Goal: Contribute content: Contribute content

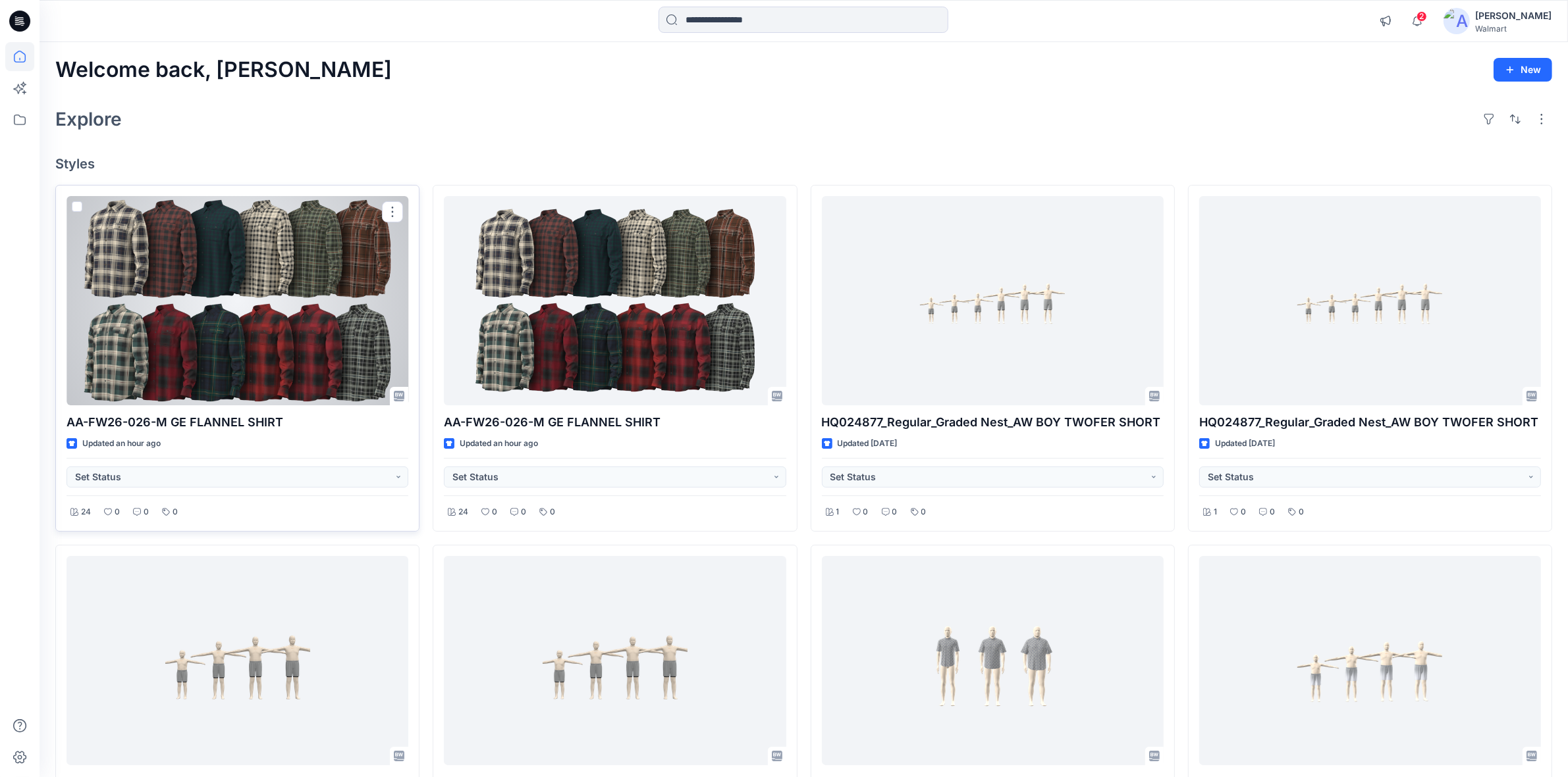
click at [203, 311] on div at bounding box center [237, 301] width 342 height 210
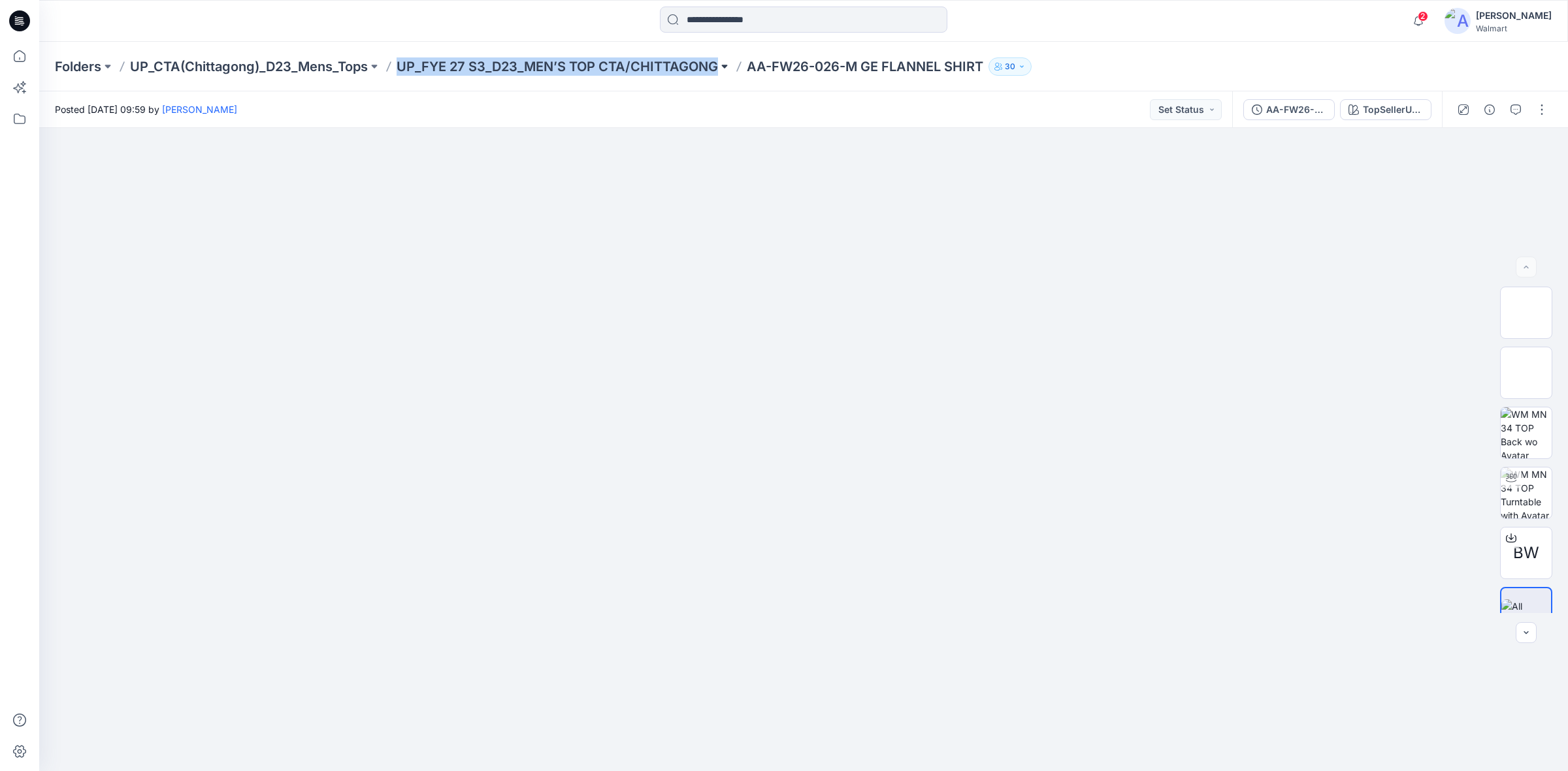
drag, startPoint x: 397, startPoint y: 69, endPoint x: 732, endPoint y: 72, distance: 335.0
click at [732, 72] on div "Folders UP_CTA(Chittagong)_D23_Mens_Tops UP_FYE 27 S3_D23_MEN’S TOP CTA/CHITTAG…" at bounding box center [753, 67] width 1396 height 19
copy div "UP_FYE 27 S3_D23_MEN’S TOP CTA/CHITTAGONG"
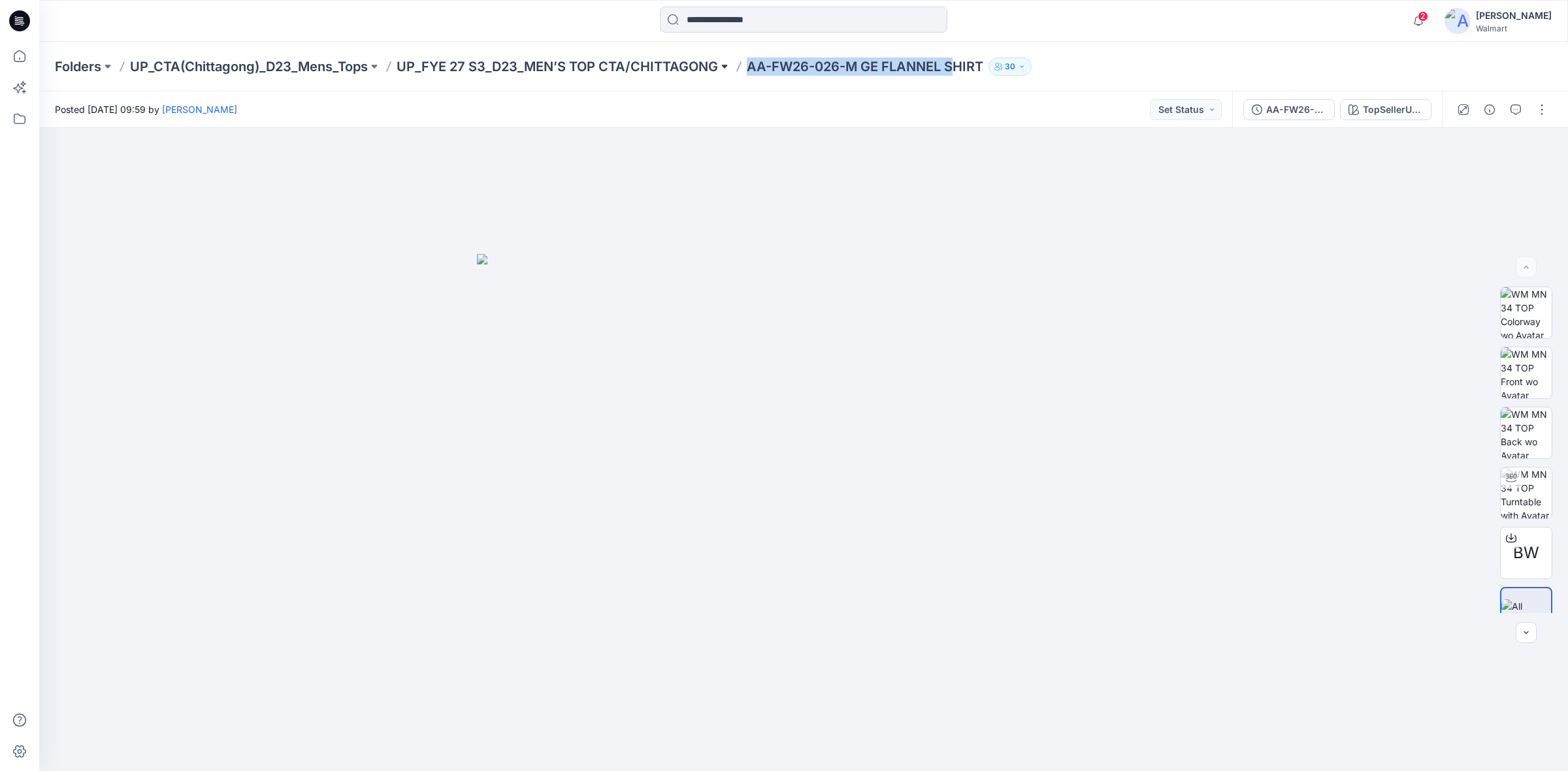
drag, startPoint x: 934, startPoint y: 56, endPoint x: 735, endPoint y: 72, distance: 199.6
click at [735, 72] on div "Folders UP_CTA(Chittagong)_D23_Mens_Tops UP_FYE 27 S3_D23_MEN’S TOP CTA/CHITTAG…" at bounding box center [803, 67] width 1529 height 50
copy p "AA-FW26-026-M GE FLANNEL S"
click at [14, 20] on icon at bounding box center [20, 21] width 21 height 21
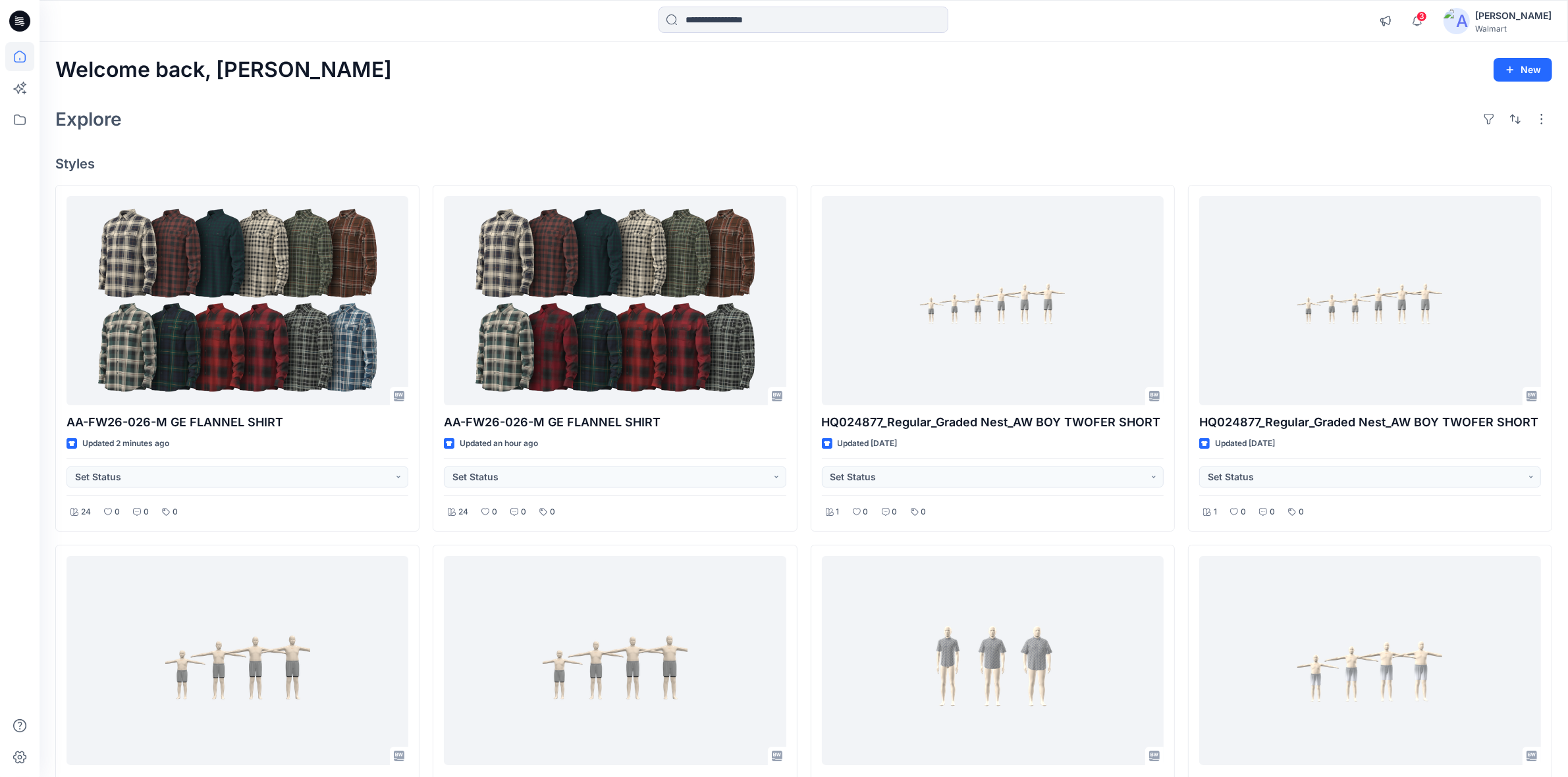
click at [23, 25] on icon at bounding box center [22, 25] width 3 height 1
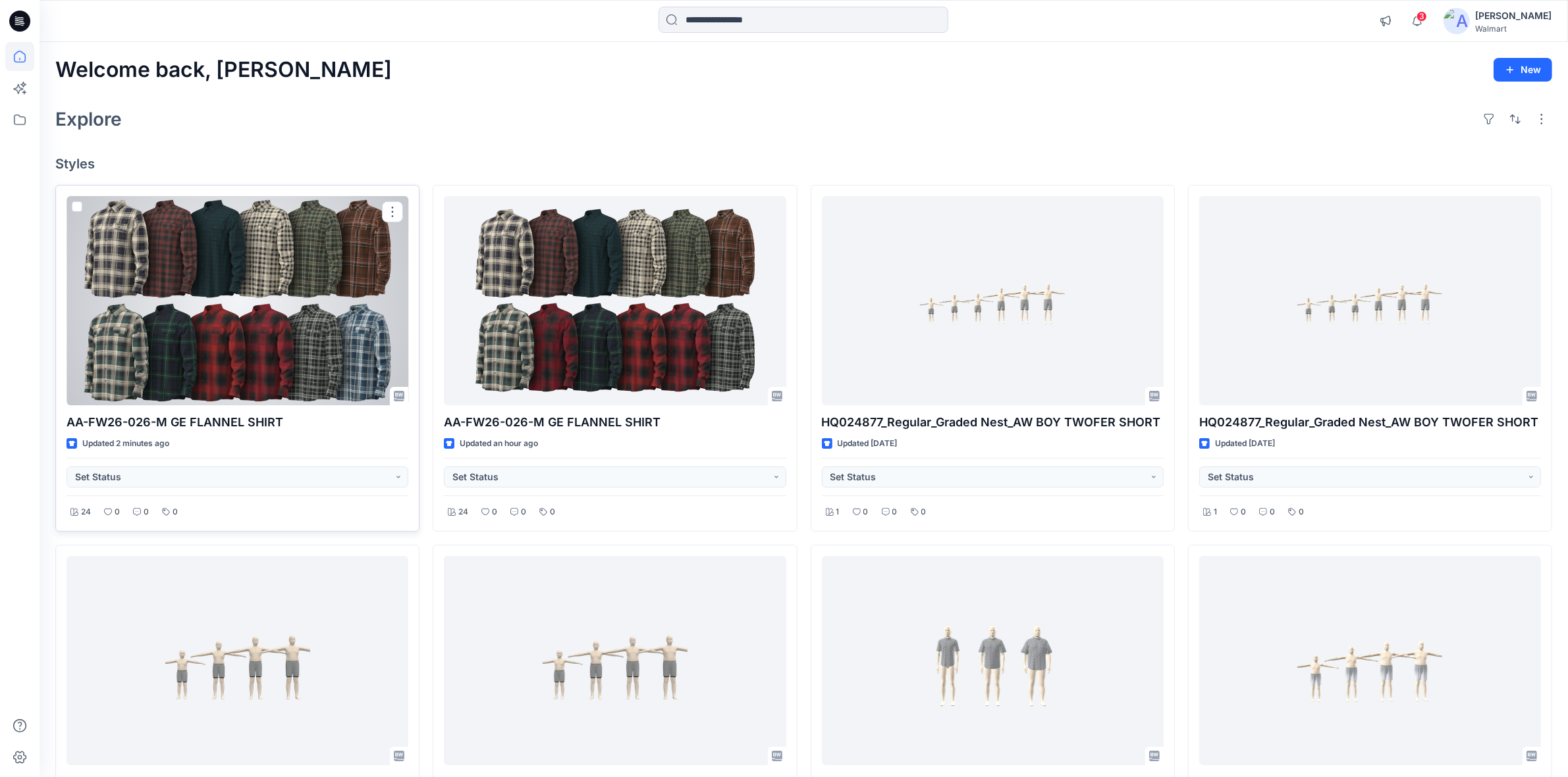
click at [216, 290] on div at bounding box center [237, 301] width 342 height 210
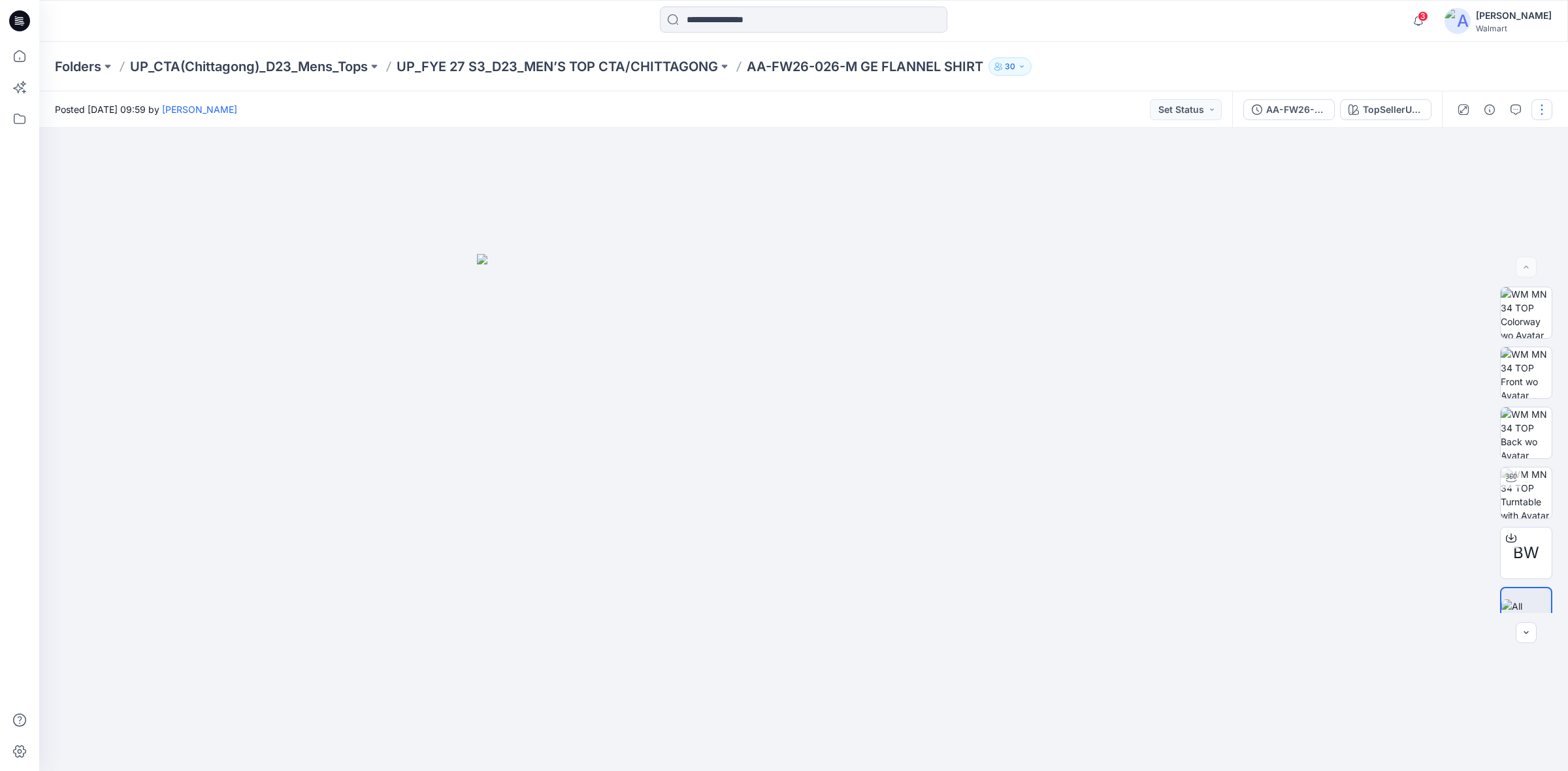
click at [1545, 115] on button "button" at bounding box center [1542, 110] width 21 height 21
click at [1457, 171] on p "Edit" at bounding box center [1458, 176] width 16 height 14
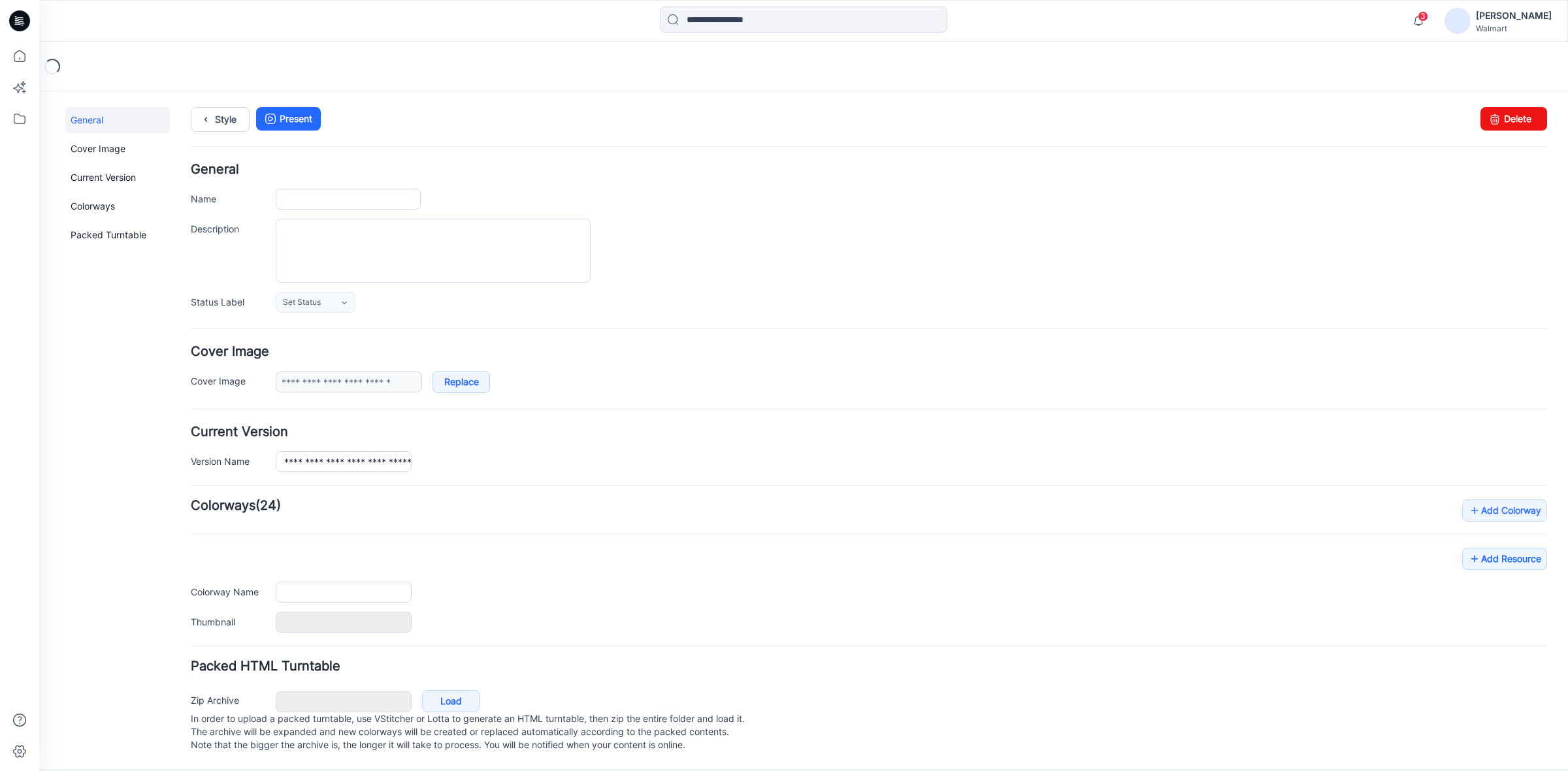
type input "**********"
type textarea "**********"
type input "**********"
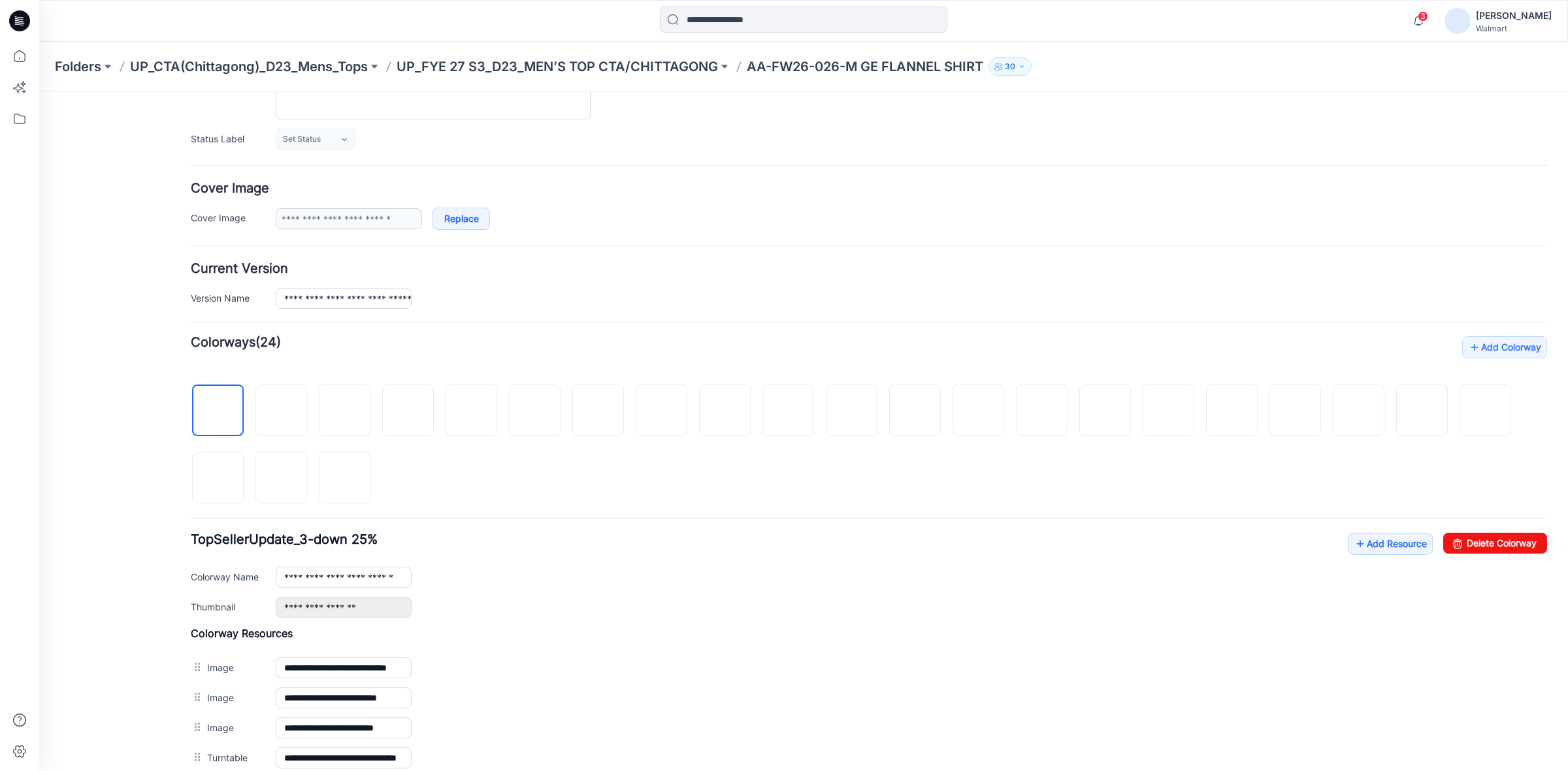
scroll to position [327, 0]
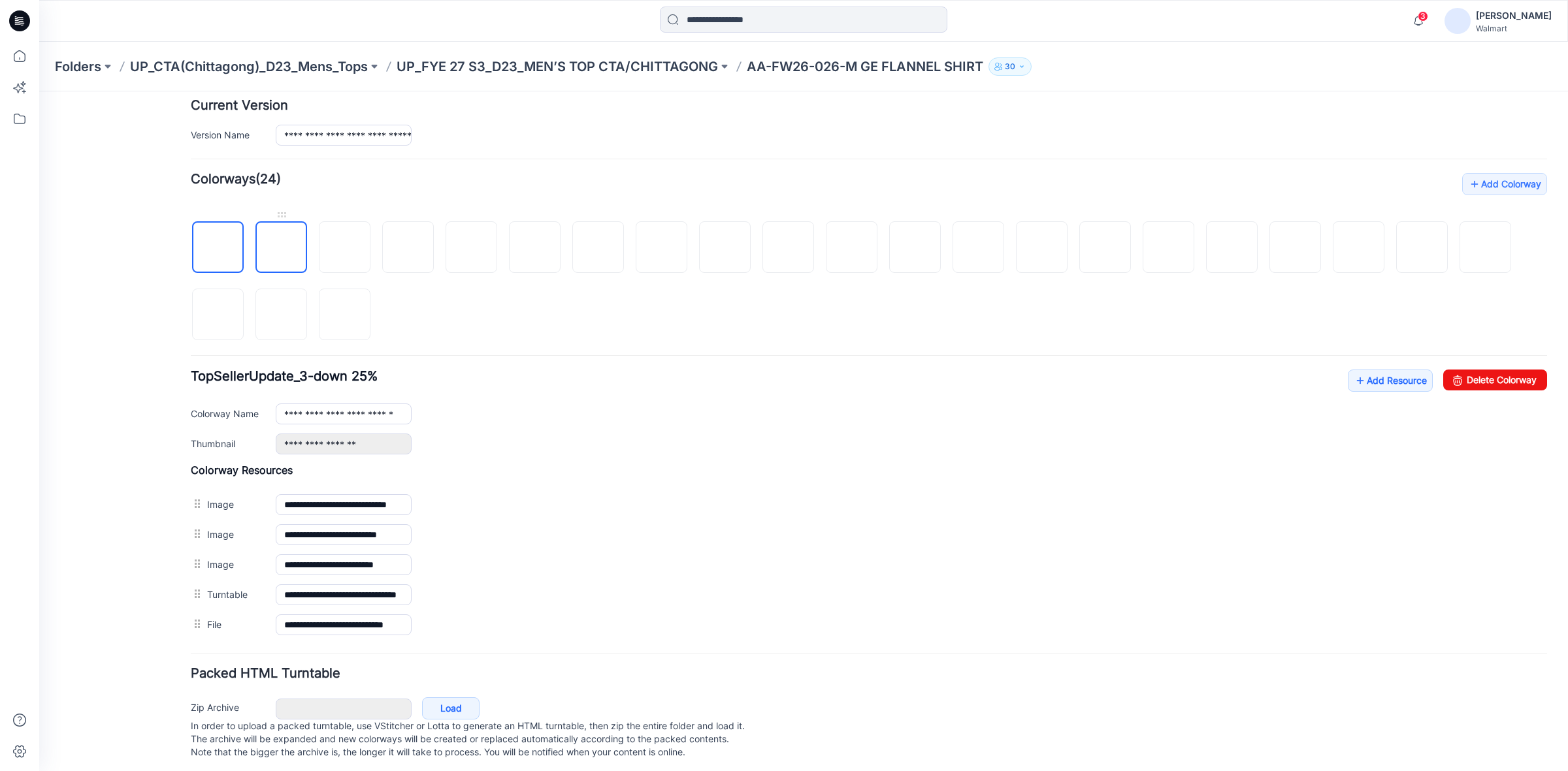
click at [281, 248] on img at bounding box center [281, 248] width 0 height 0
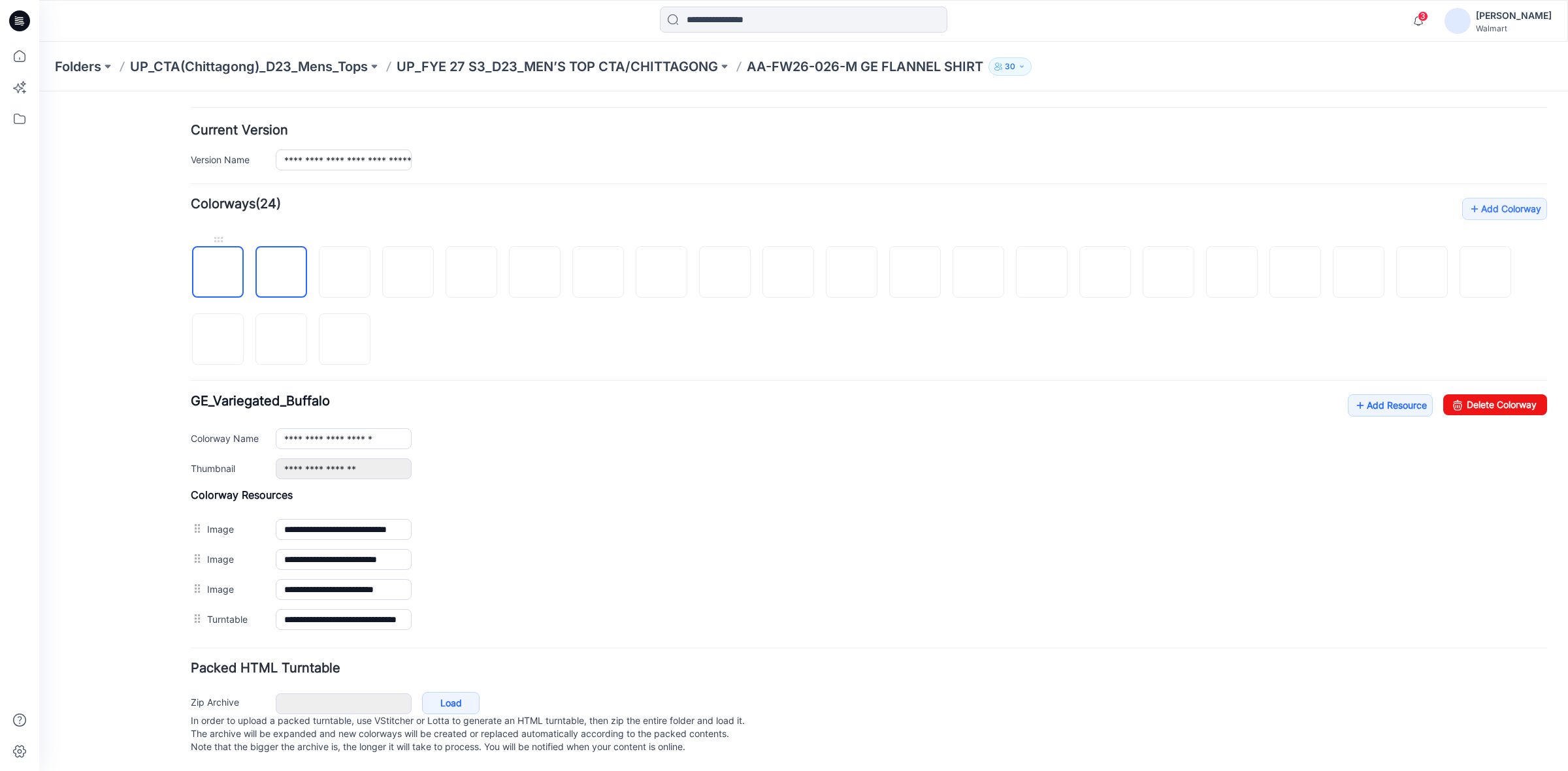
click at [218, 273] on img at bounding box center [218, 273] width 0 height 0
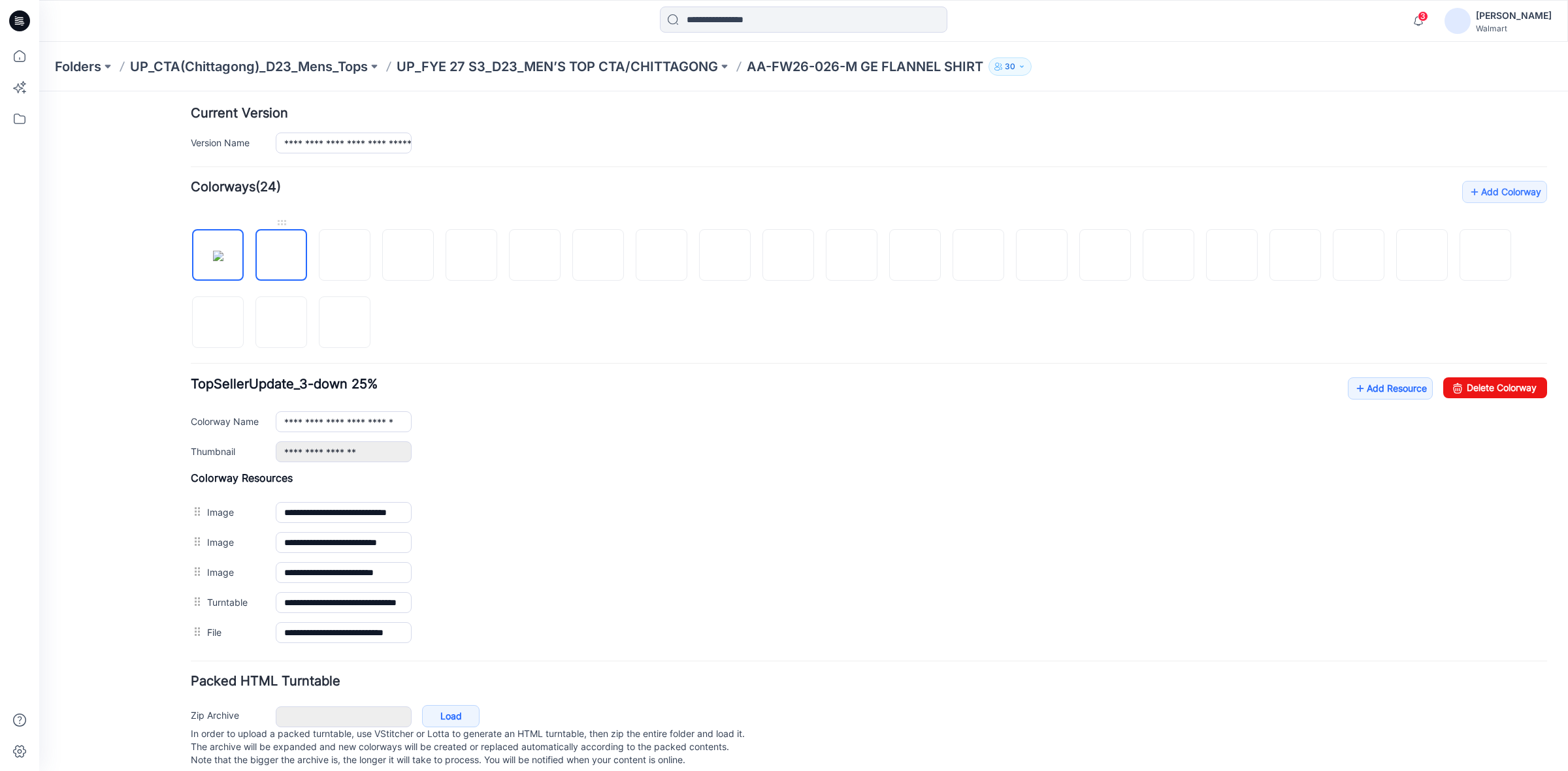
click at [281, 256] on img at bounding box center [281, 256] width 0 height 0
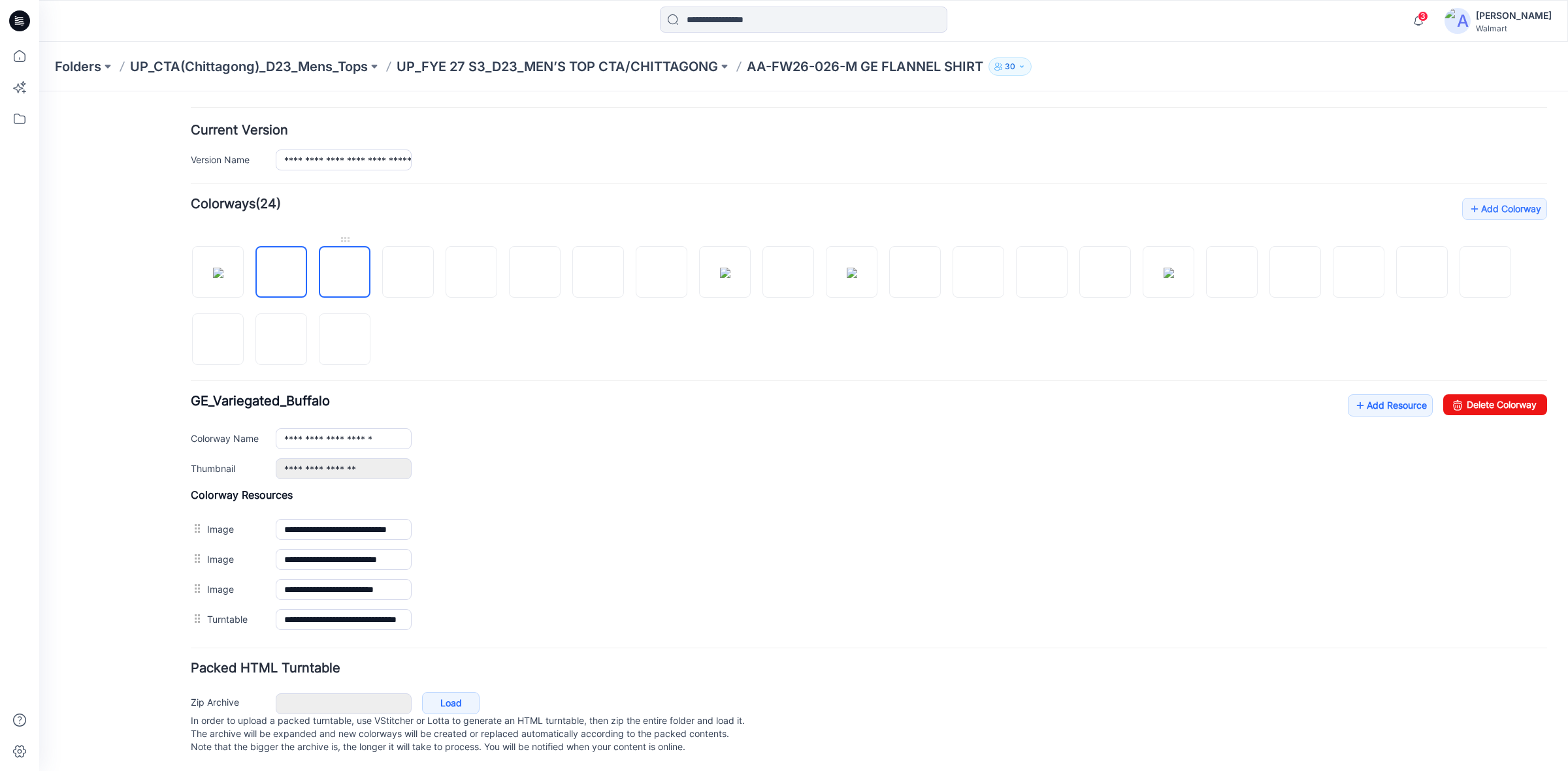
click at [345, 273] on img at bounding box center [345, 273] width 0 height 0
click at [409, 273] on img at bounding box center [409, 273] width 0 height 0
click at [471, 273] on img at bounding box center [471, 273] width 0 height 0
click at [541, 268] on img at bounding box center [534, 273] width 10 height 10
click at [597, 268] on img at bounding box center [598, 273] width 10 height 10
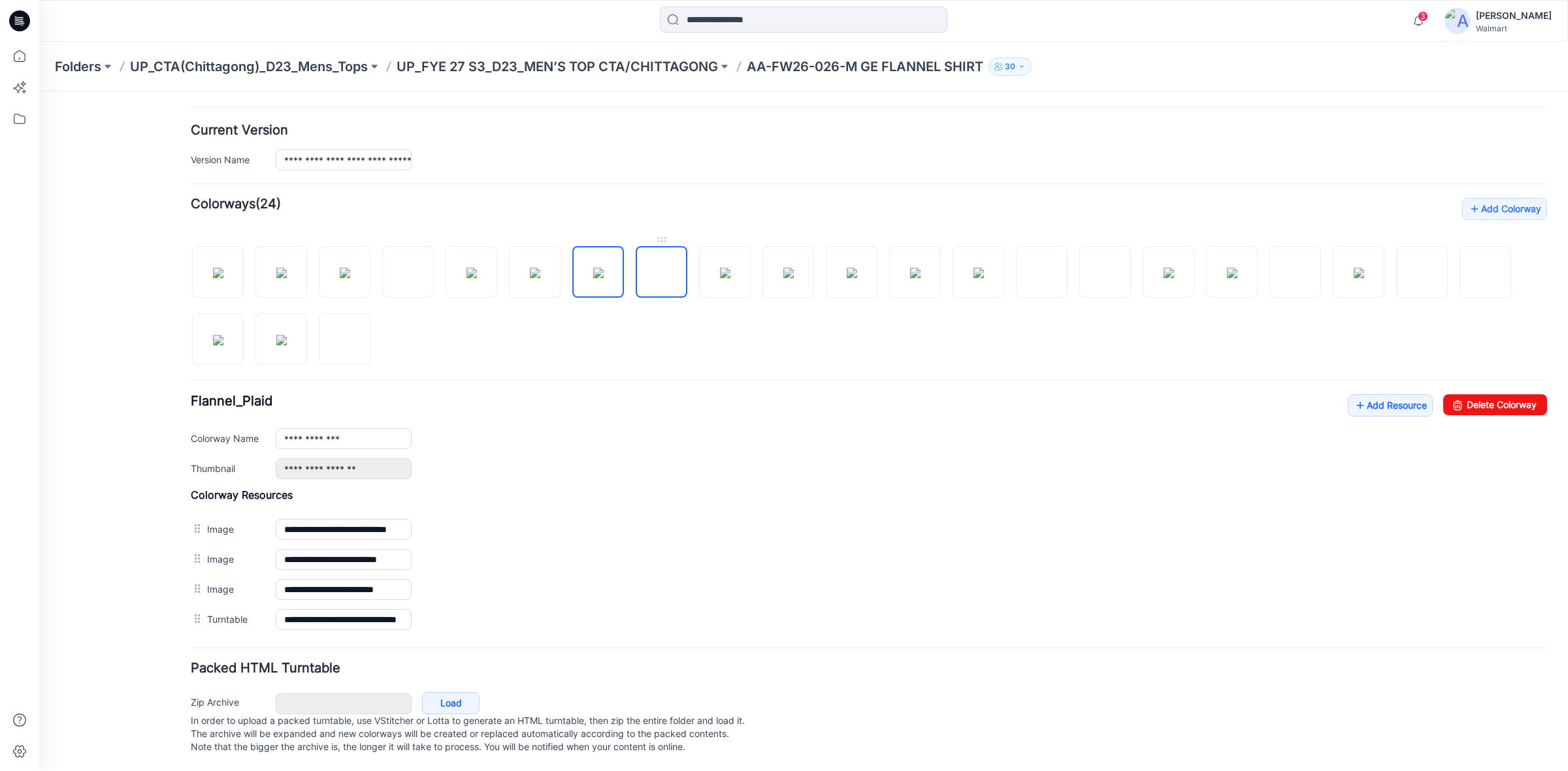
click at [662, 273] on img at bounding box center [662, 273] width 0 height 0
click at [729, 268] on img at bounding box center [724, 273] width 10 height 10
click at [784, 268] on img at bounding box center [788, 273] width 10 height 10
click at [631, 270] on div at bounding box center [869, 300] width 1356 height 135
click at [662, 268] on img at bounding box center [662, 273] width 10 height 10
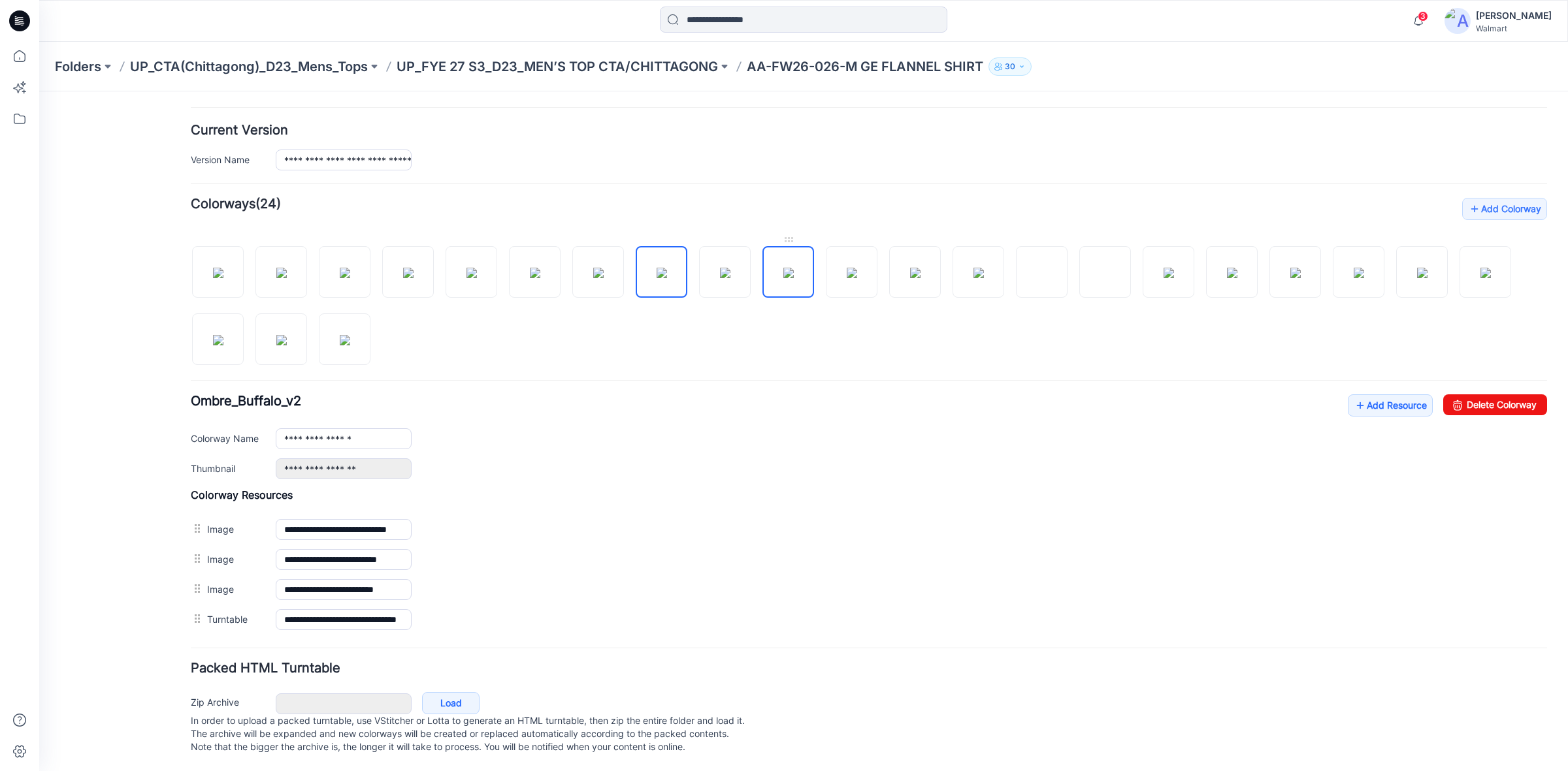
click at [794, 268] on img at bounding box center [788, 273] width 10 height 10
click at [857, 268] on img at bounding box center [852, 273] width 10 height 10
click at [910, 268] on img at bounding box center [915, 273] width 10 height 10
click at [974, 268] on img at bounding box center [978, 273] width 10 height 10
click at [1042, 273] on img at bounding box center [1042, 273] width 0 height 0
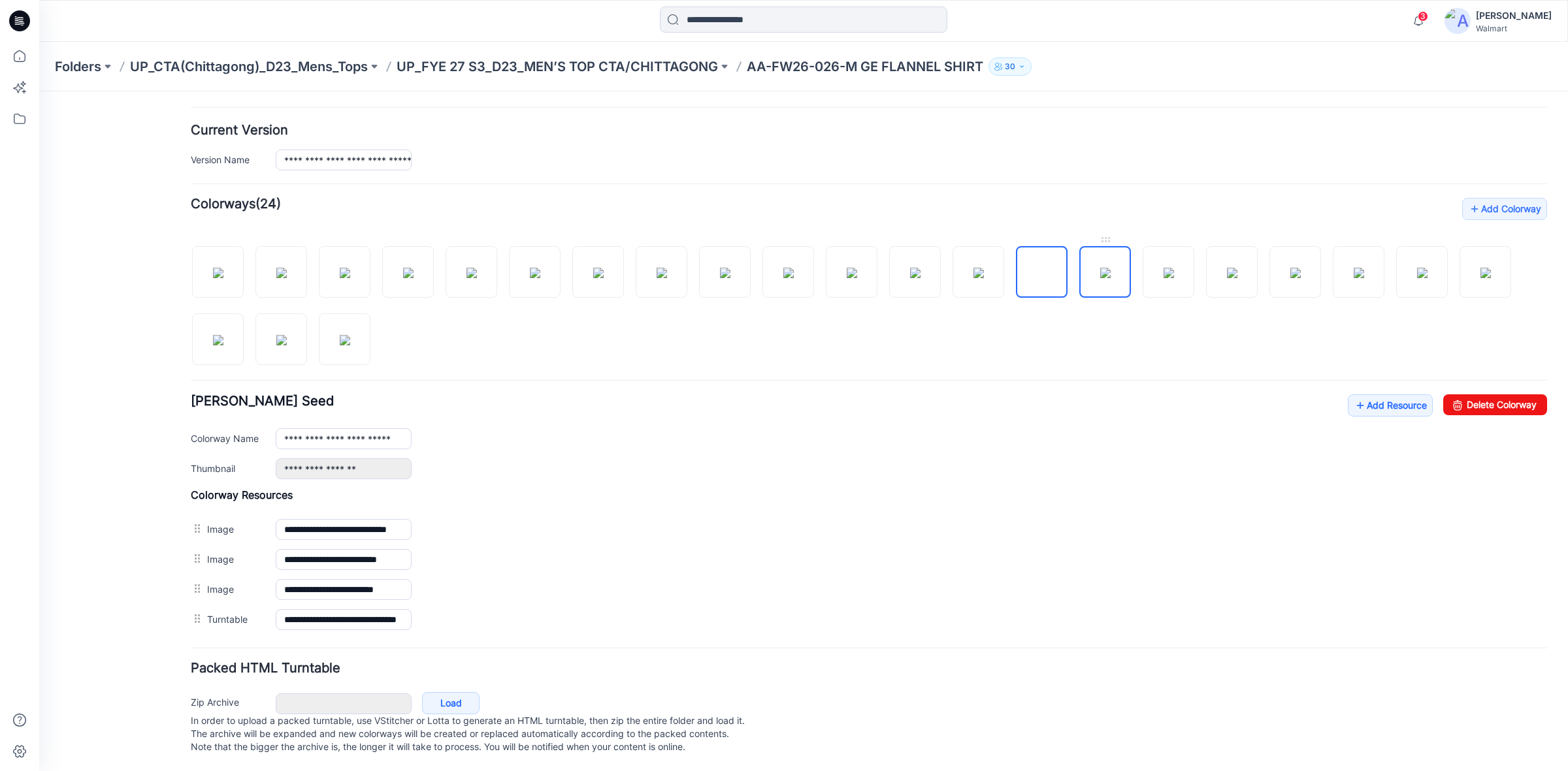
click at [1102, 268] on img at bounding box center [1105, 273] width 10 height 10
click at [1164, 268] on img at bounding box center [1169, 273] width 10 height 10
click at [1227, 268] on img at bounding box center [1232, 273] width 10 height 10
click at [1291, 268] on img at bounding box center [1295, 273] width 10 height 10
click at [1354, 268] on img at bounding box center [1359, 273] width 10 height 10
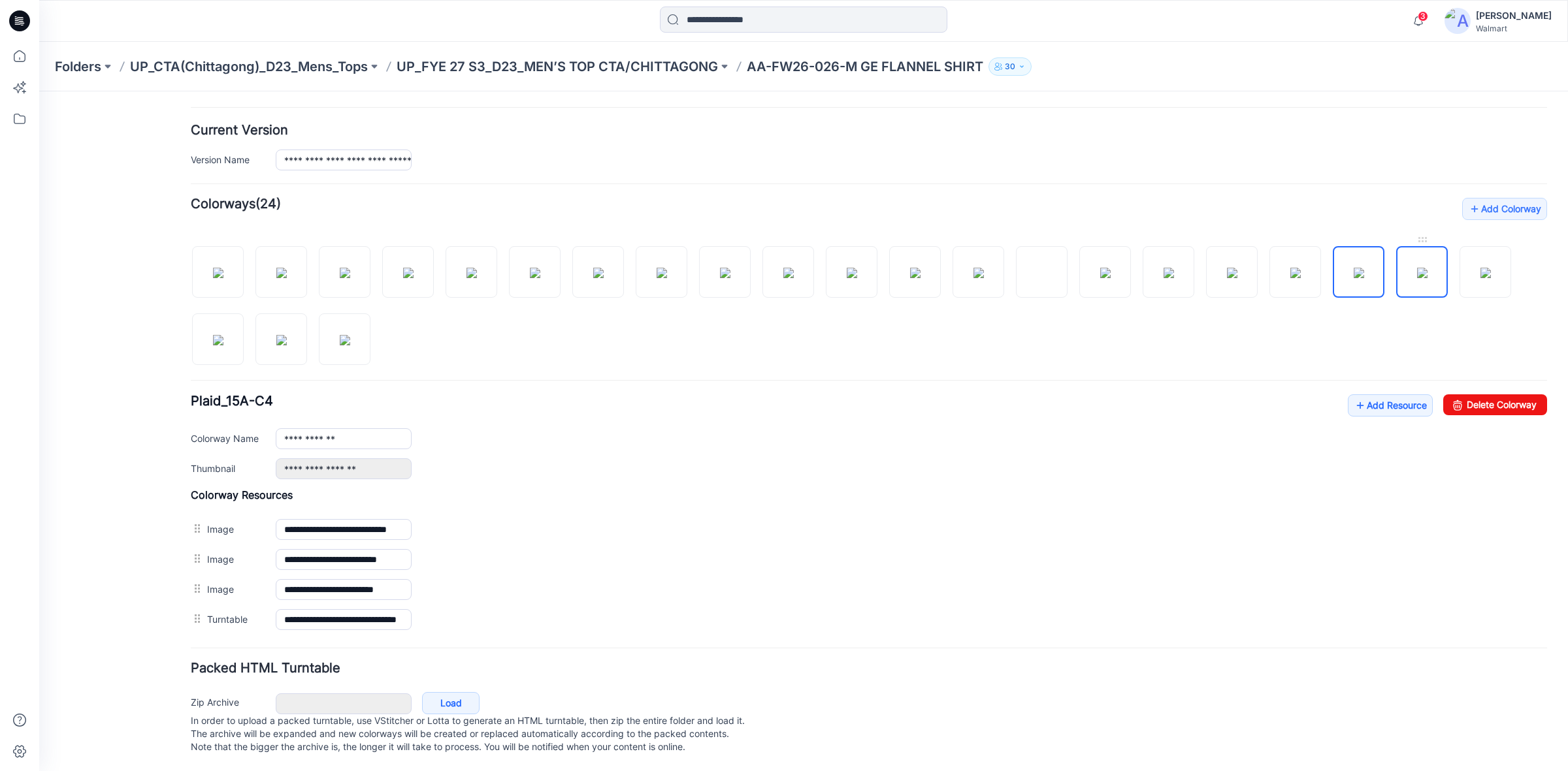
click at [1425, 268] on img at bounding box center [1422, 273] width 10 height 10
click at [1491, 268] on img at bounding box center [1486, 273] width 10 height 10
click at [657, 268] on img at bounding box center [662, 273] width 10 height 10
type input "**********"
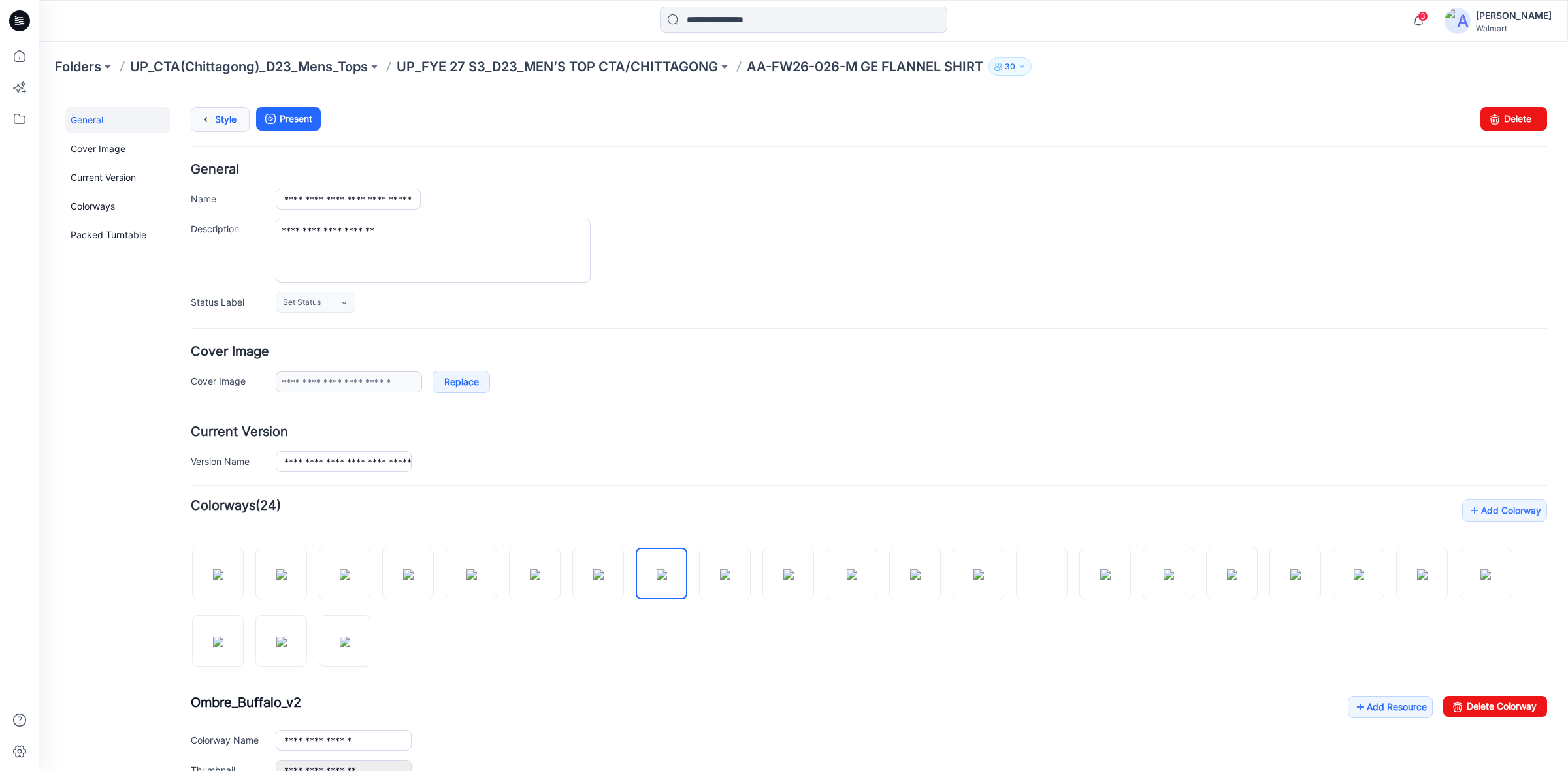
click at [207, 122] on icon at bounding box center [206, 119] width 19 height 23
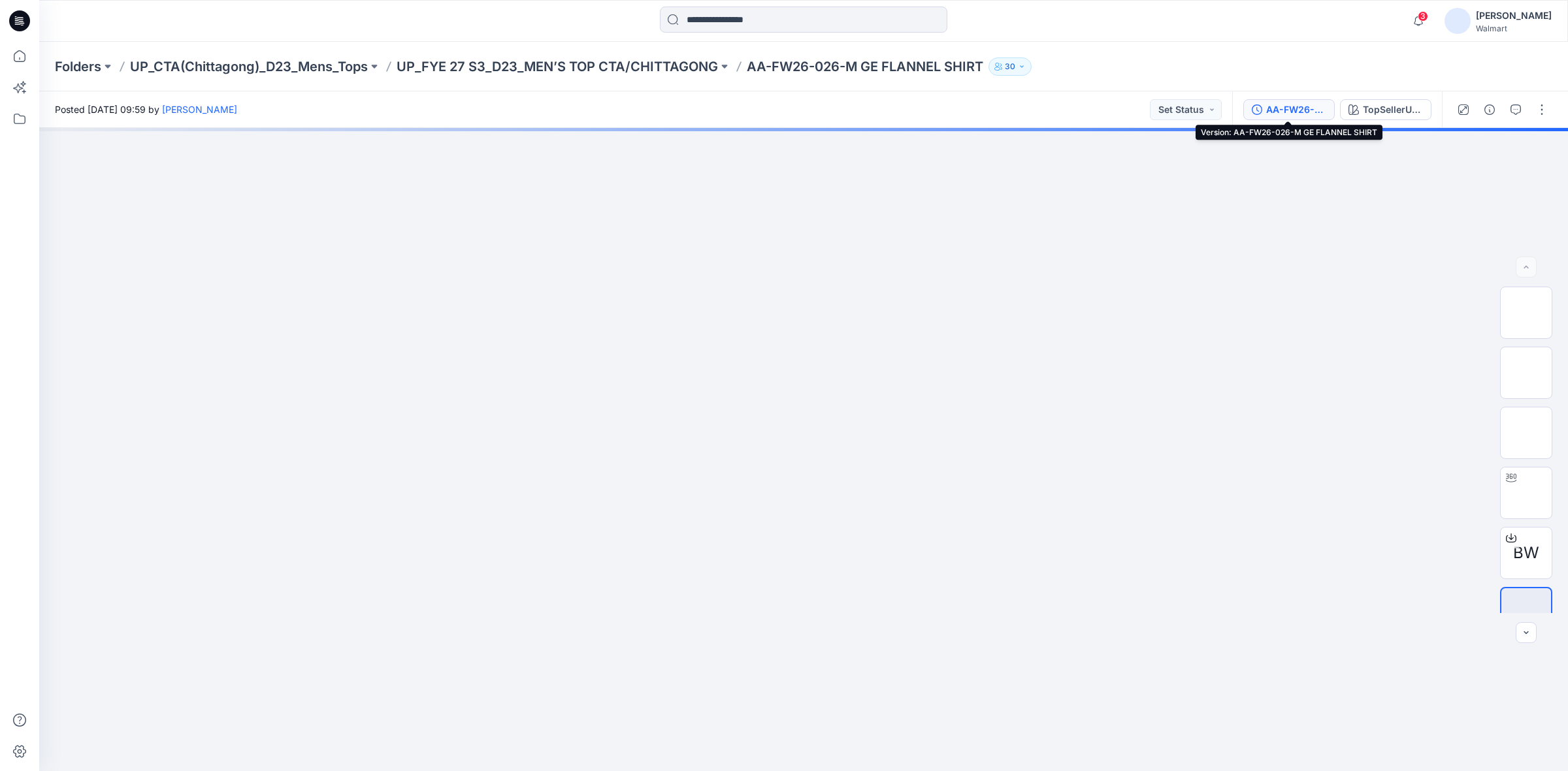
click at [1288, 105] on div "AA-FW26-026-M GE FLANNEL SHIRT" at bounding box center [1296, 109] width 60 height 14
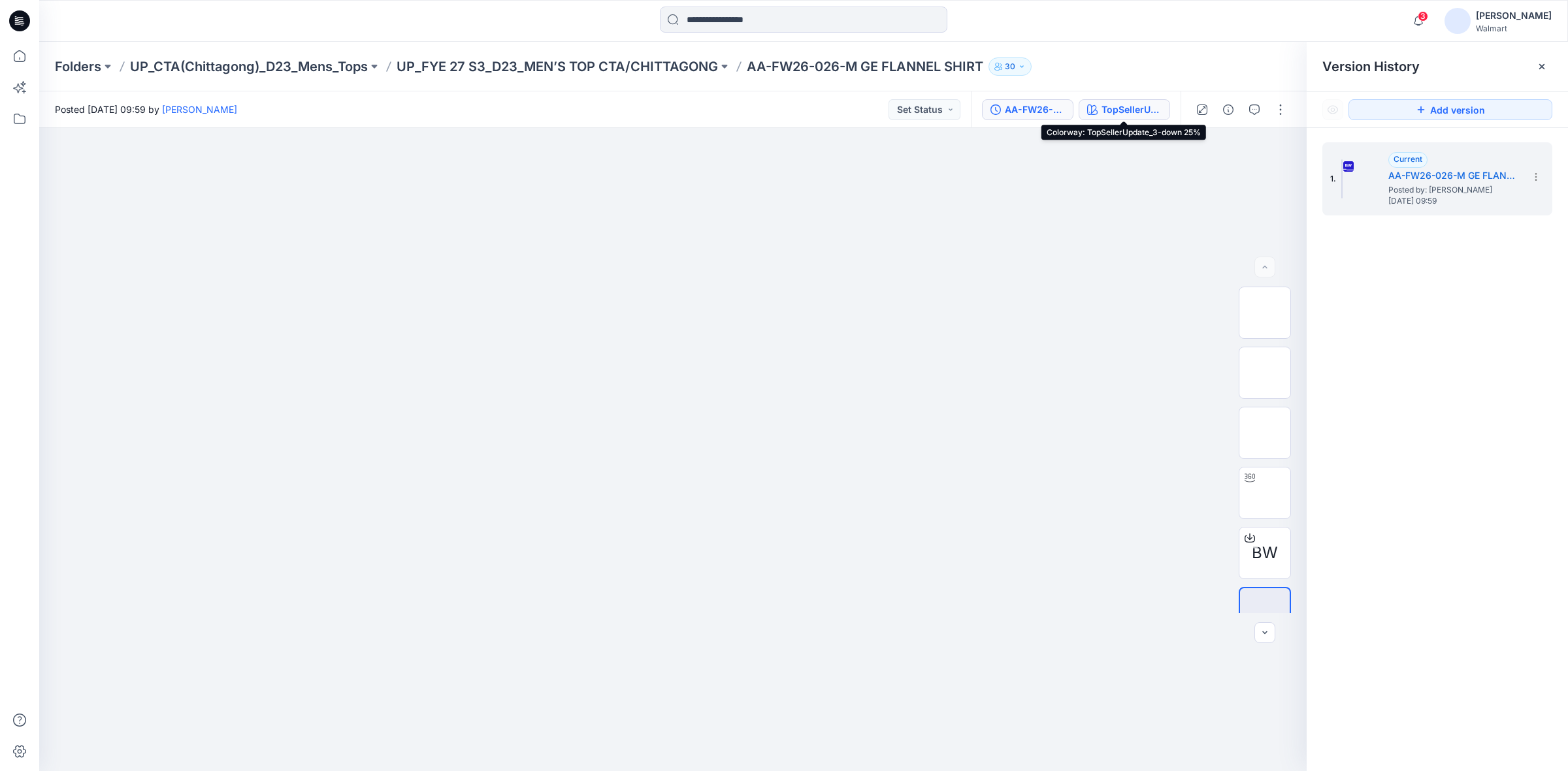
click at [1143, 109] on div "TopSellerUpdate_3-down 25%" at bounding box center [1131, 109] width 60 height 14
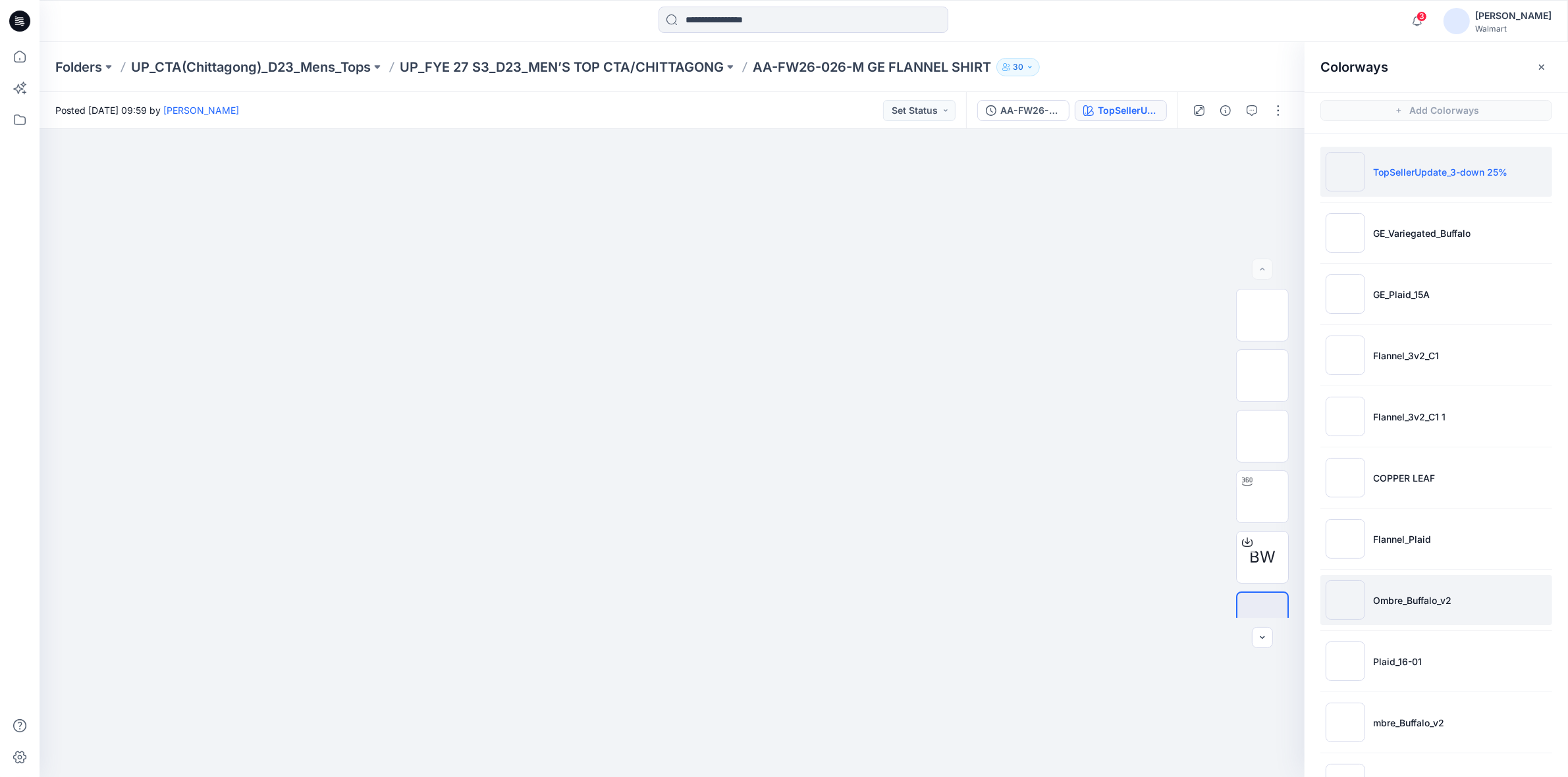
click at [1401, 609] on li "Ombre_Buffalo_v2" at bounding box center [1436, 600] width 231 height 50
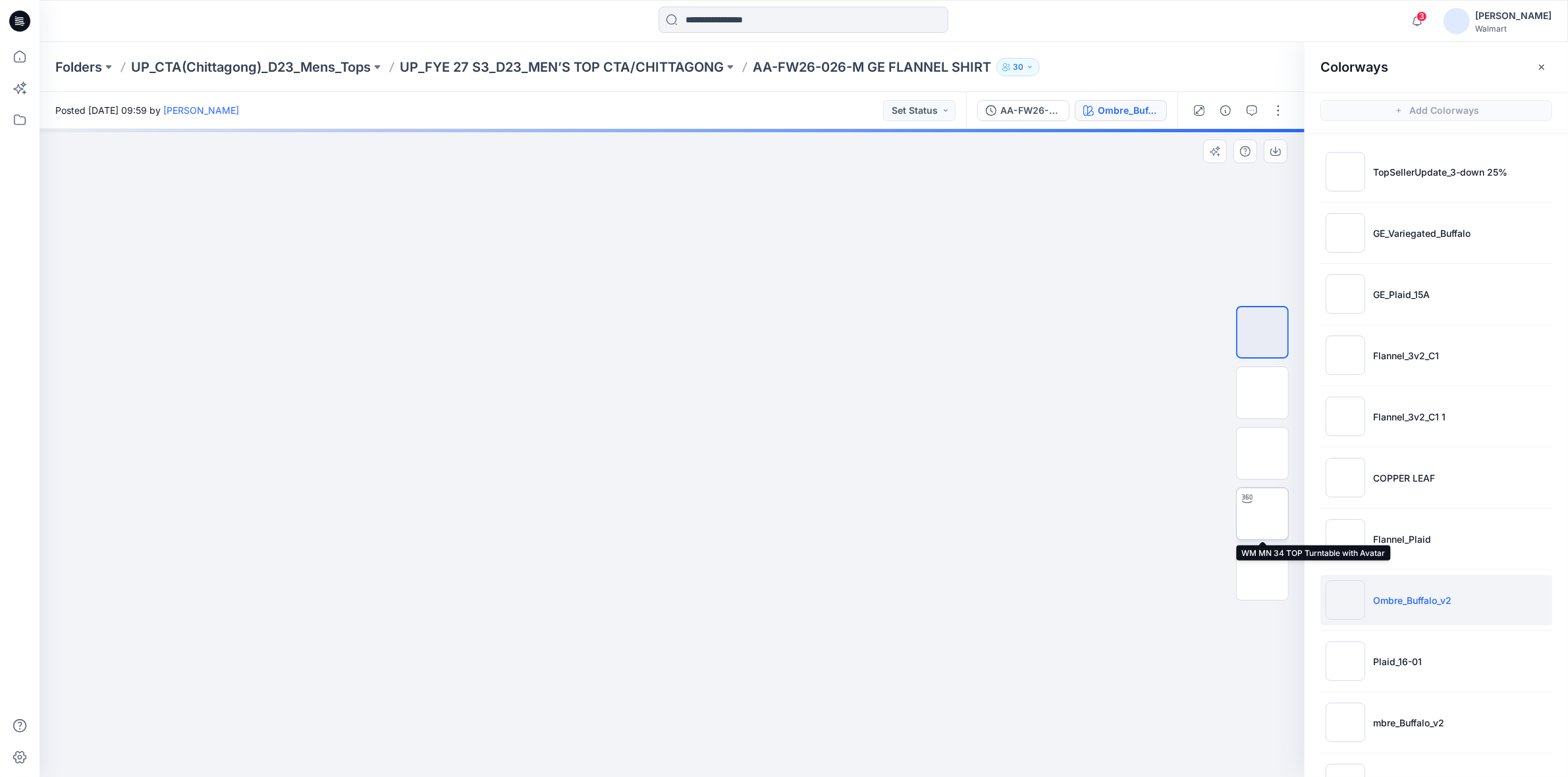
click at [1263, 515] on img at bounding box center [1263, 515] width 0 height 0
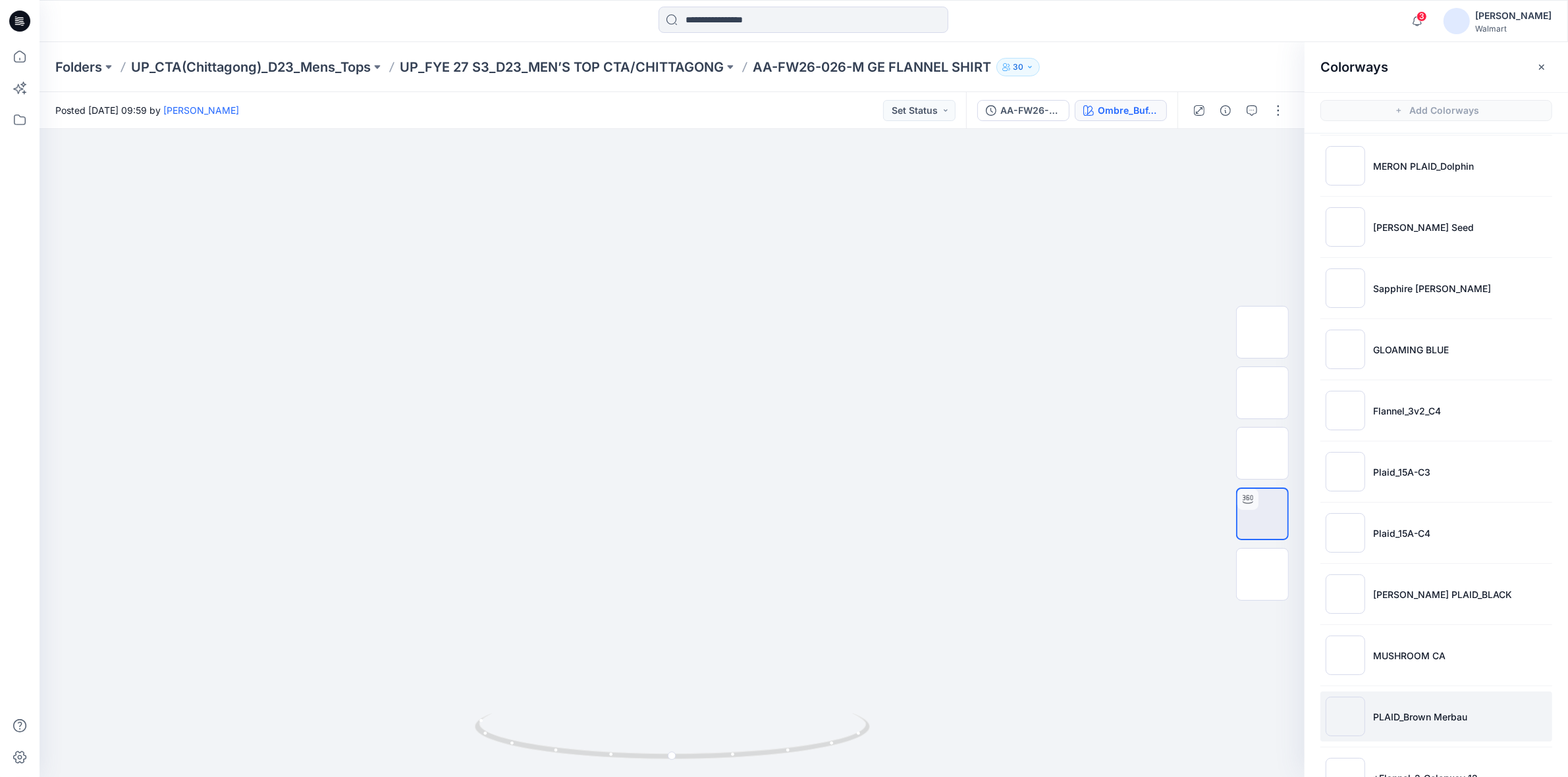
scroll to position [850, 0]
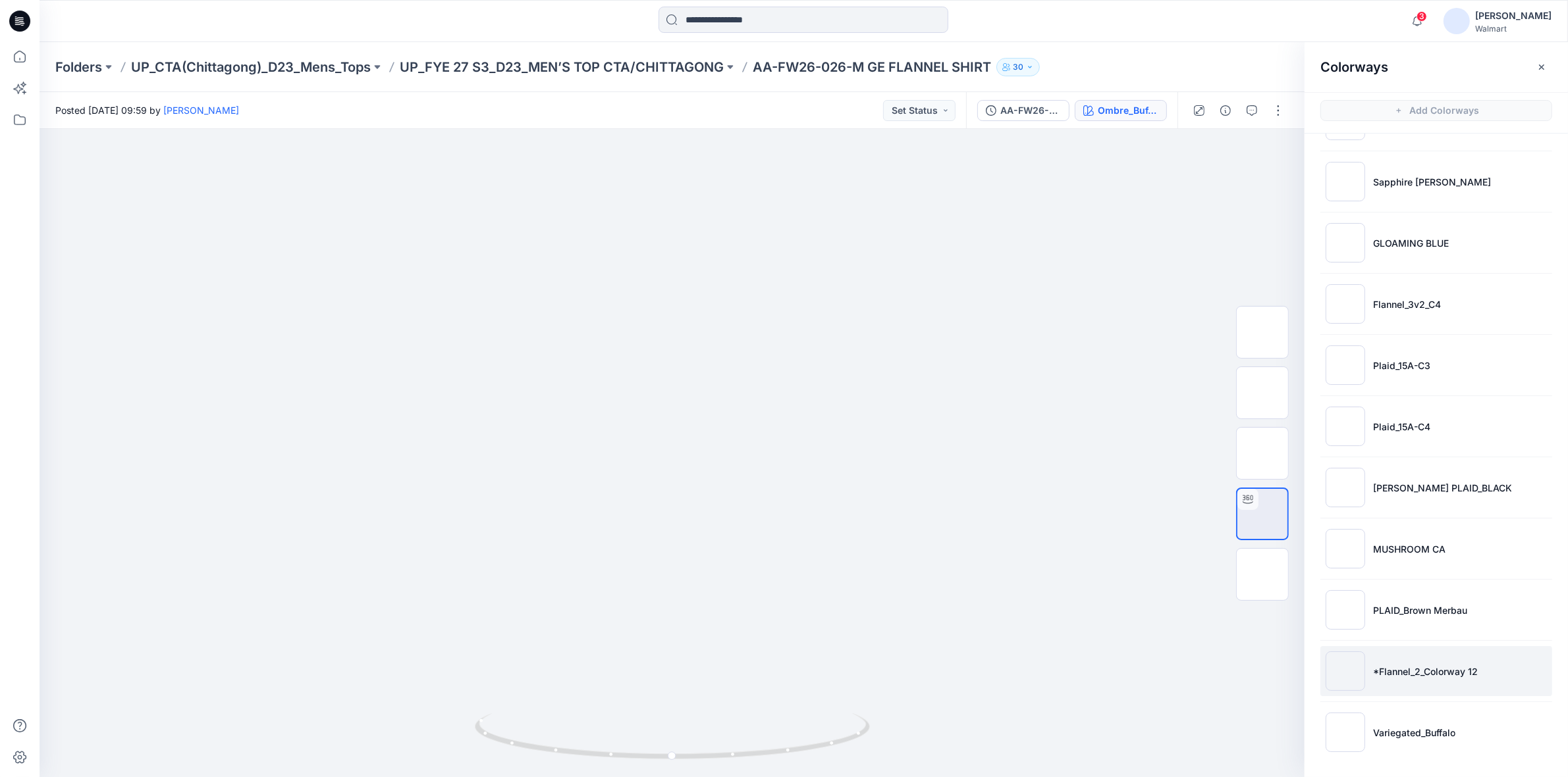
click at [1389, 670] on p "*Flannel_2_Colorway 12" at bounding box center [1425, 671] width 105 height 14
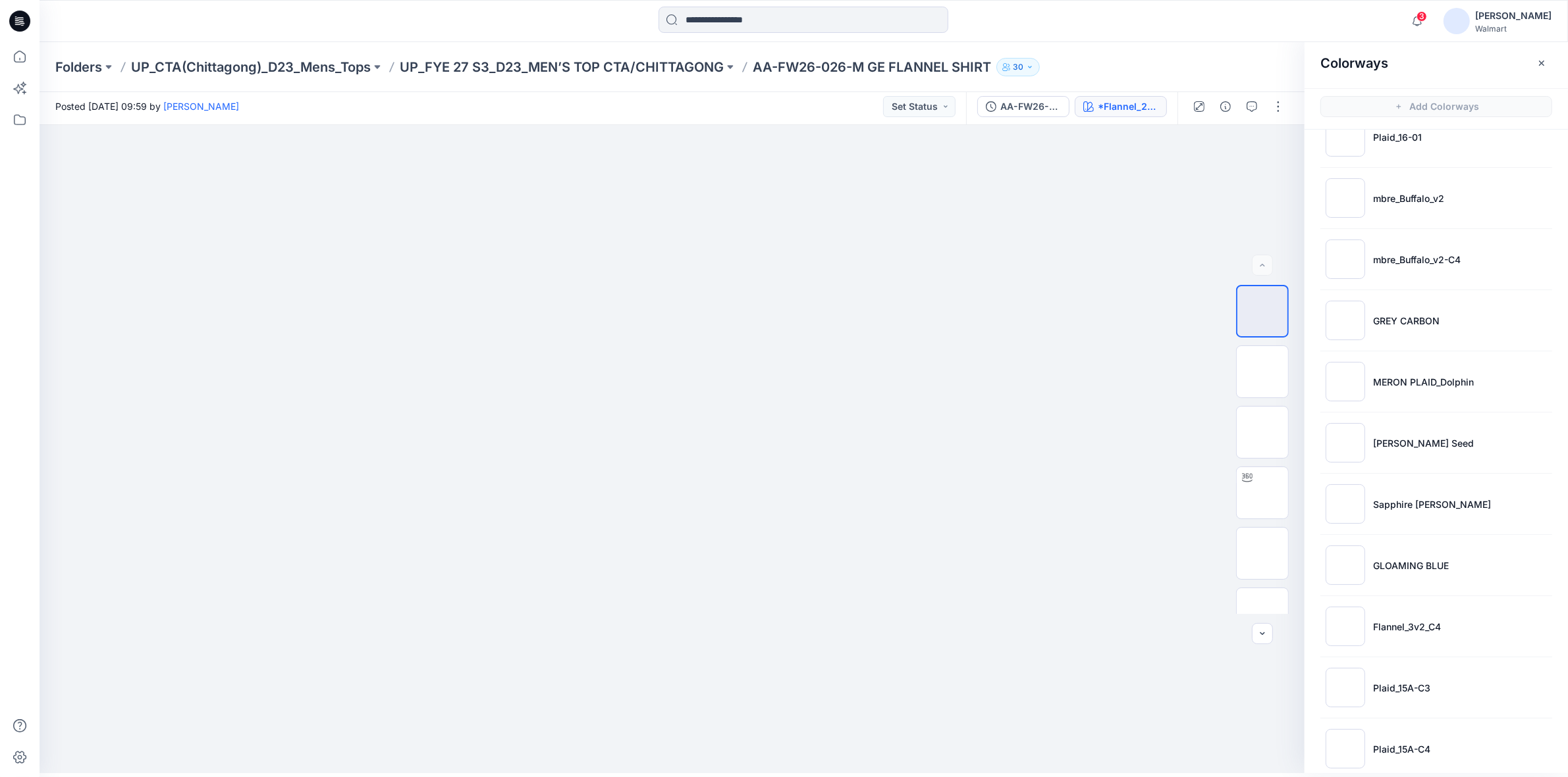
scroll to position [438, 0]
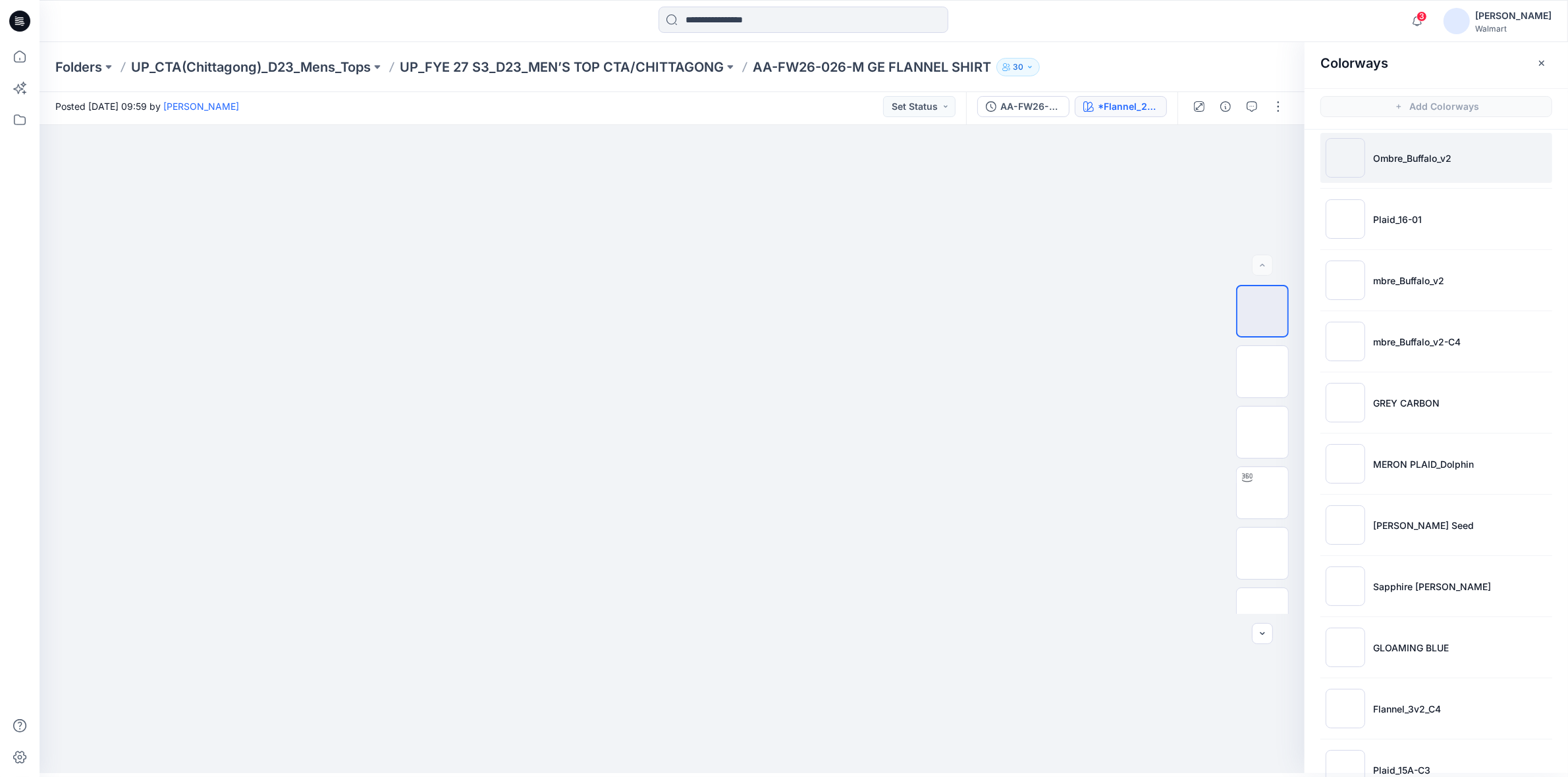
click at [1403, 162] on p "Ombre_Buffalo_v2" at bounding box center [1412, 158] width 78 height 14
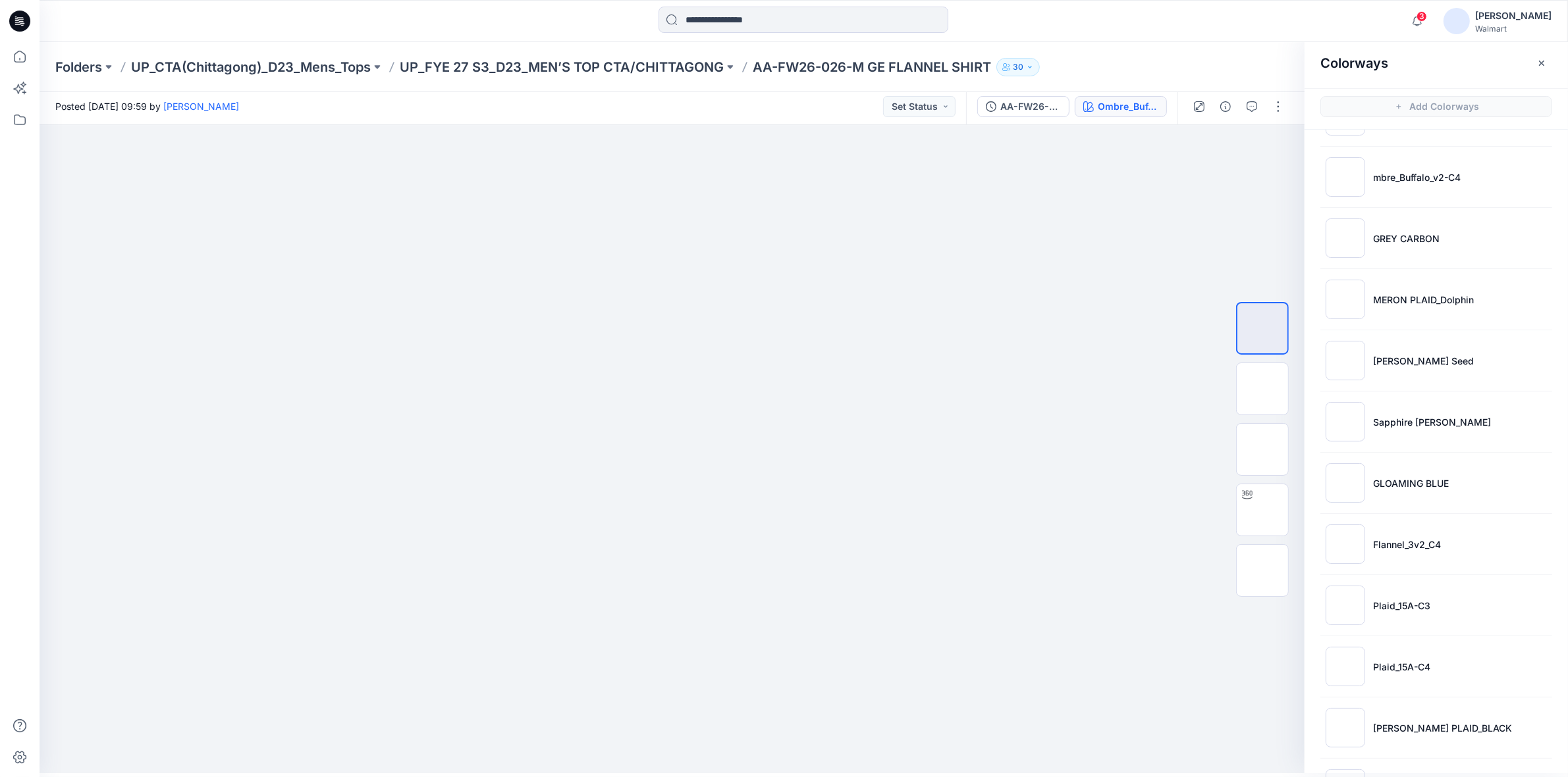
scroll to position [850, 0]
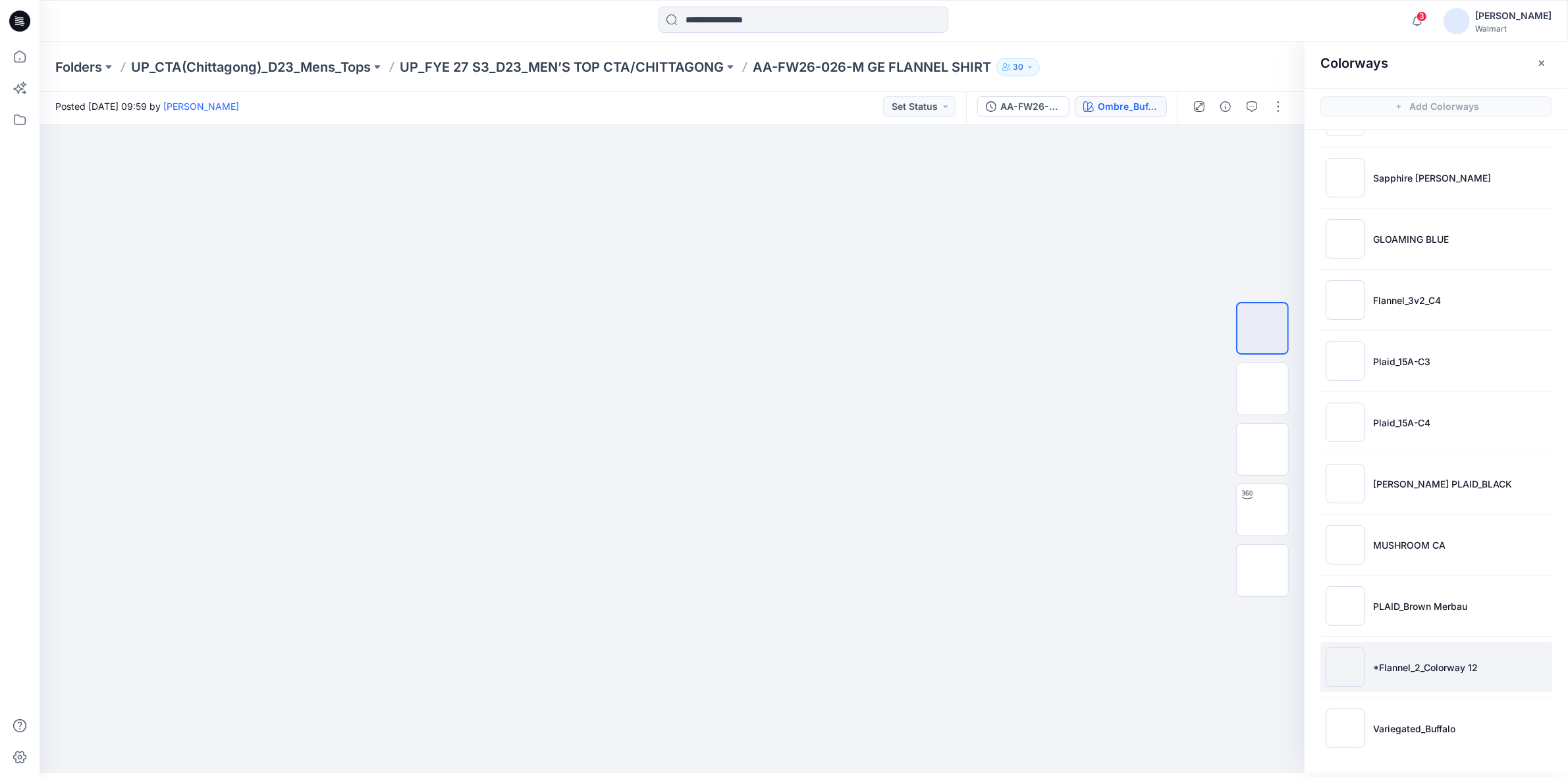
click at [1397, 667] on p "*Flannel_2_Colorway 12" at bounding box center [1425, 667] width 105 height 14
click at [1263, 553] on img at bounding box center [1263, 553] width 0 height 0
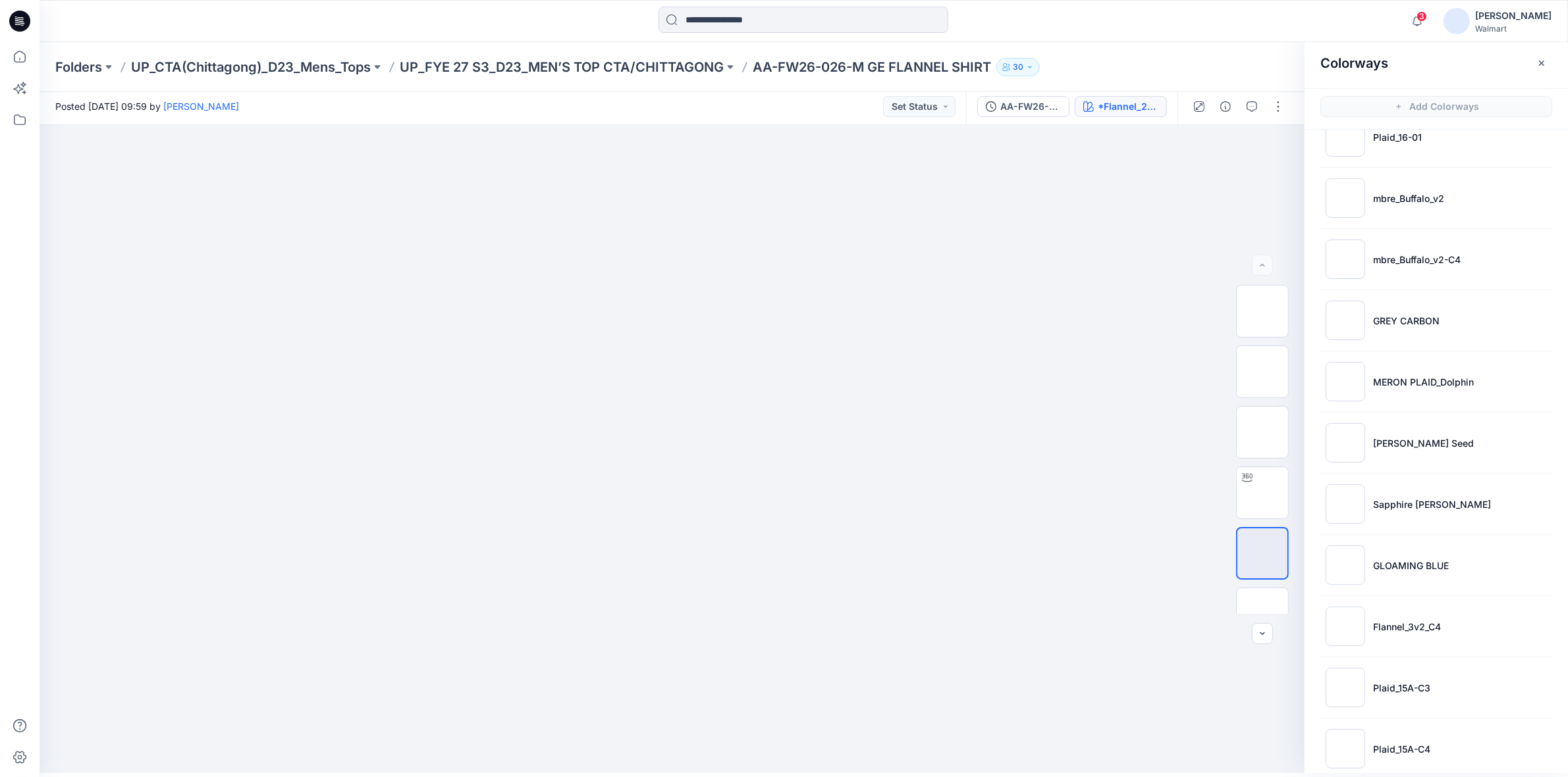
scroll to position [438, 0]
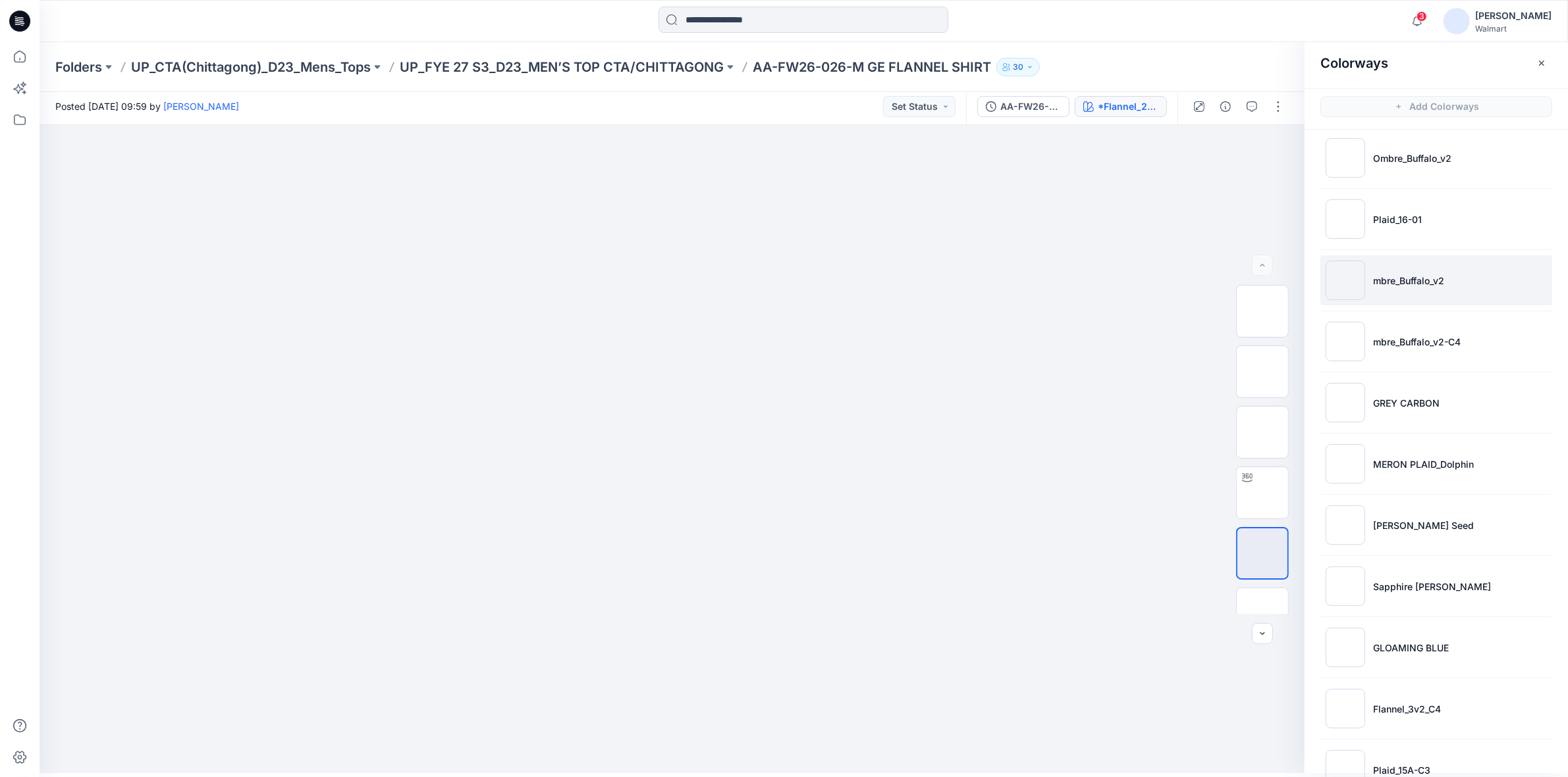
click at [1421, 272] on li "mbre_Buffalo_v2" at bounding box center [1436, 280] width 231 height 50
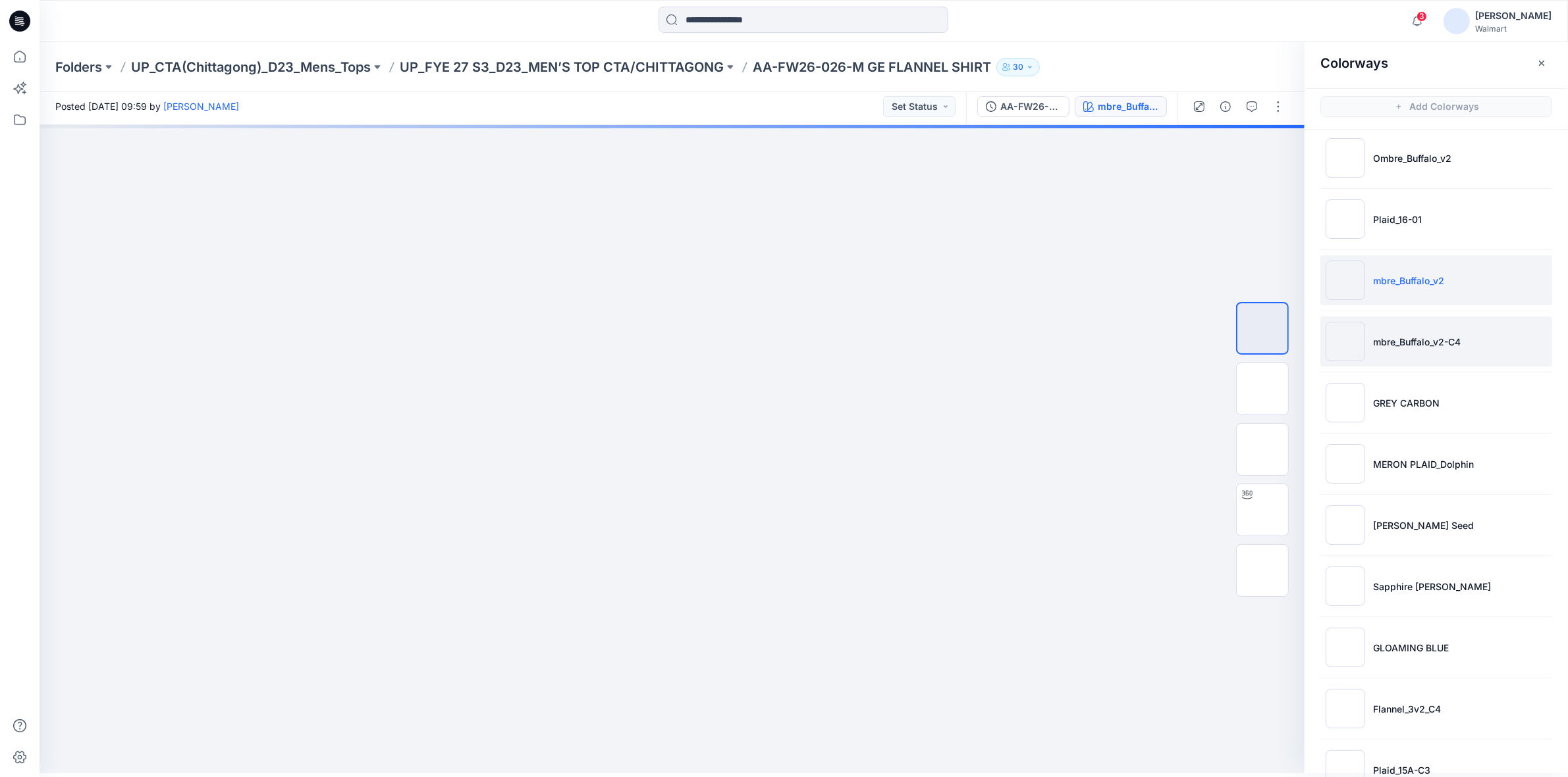
click at [1418, 345] on p "mbre_Buffalo_v2-C4" at bounding box center [1417, 342] width 88 height 14
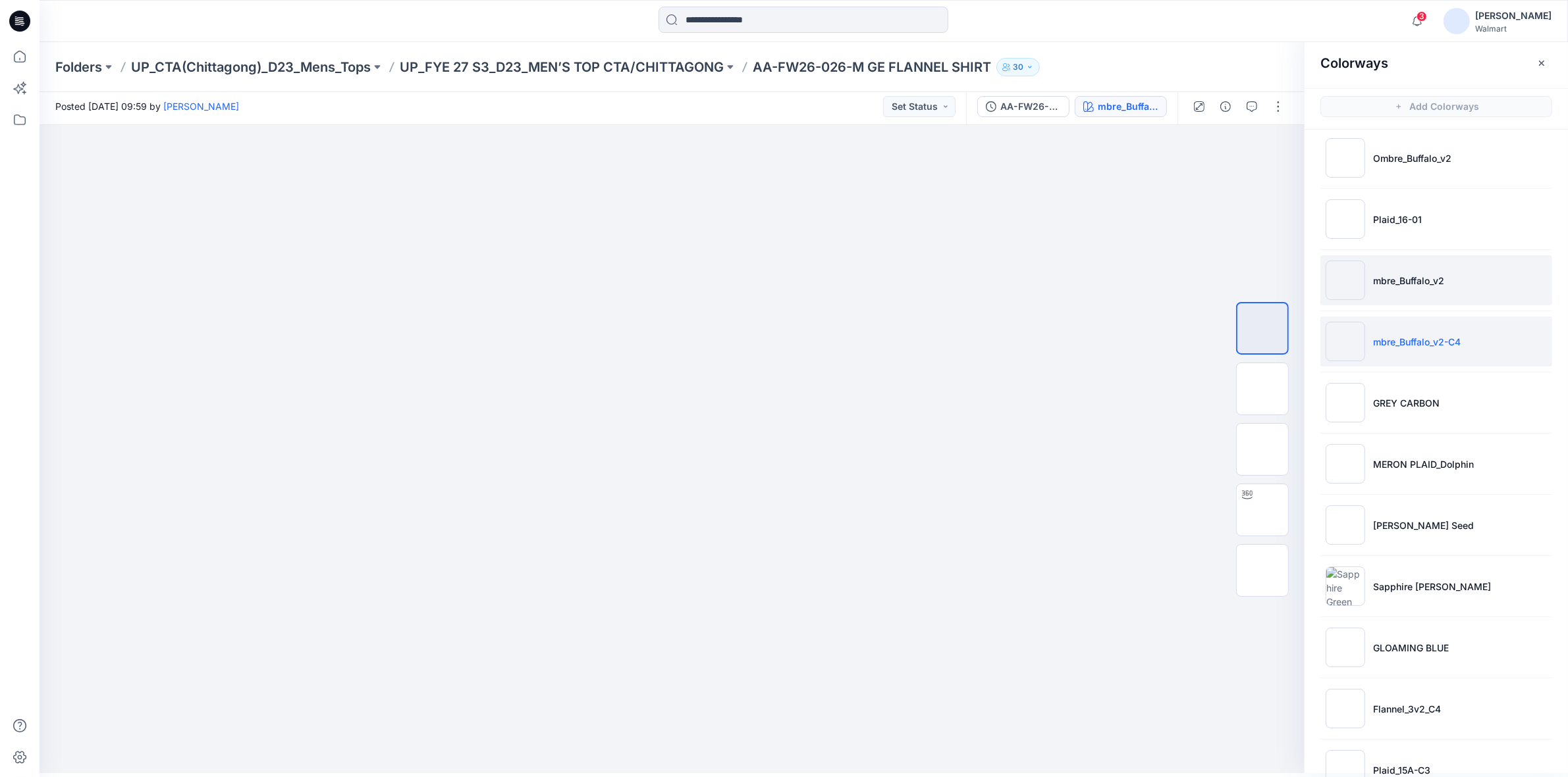
click at [1401, 271] on li "mbre_Buffalo_v2" at bounding box center [1436, 280] width 231 height 50
click at [1400, 284] on p "mbre_Buffalo_v2" at bounding box center [1408, 280] width 71 height 14
click at [1403, 277] on p "mbre_Buffalo_v2" at bounding box center [1408, 280] width 71 height 14
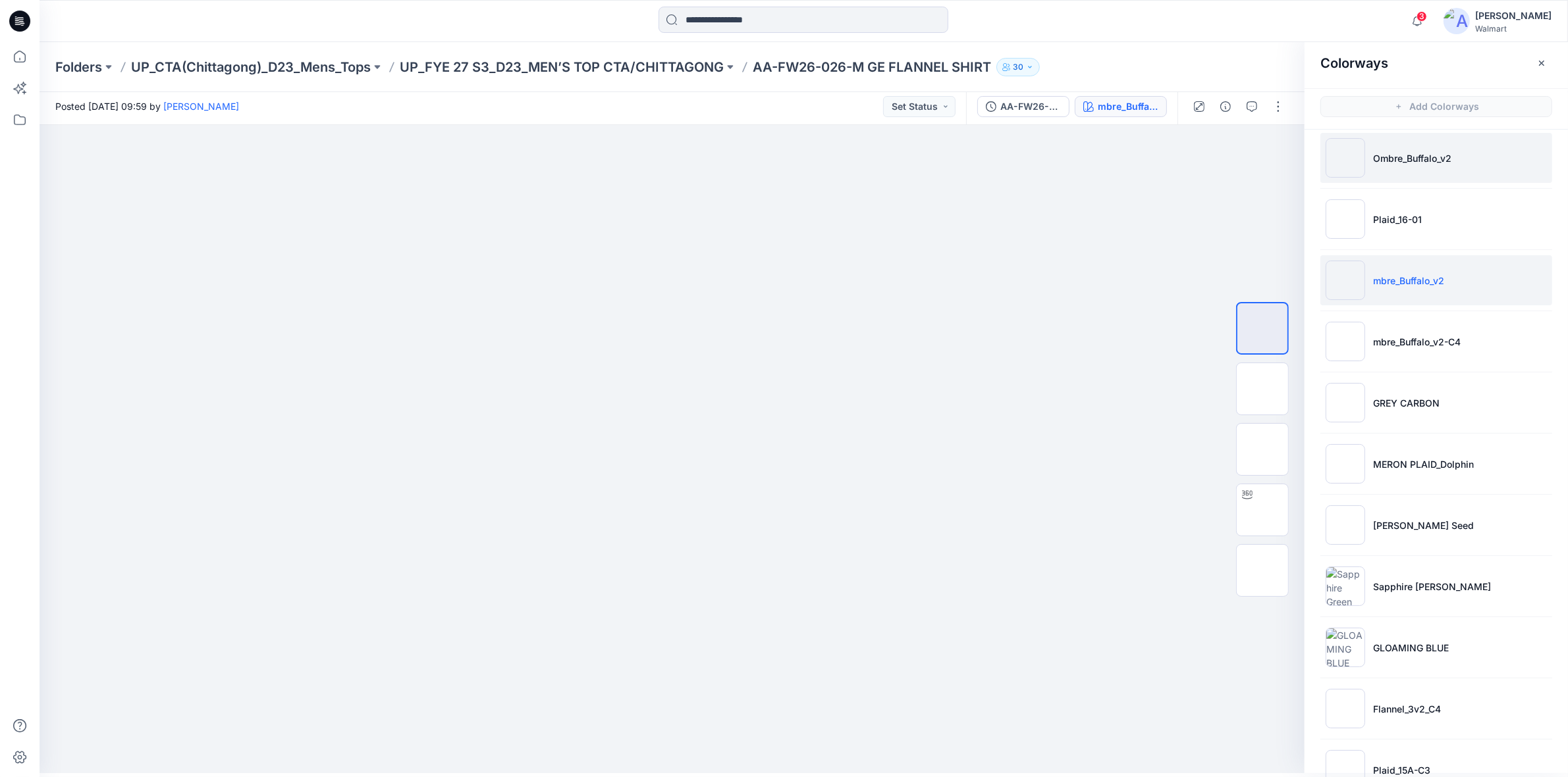
click at [1402, 163] on p "Ombre_Buffalo_v2" at bounding box center [1412, 158] width 78 height 14
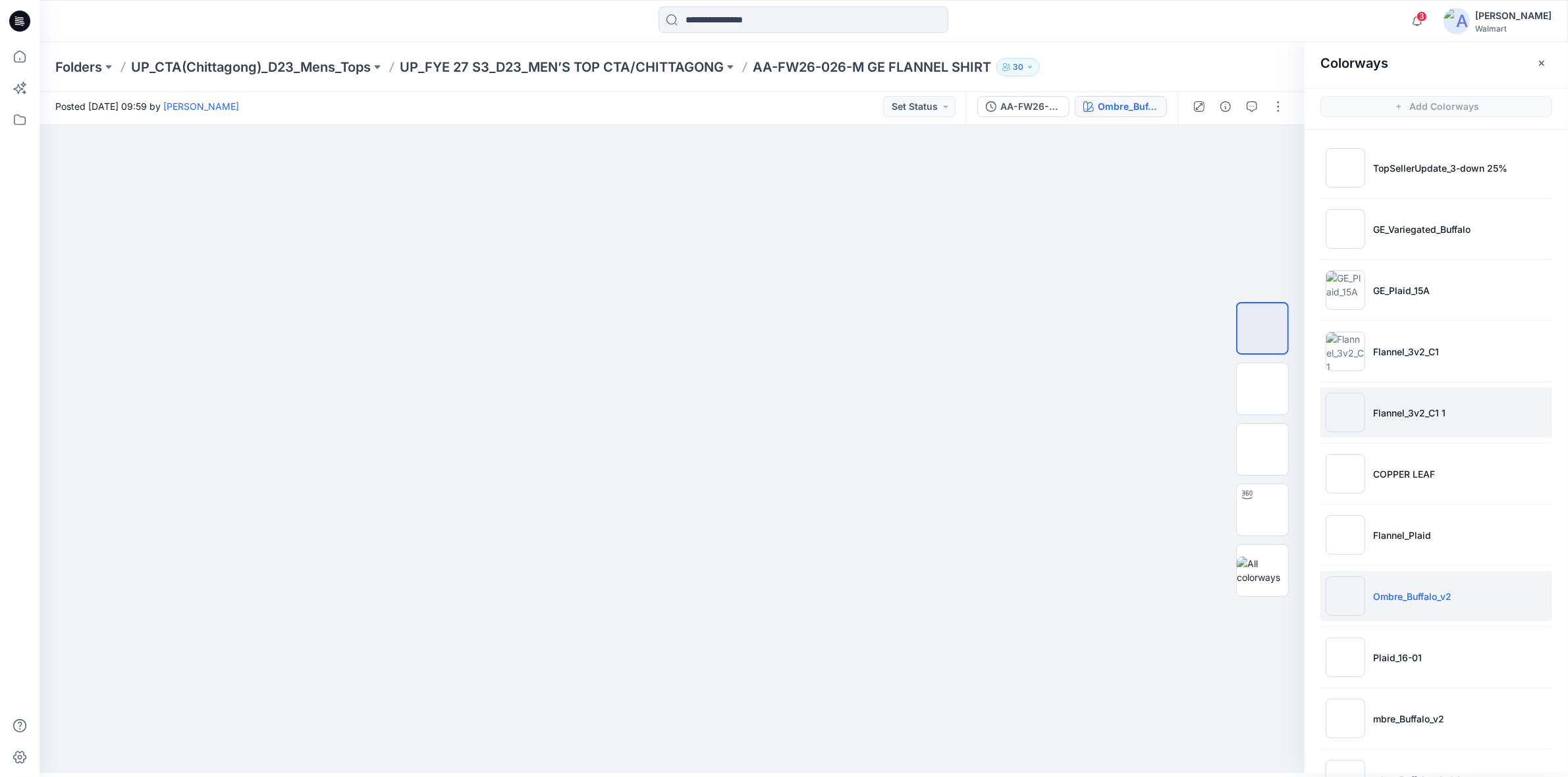
scroll to position [0, 0]
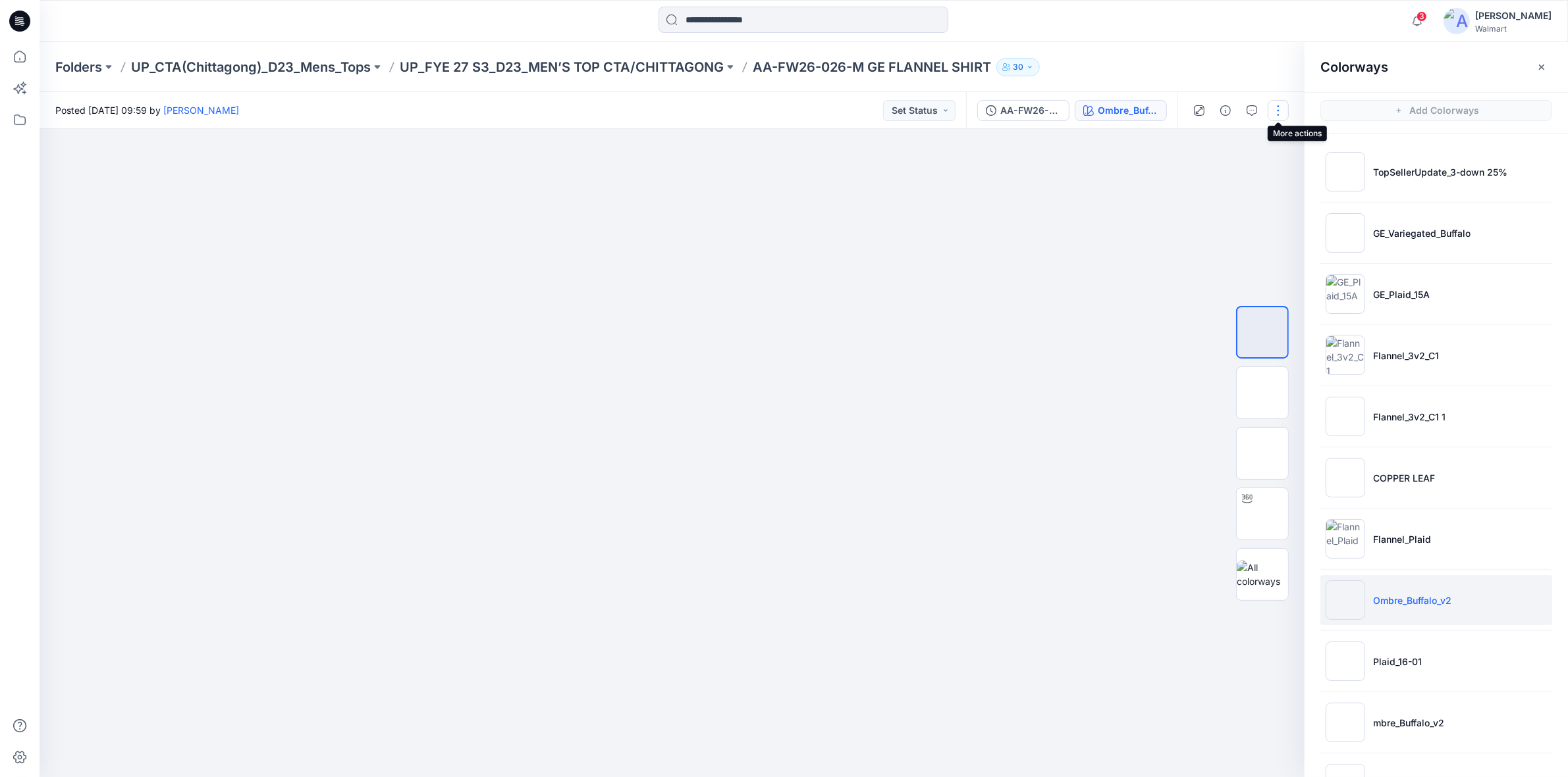
click at [1281, 116] on button "button" at bounding box center [1278, 110] width 21 height 21
click at [1202, 179] on p "Edit" at bounding box center [1194, 177] width 16 height 14
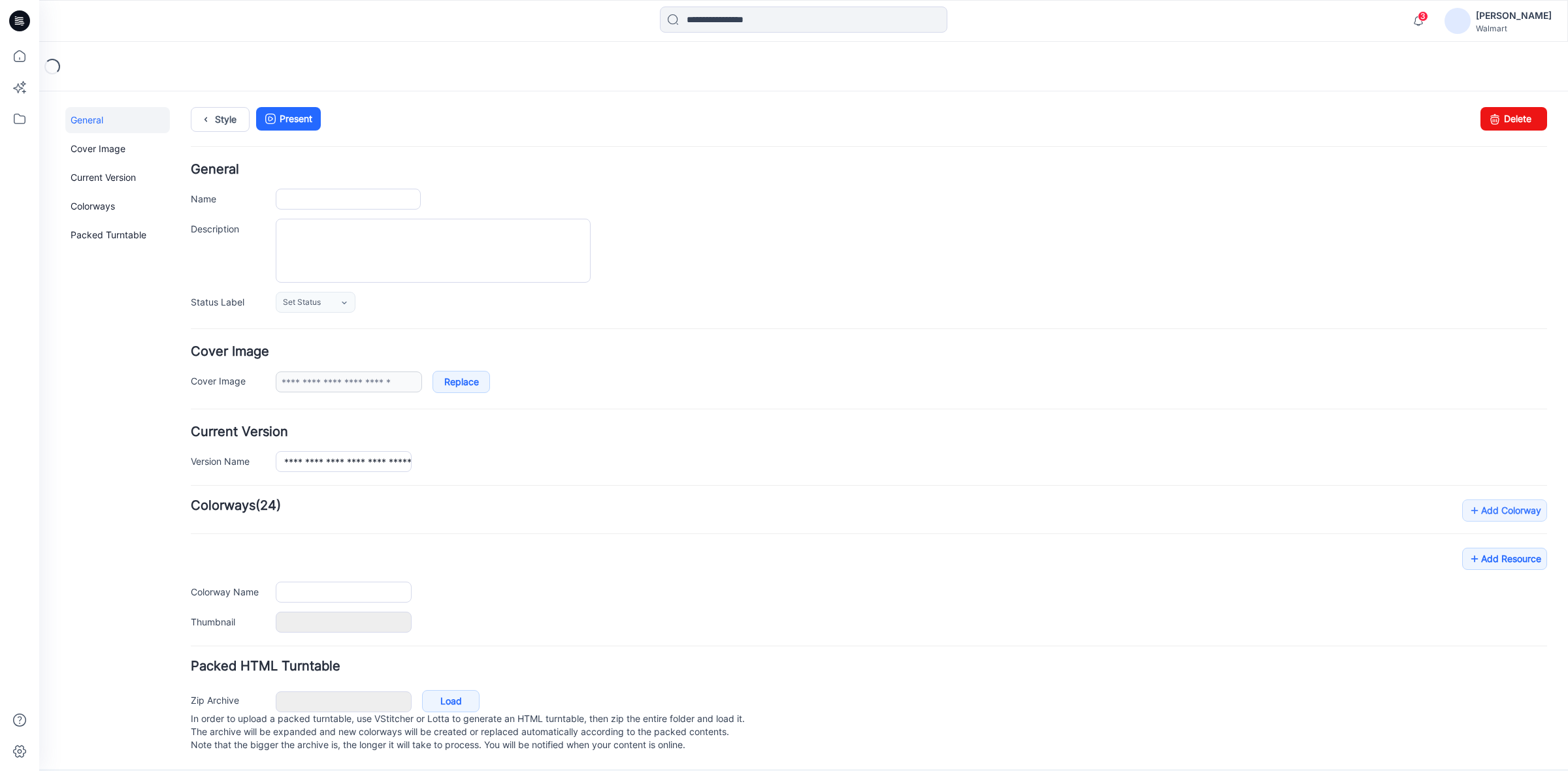
type input "**********"
type textarea "**********"
type input "**********"
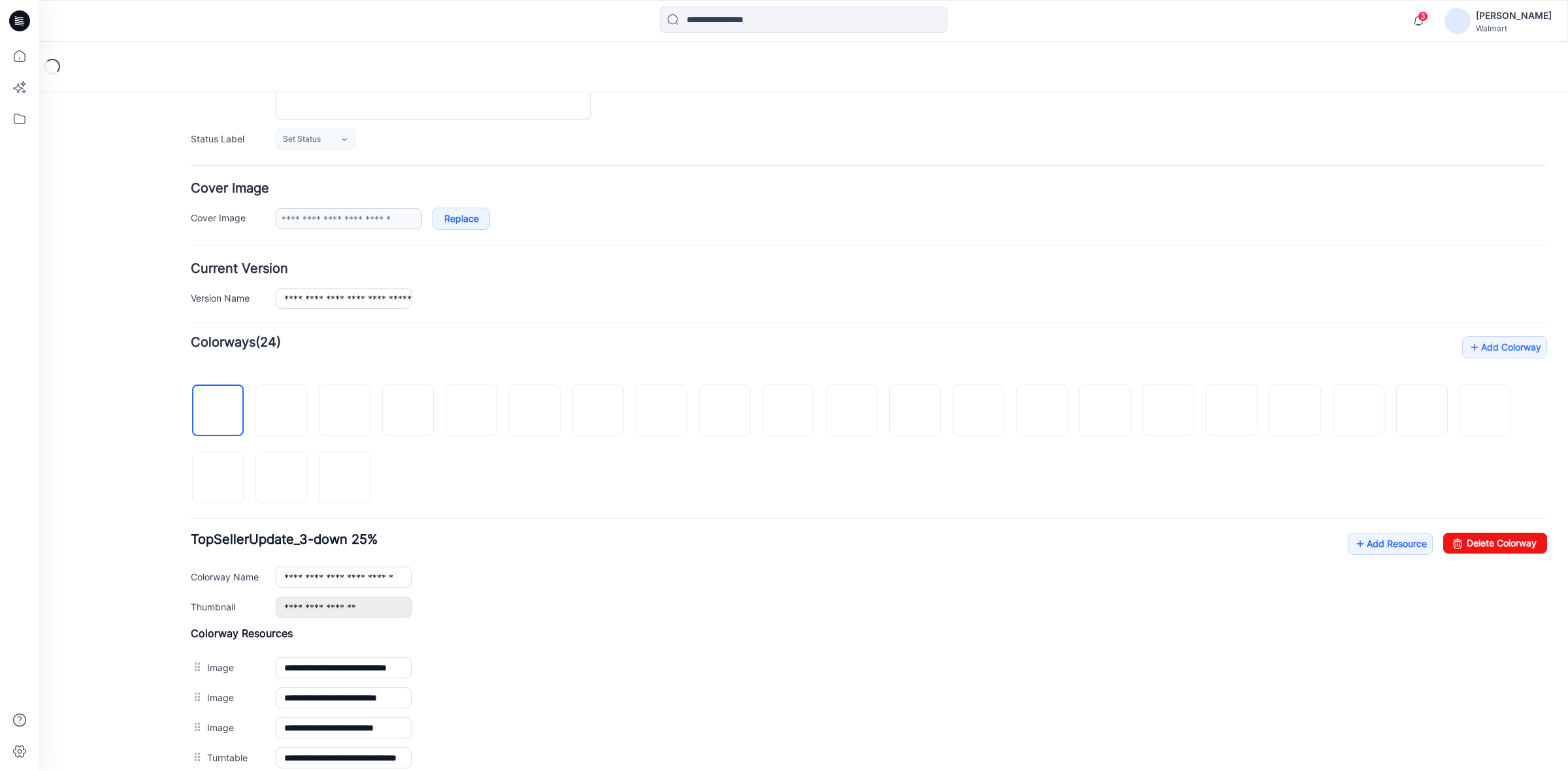
scroll to position [245, 0]
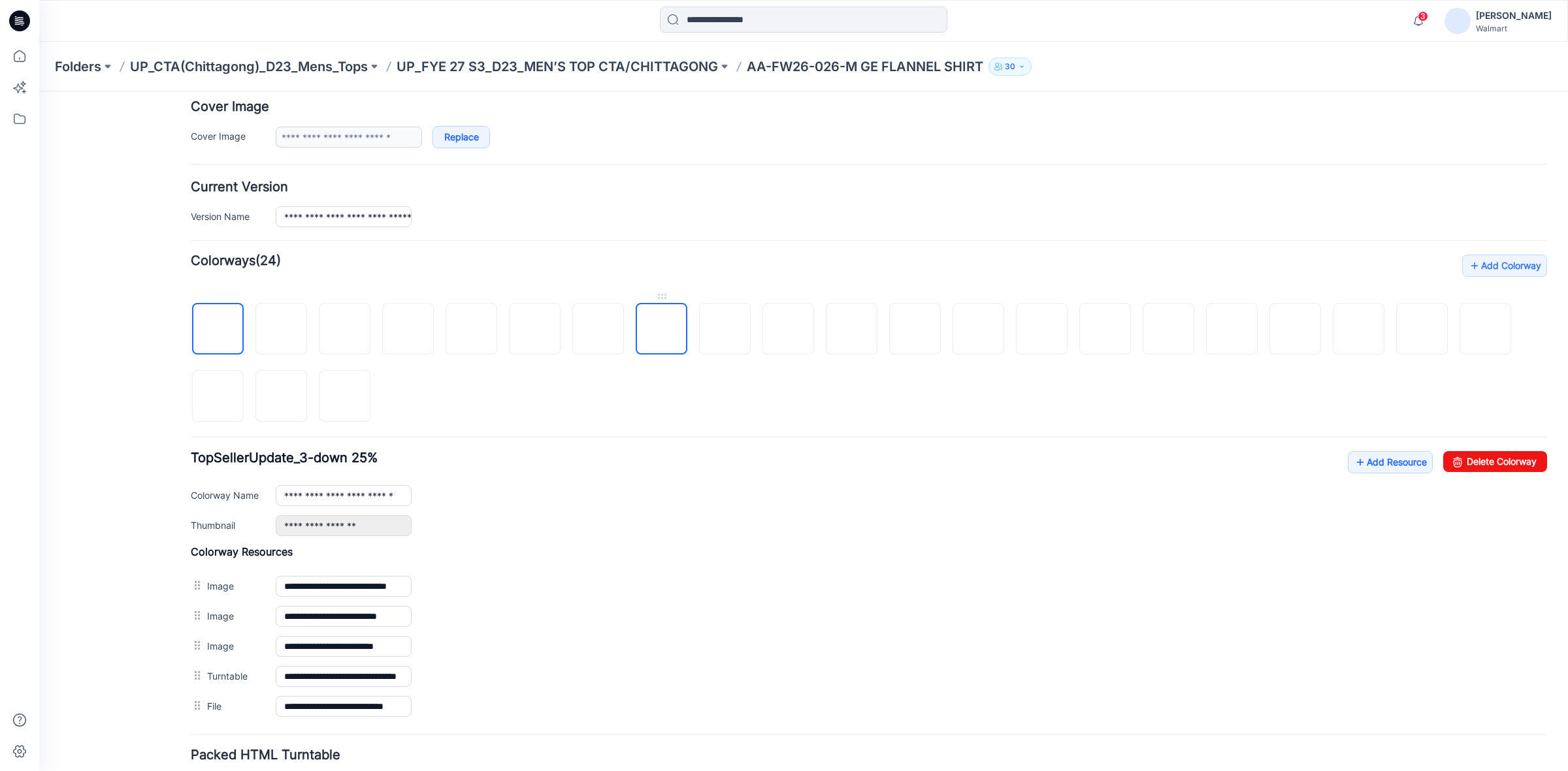
click at [662, 330] on img at bounding box center [662, 330] width 0 height 0
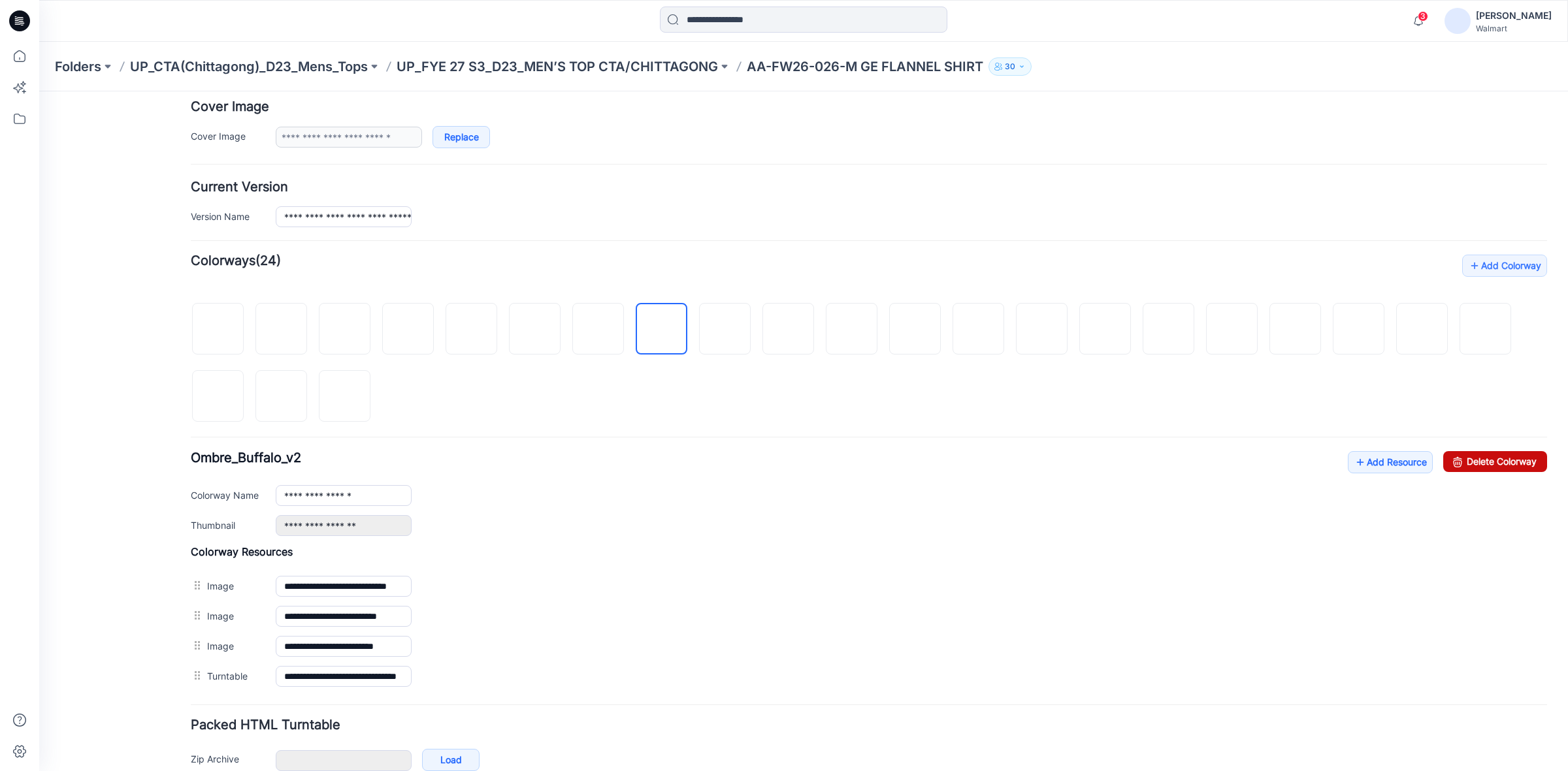
click at [1490, 468] on link "Delete Colorway" at bounding box center [1495, 462] width 104 height 21
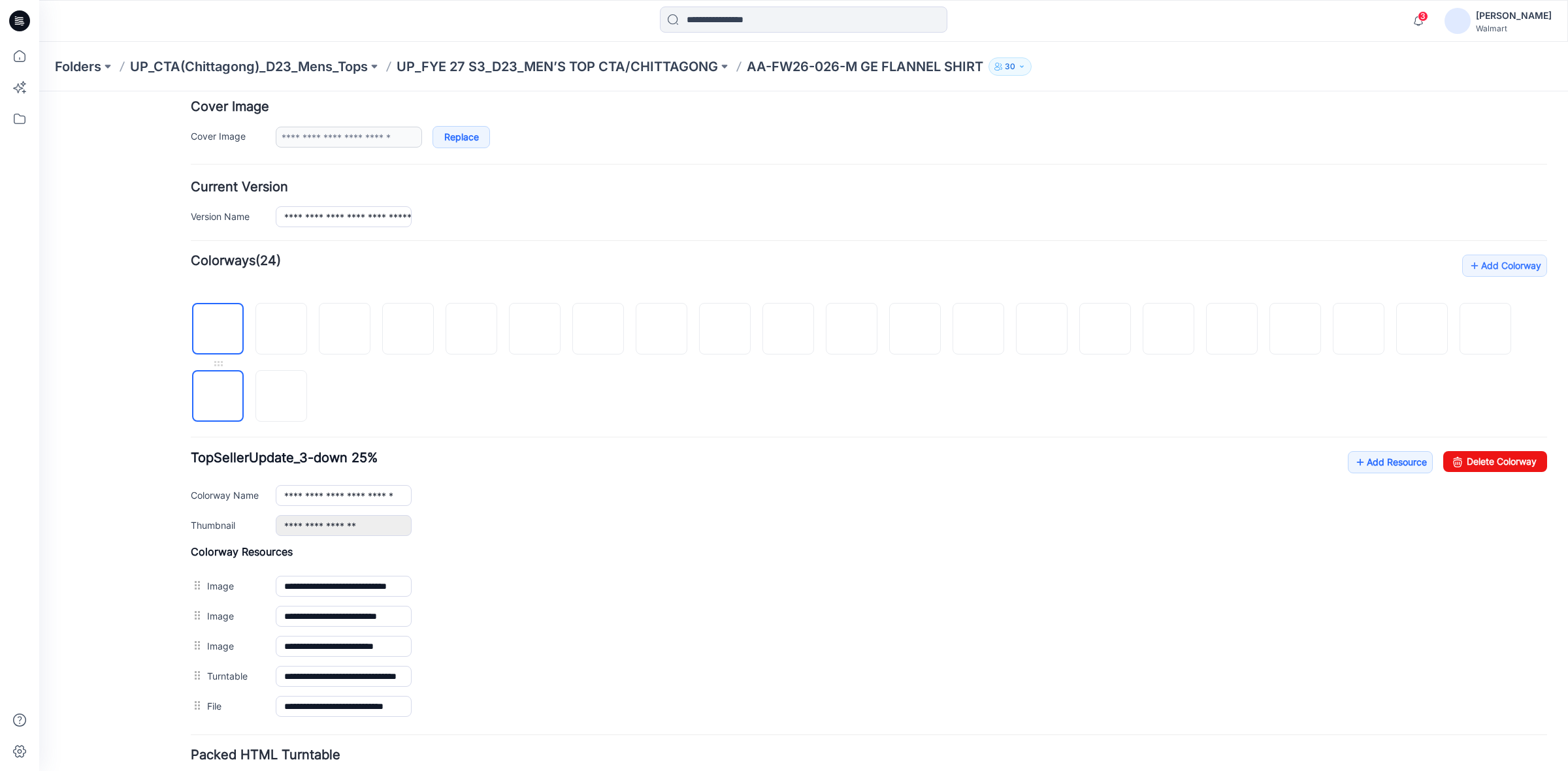
click at [218, 397] on img at bounding box center [218, 397] width 0 height 0
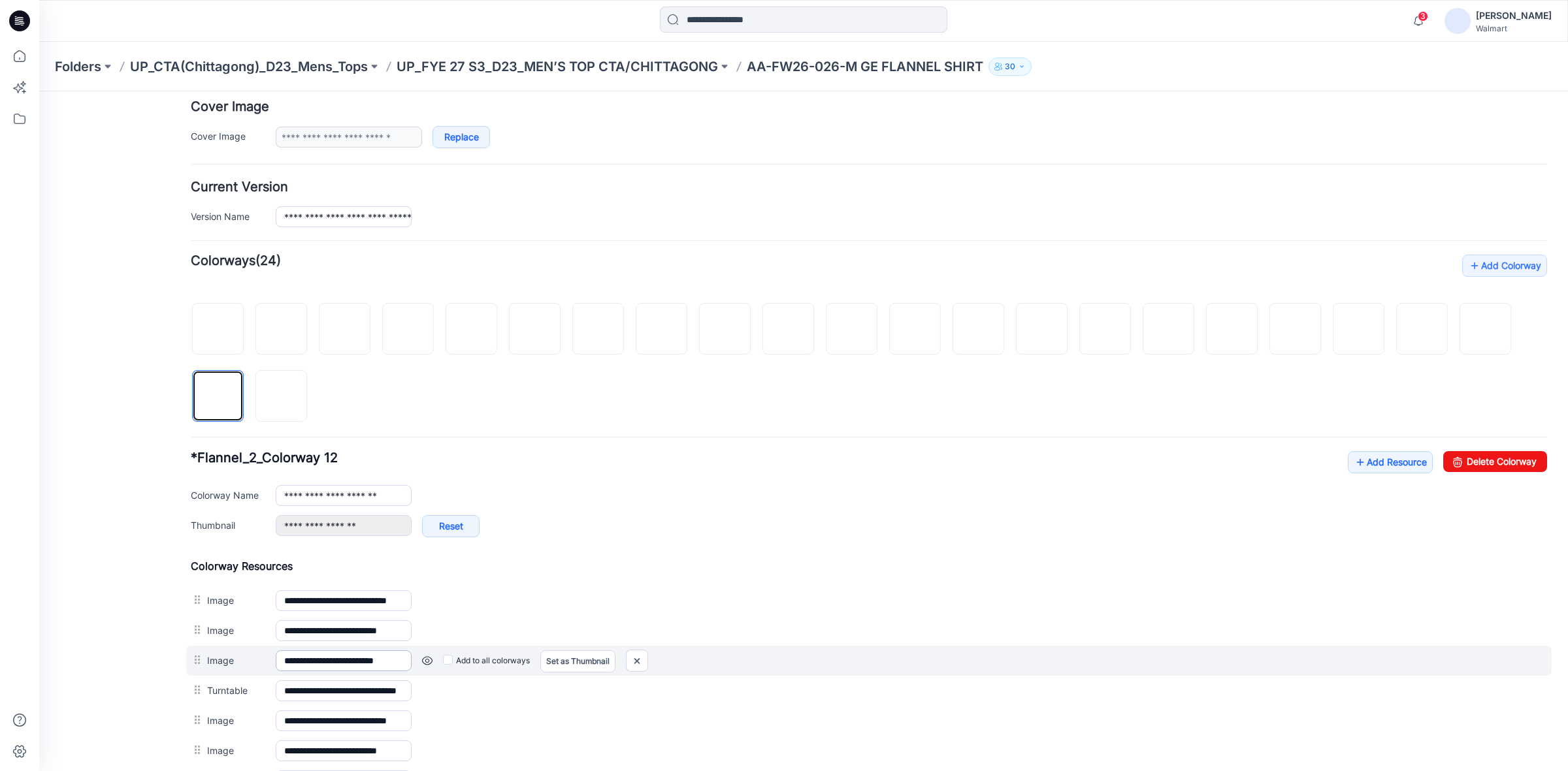
scroll to position [408, 0]
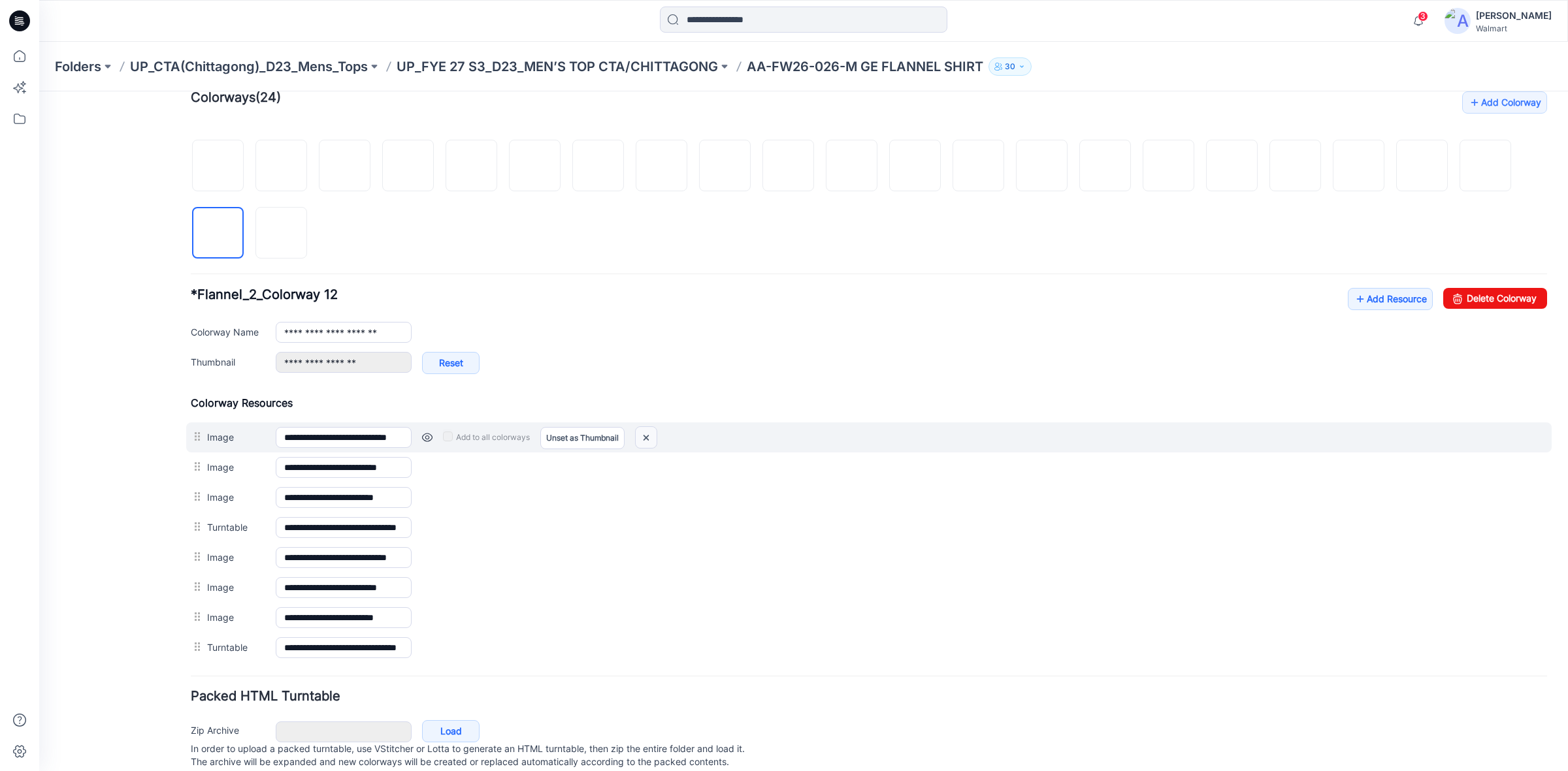
click at [651, 437] on img at bounding box center [646, 437] width 21 height 22
drag, startPoint x: 642, startPoint y: 439, endPoint x: 903, endPoint y: 182, distance: 366.3
click at [642, 439] on img at bounding box center [646, 437] width 21 height 22
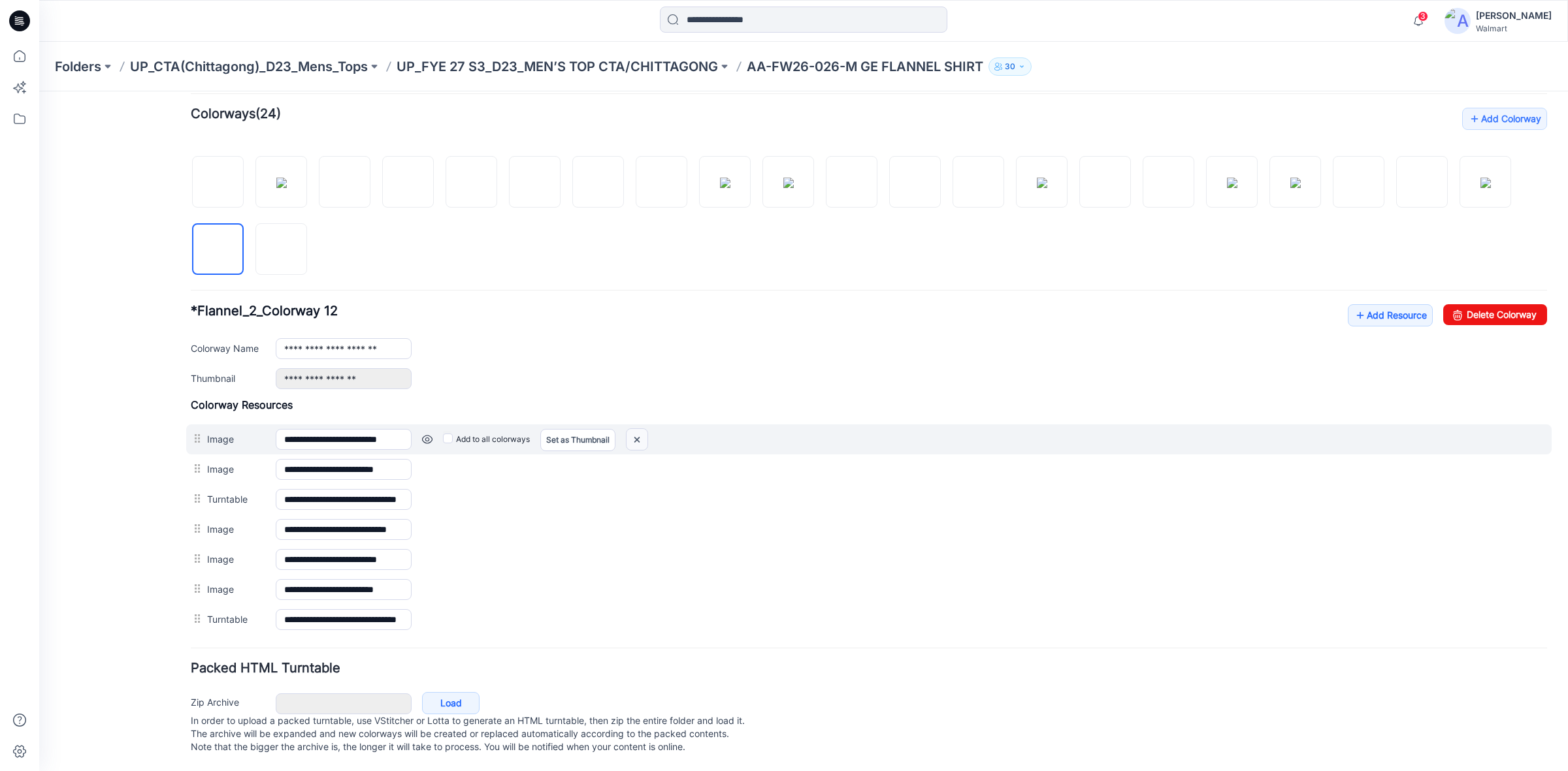
drag, startPoint x: 641, startPoint y: 426, endPoint x: 900, endPoint y: 180, distance: 357.2
click at [641, 429] on img at bounding box center [637, 439] width 21 height 22
click at [640, 432] on img at bounding box center [637, 439] width 21 height 22
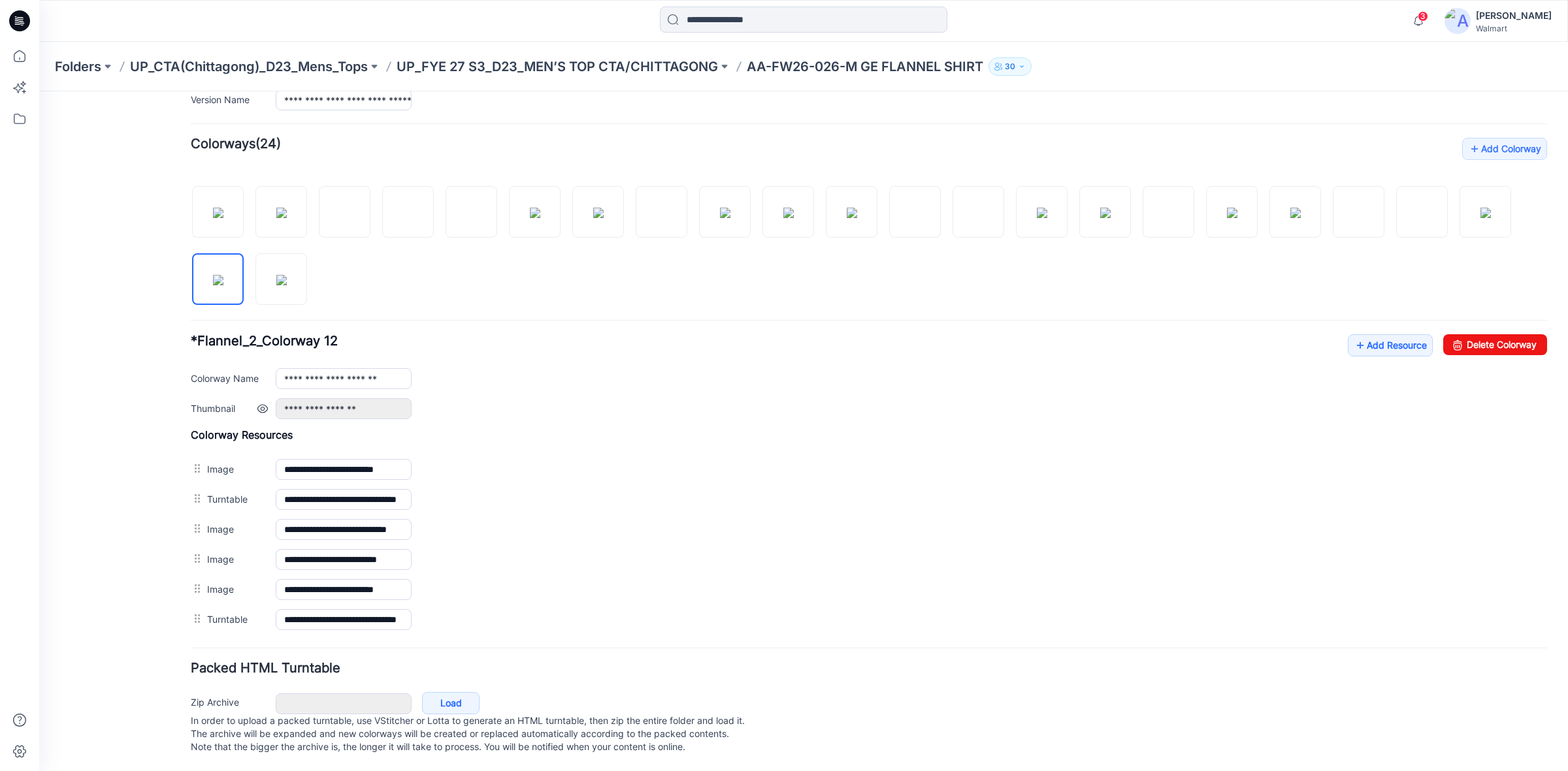
scroll to position [379, 0]
click at [286, 275] on img at bounding box center [281, 280] width 10 height 10
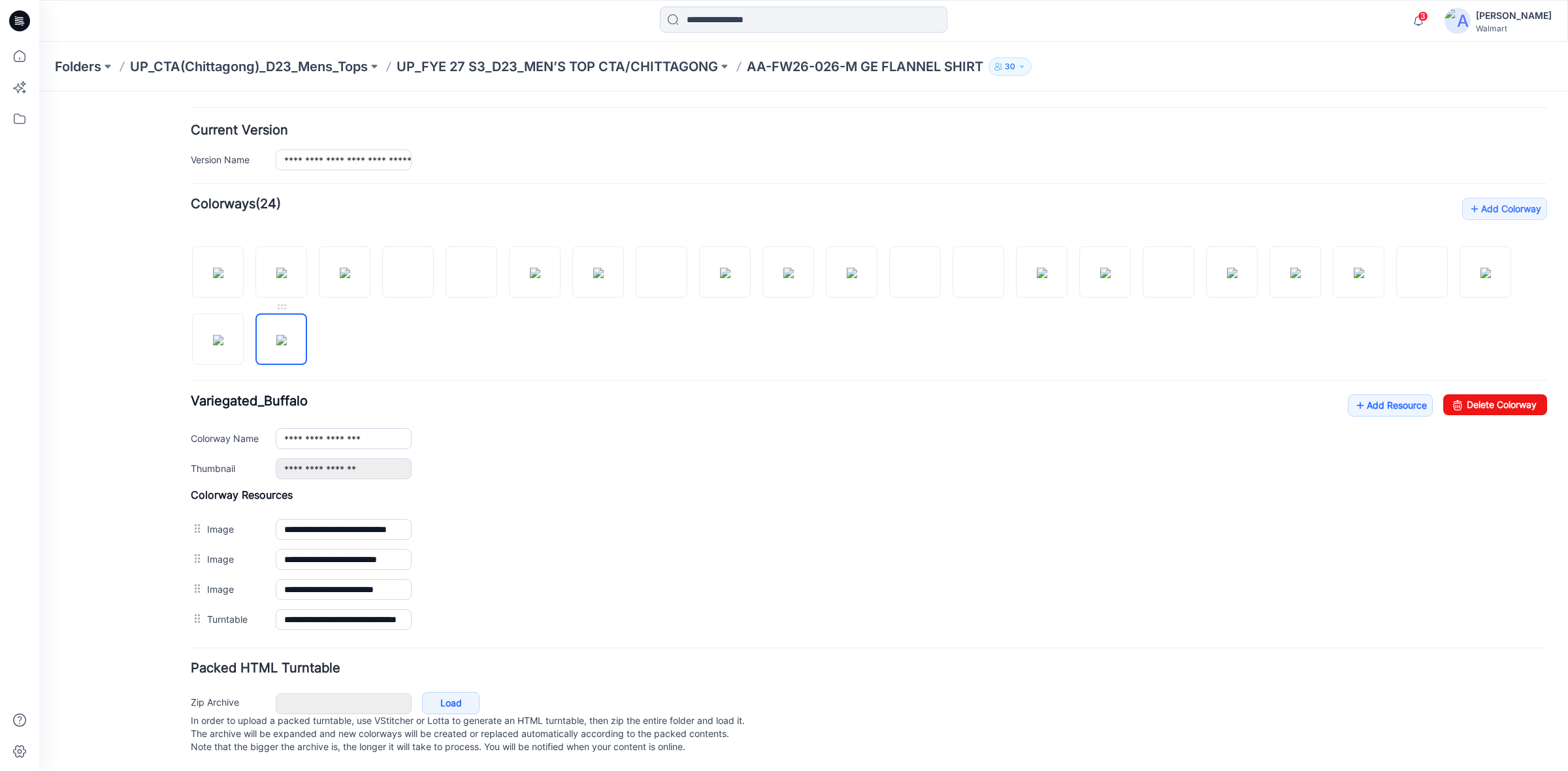
scroll to position [319, 0]
click at [220, 335] on img at bounding box center [217, 340] width 10 height 10
type input "**********"
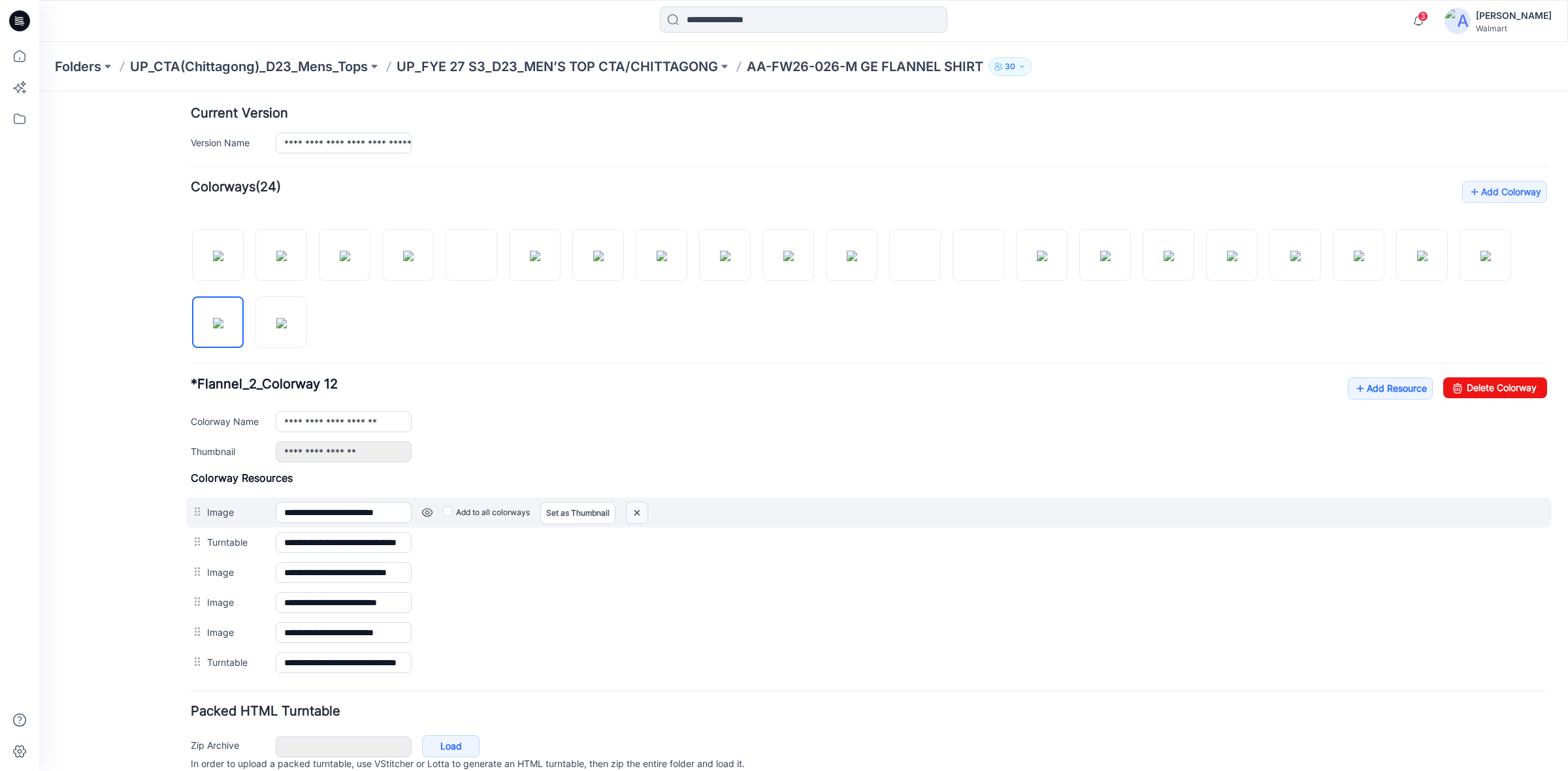
click at [638, 516] on img at bounding box center [637, 512] width 21 height 22
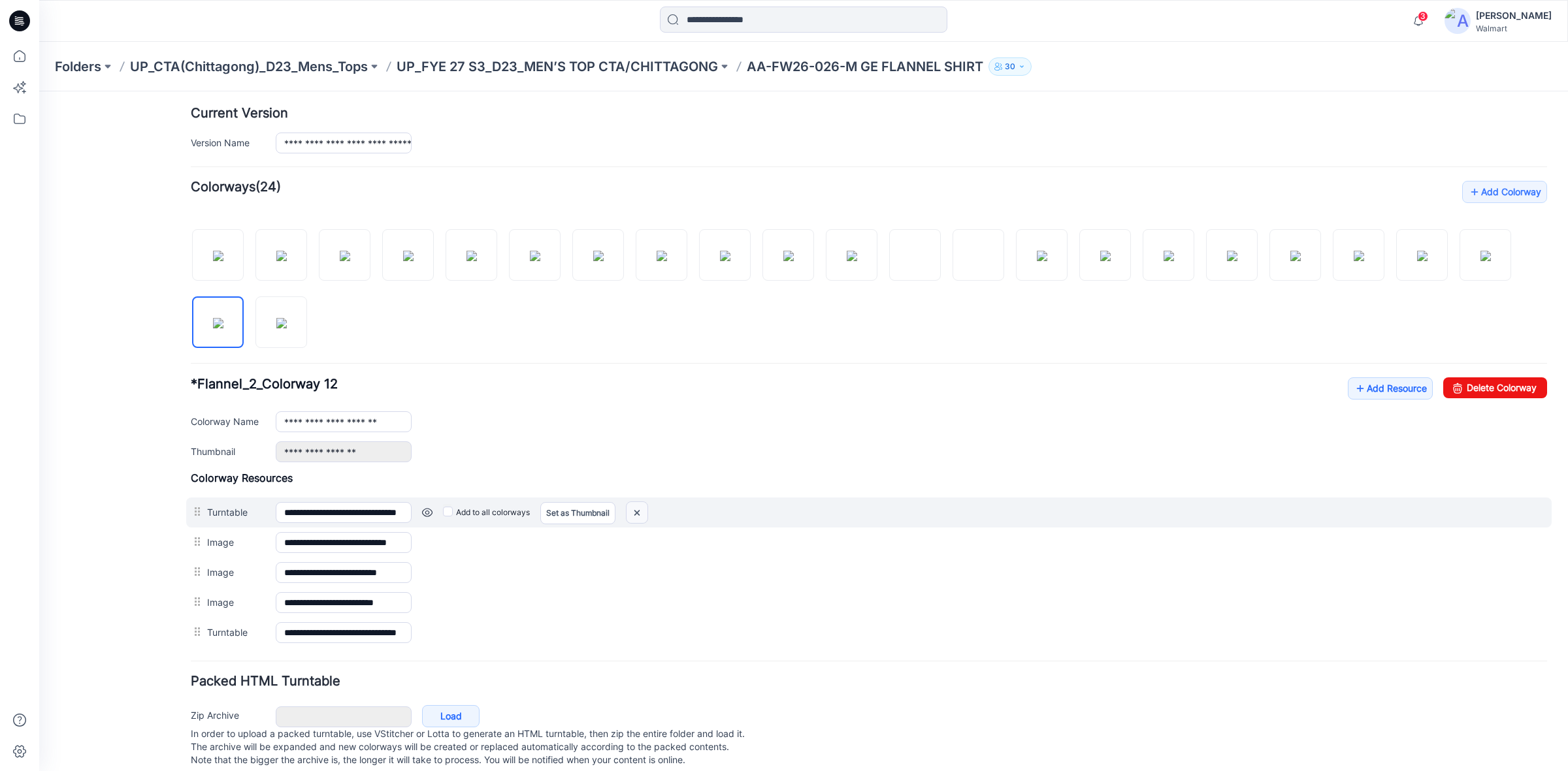
click at [640, 511] on img at bounding box center [637, 512] width 21 height 22
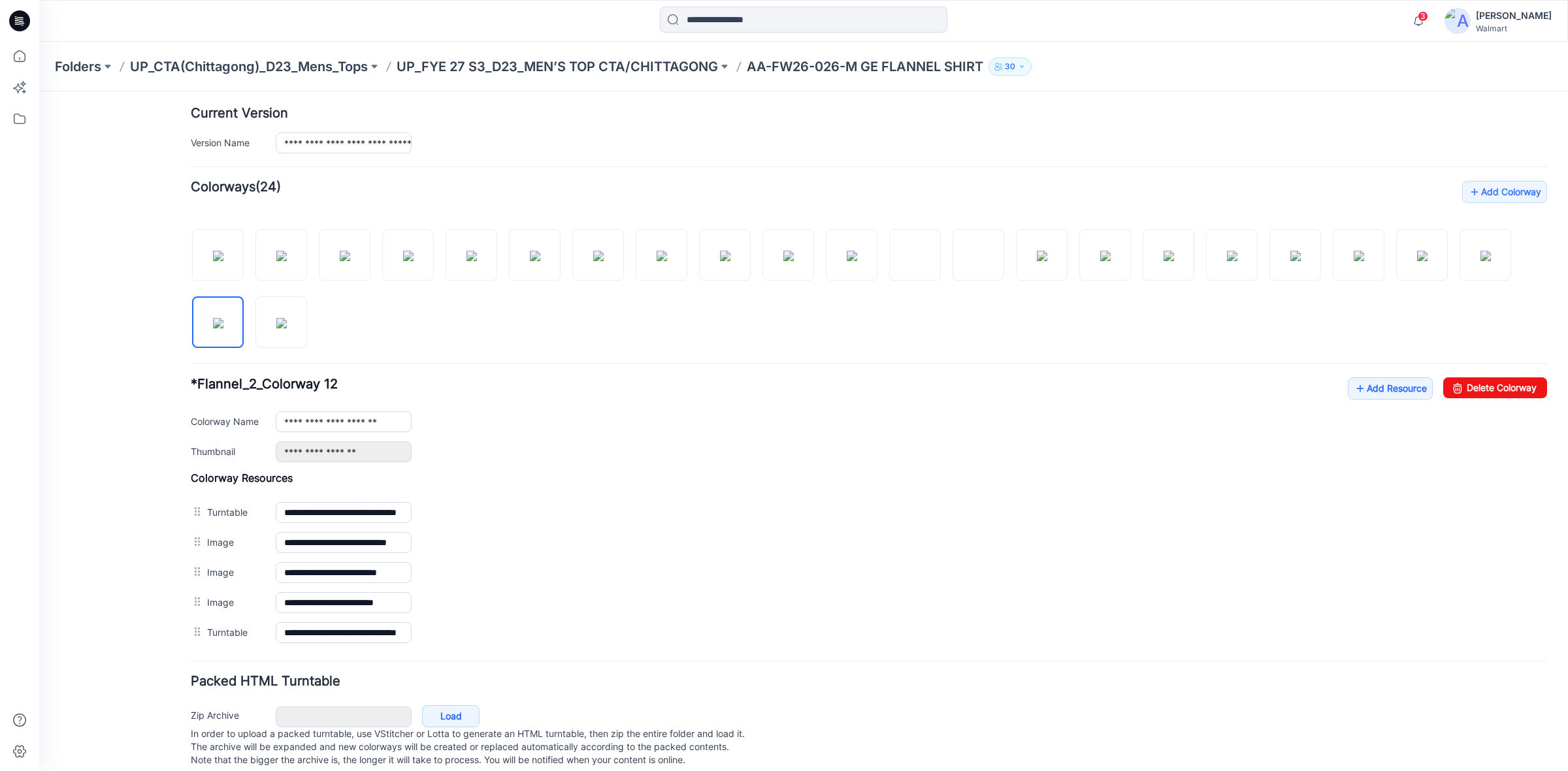
scroll to position [0, 0]
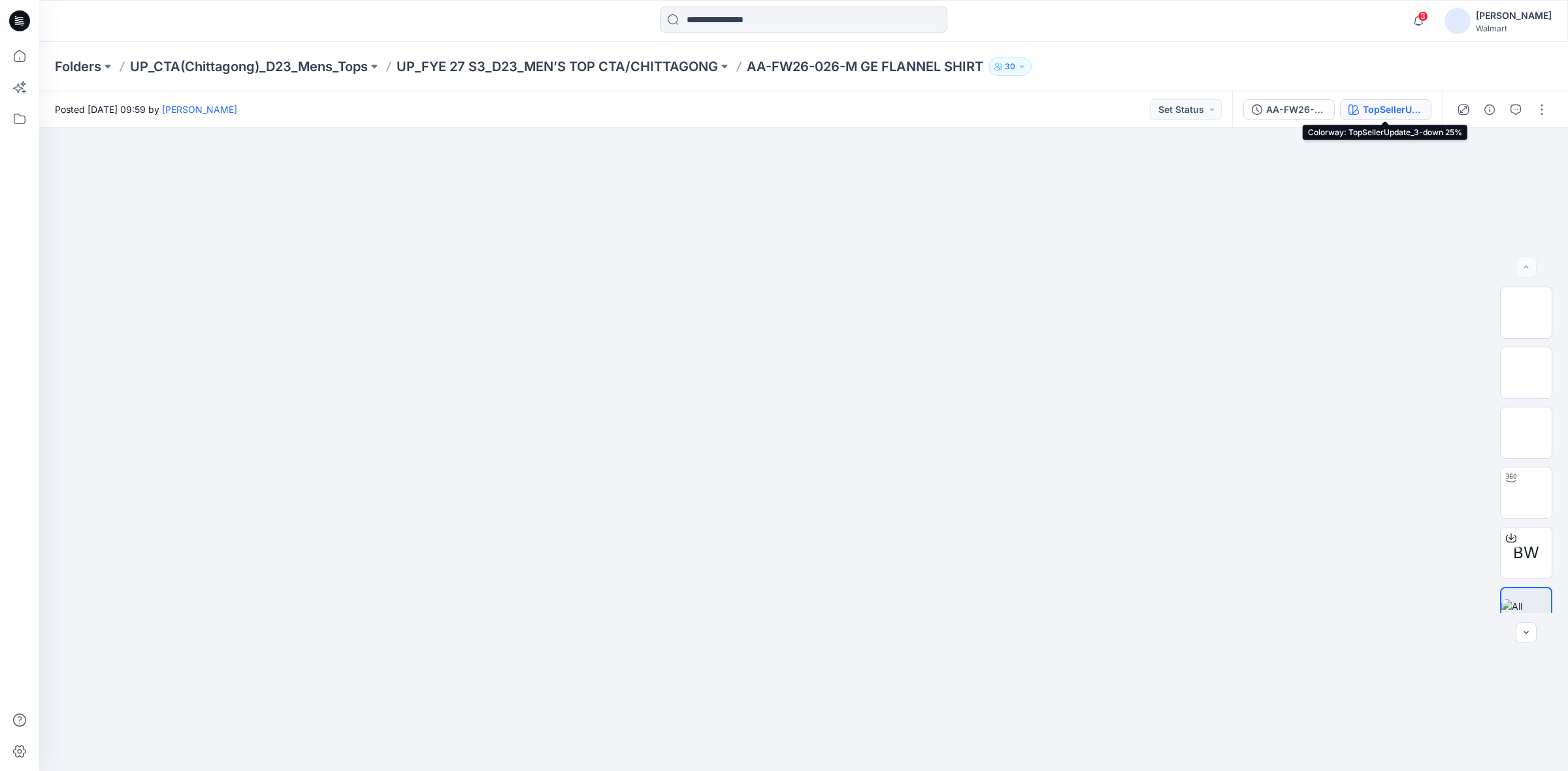
click at [1380, 105] on div "TopSellerUpdate_3-down 25%" at bounding box center [1393, 109] width 60 height 14
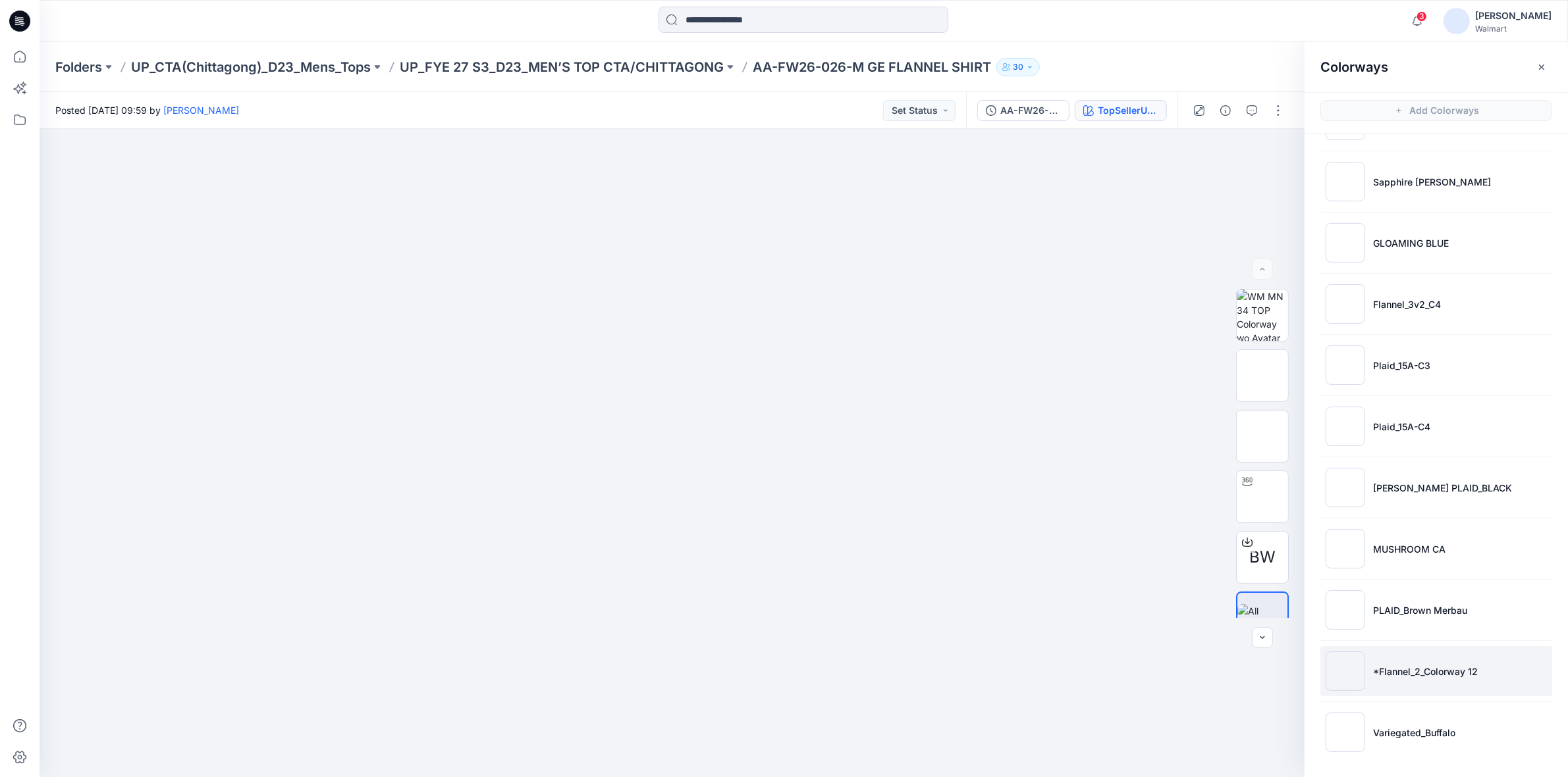
scroll to position [4, 0]
click at [1401, 665] on p "*Flannel_2_Colorway 12" at bounding box center [1425, 667] width 105 height 14
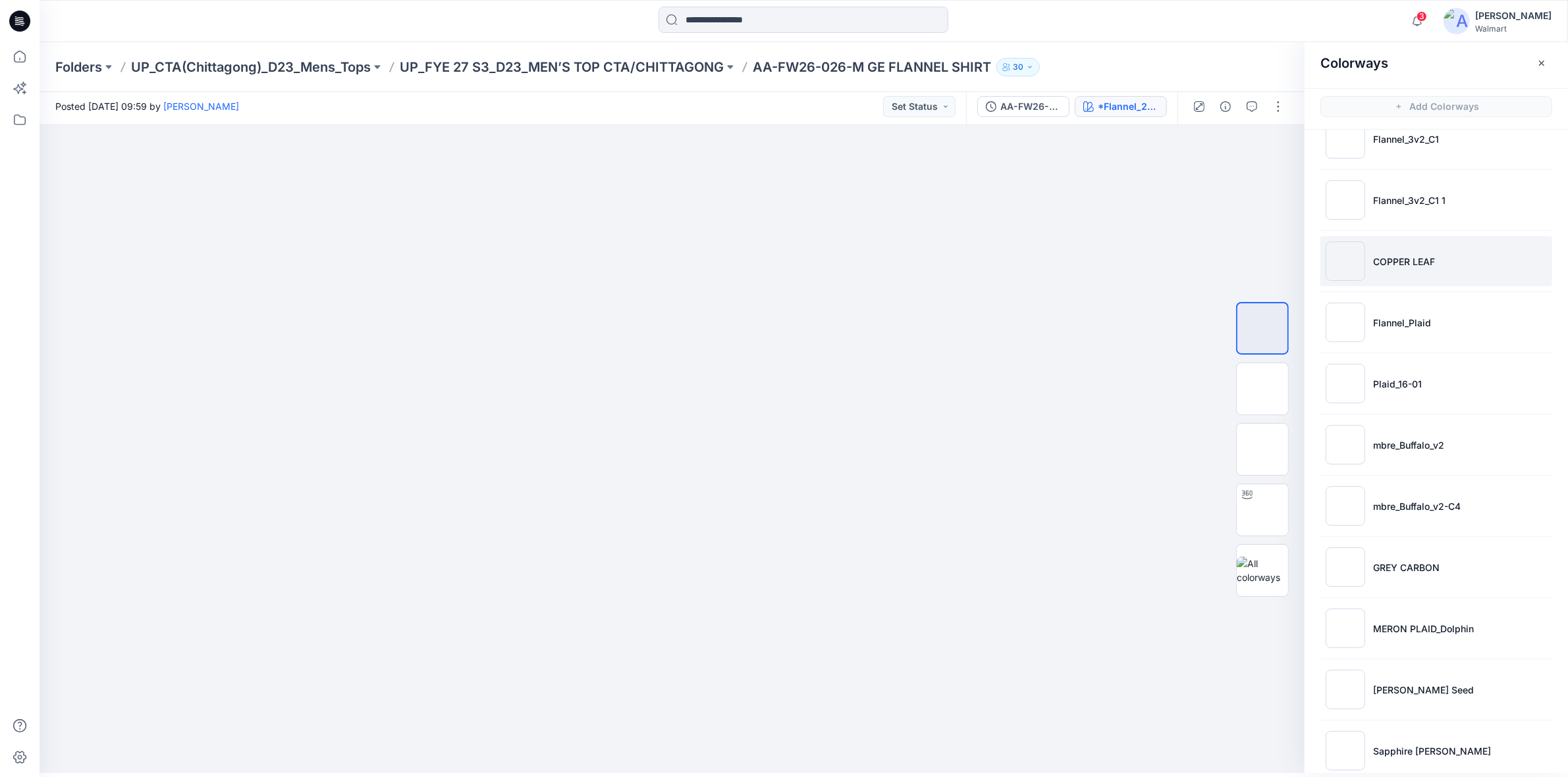
scroll to position [0, 0]
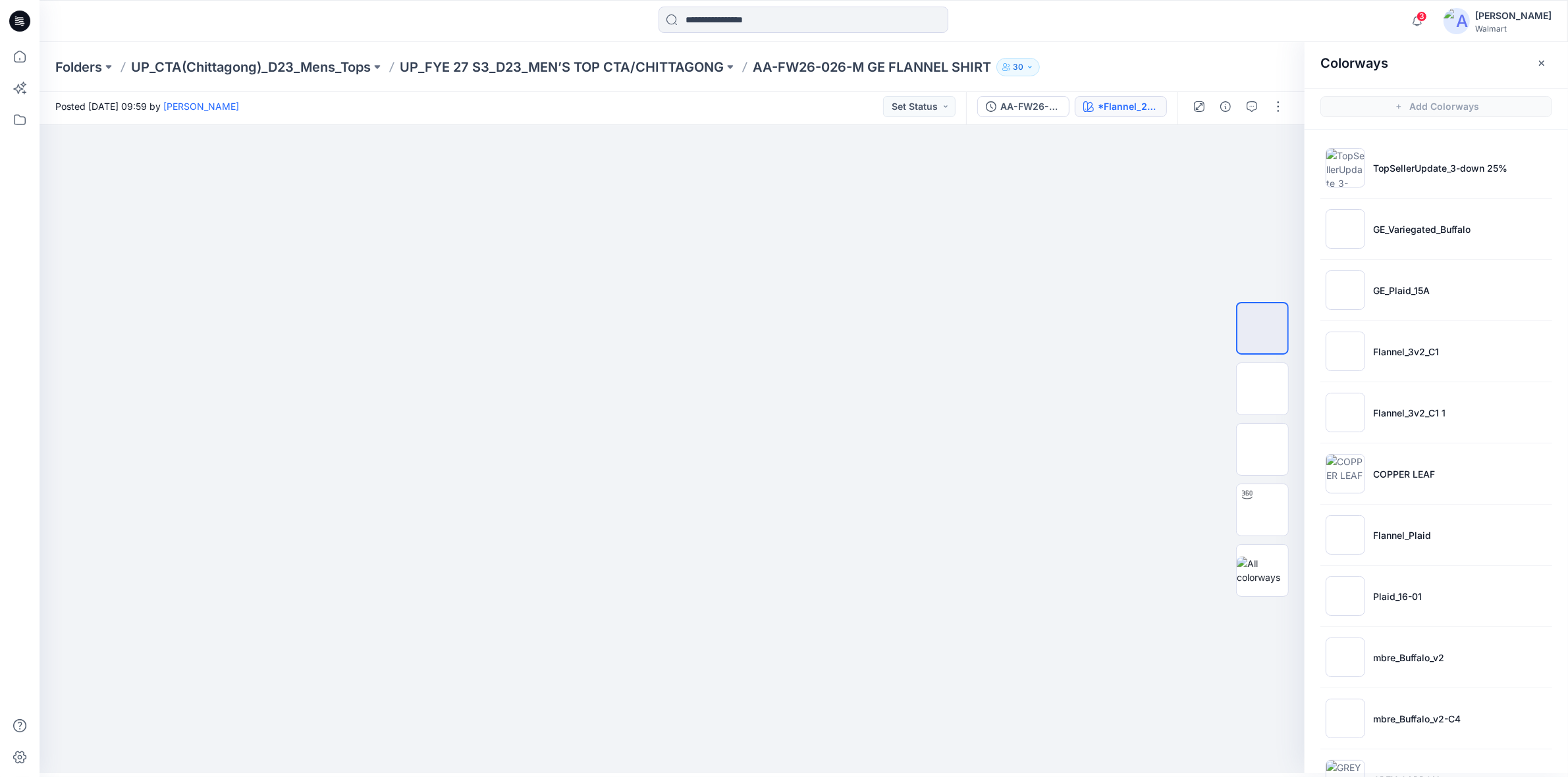
click at [10, 24] on icon at bounding box center [20, 21] width 21 height 21
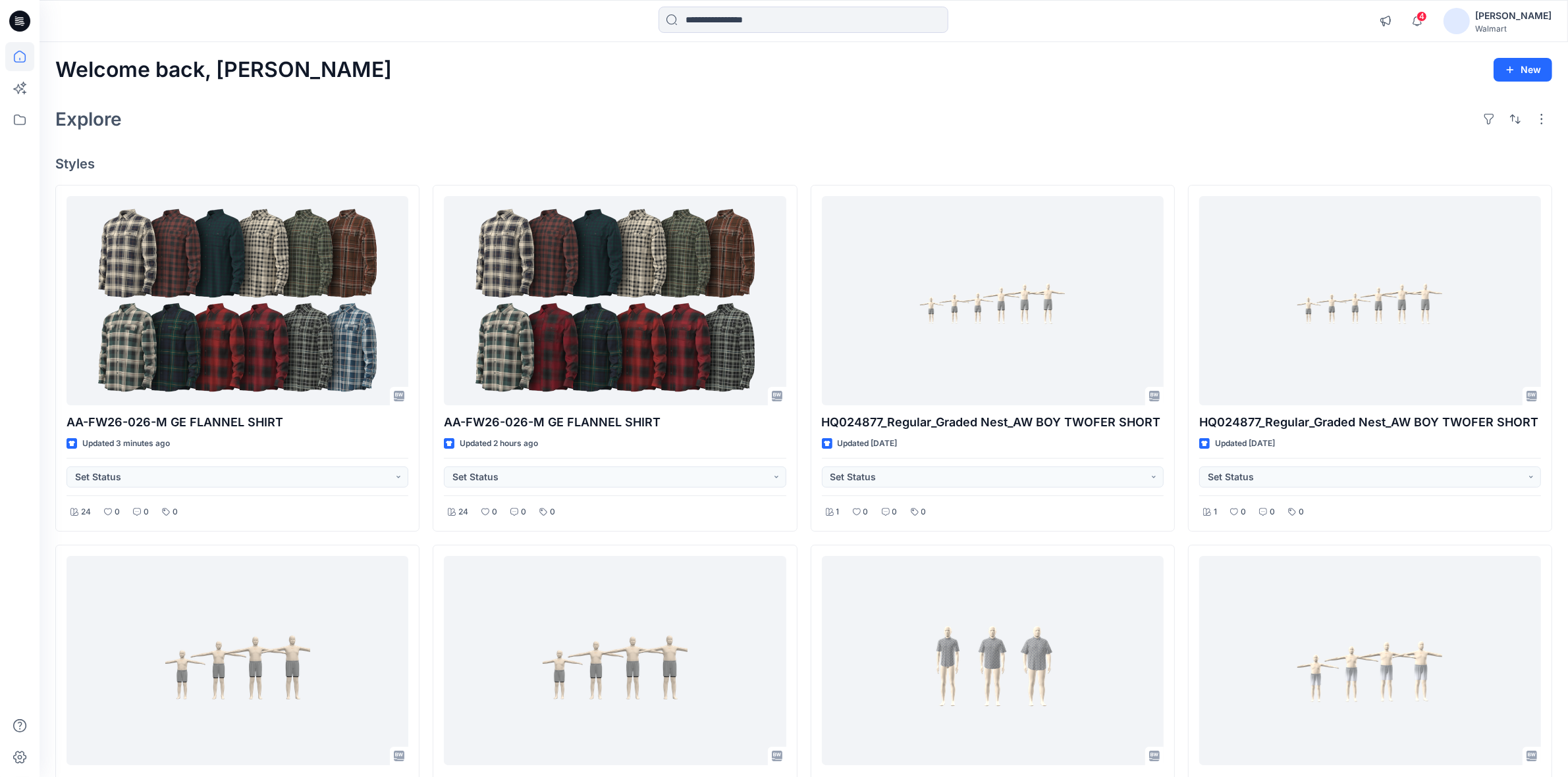
click at [22, 21] on icon at bounding box center [22, 21] width 6 height 1
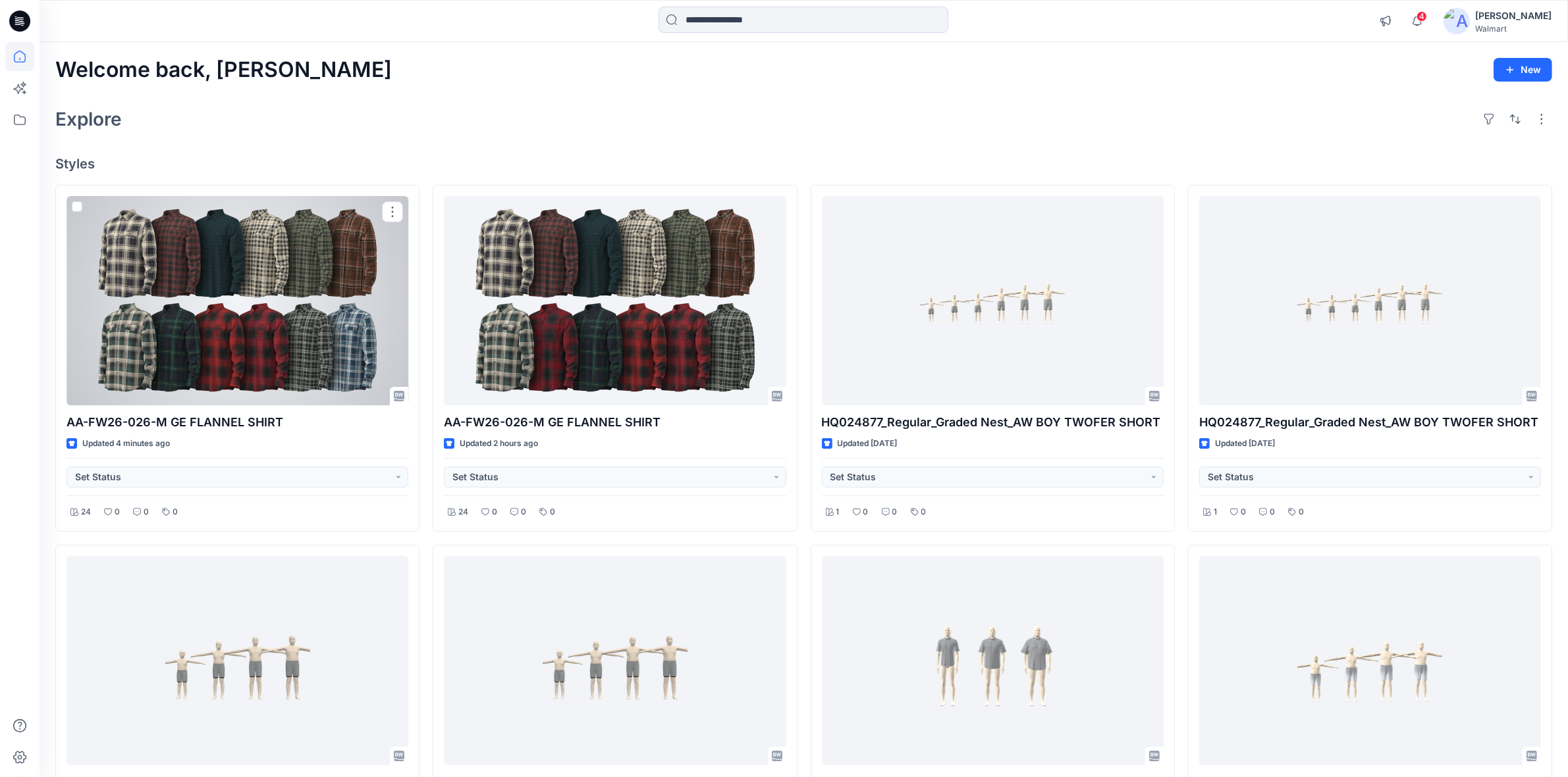
click at [173, 283] on div at bounding box center [237, 301] width 342 height 210
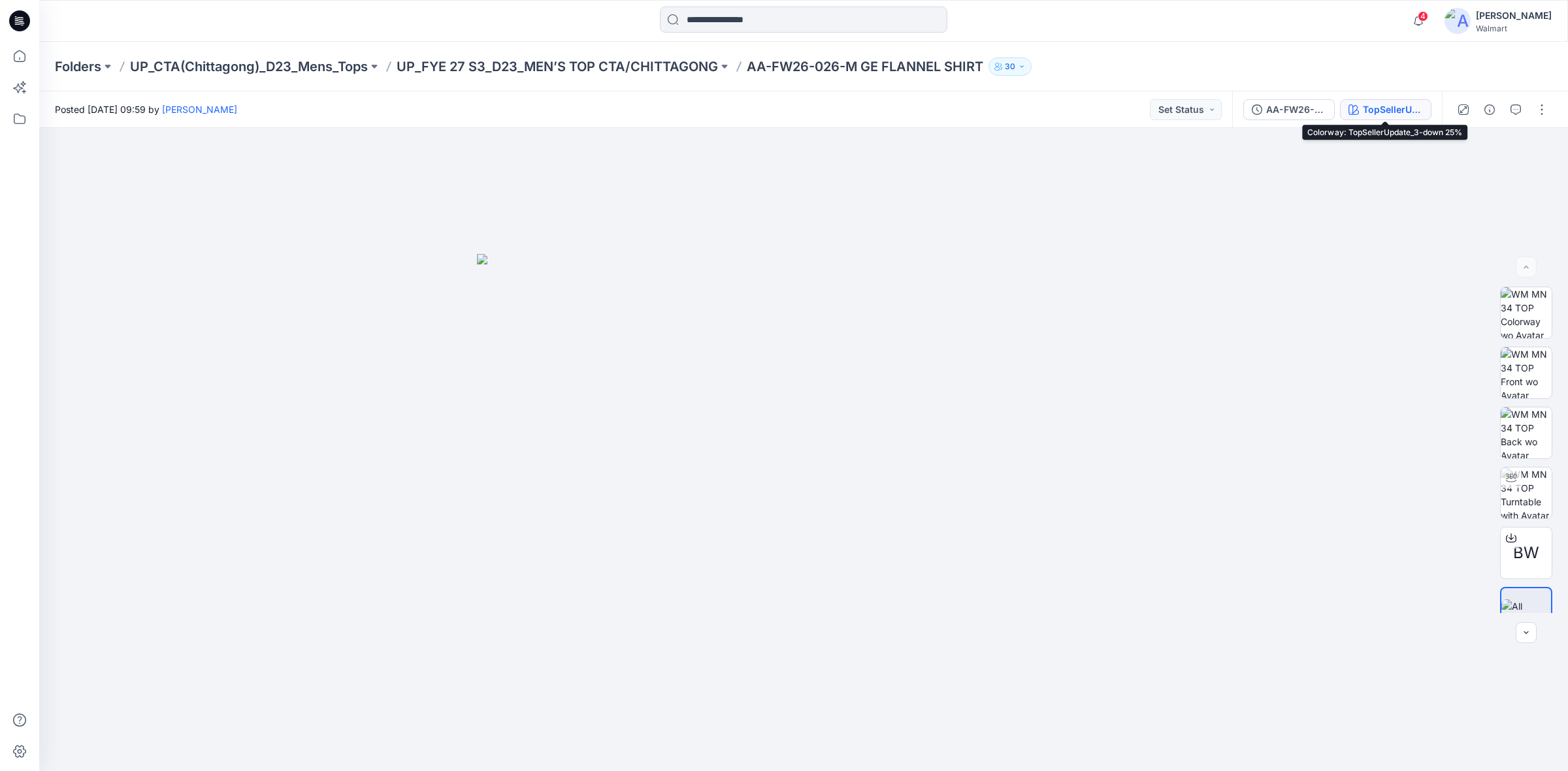
click at [1361, 112] on button "TopSellerUpdate_3-down 25%" at bounding box center [1386, 110] width 92 height 21
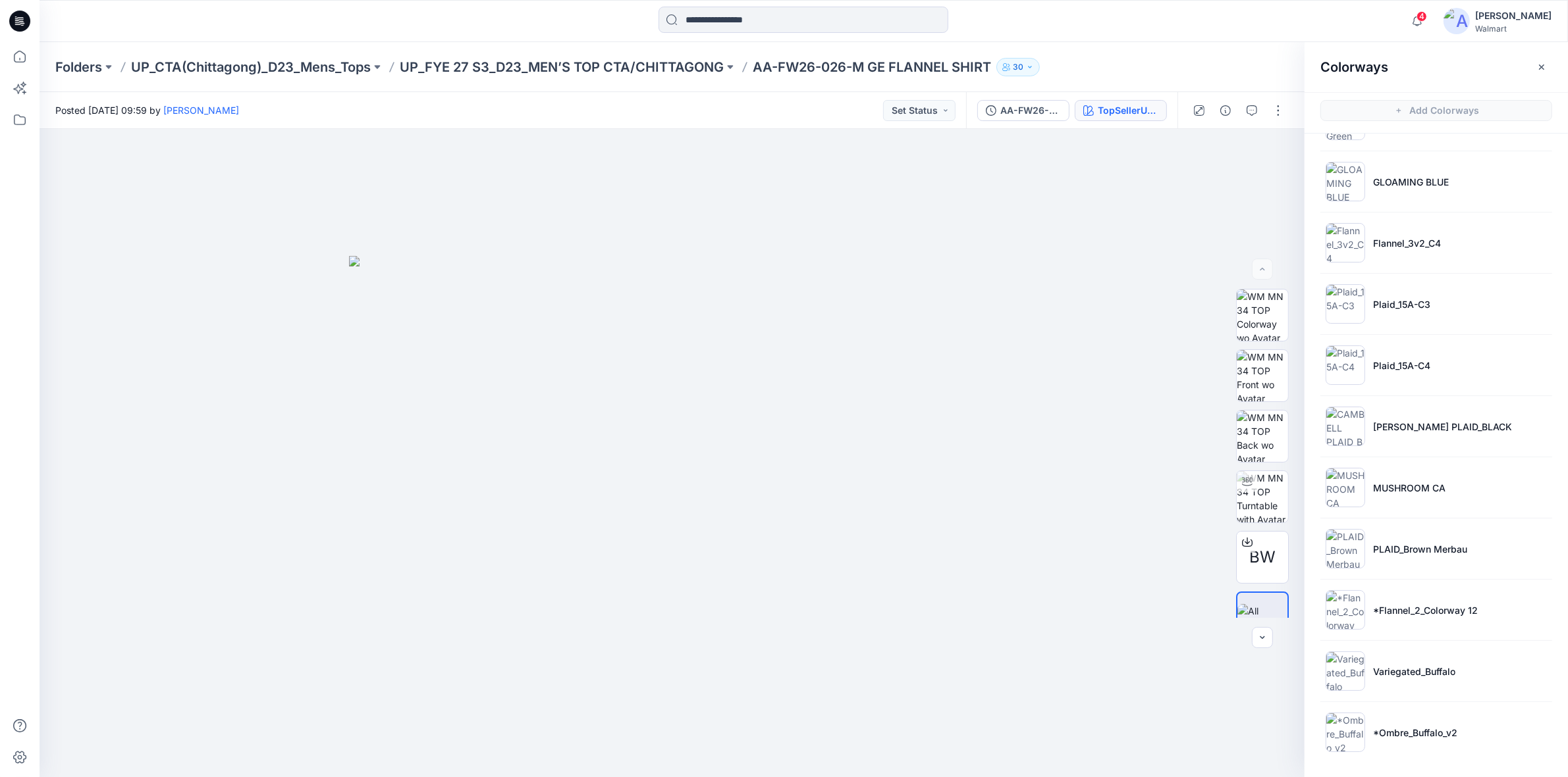
scroll to position [4, 0]
click at [1400, 733] on p "*Ombre_Buffalo_v2" at bounding box center [1415, 729] width 84 height 14
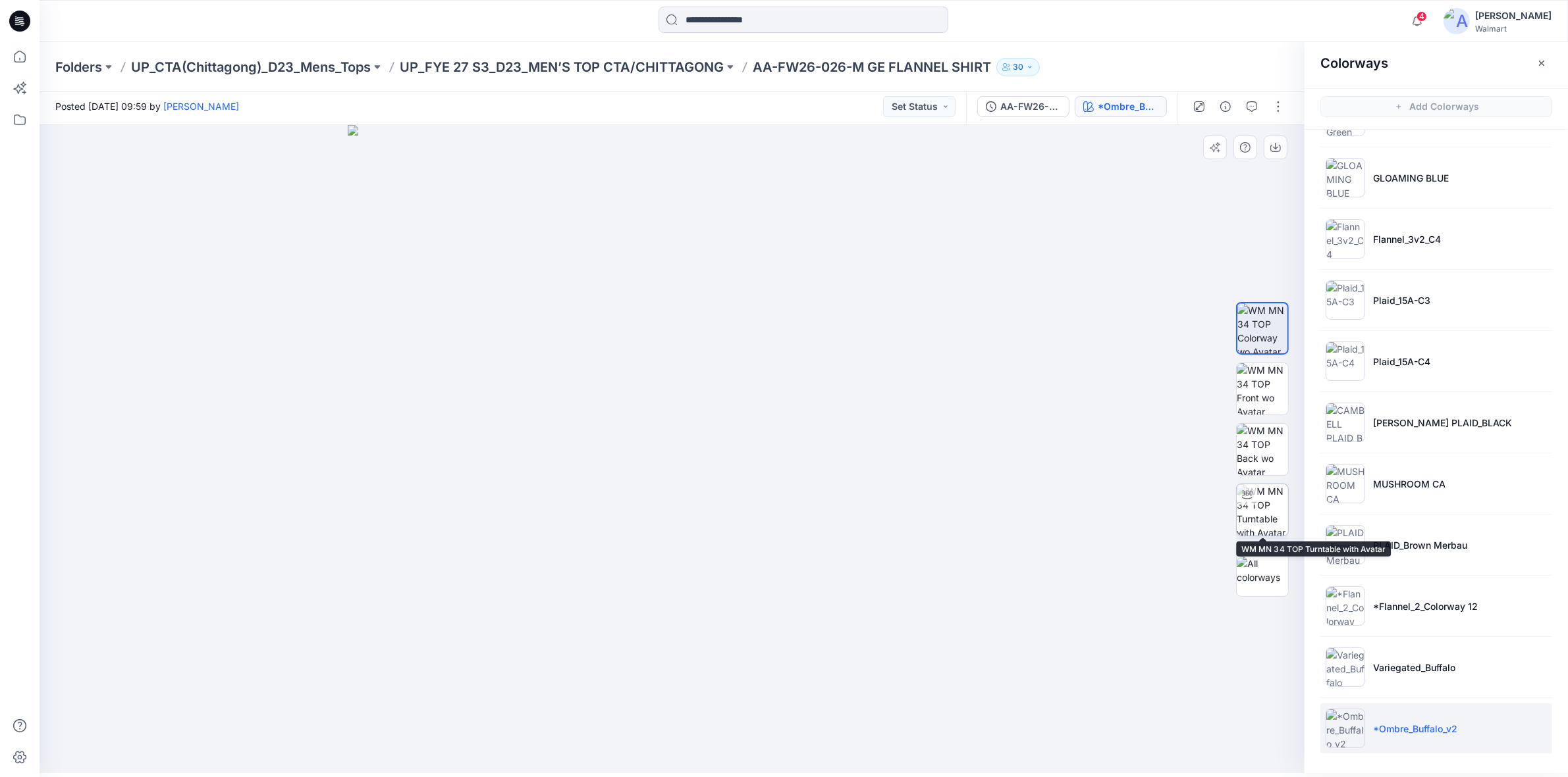
click at [1260, 497] on img at bounding box center [1262, 510] width 51 height 51
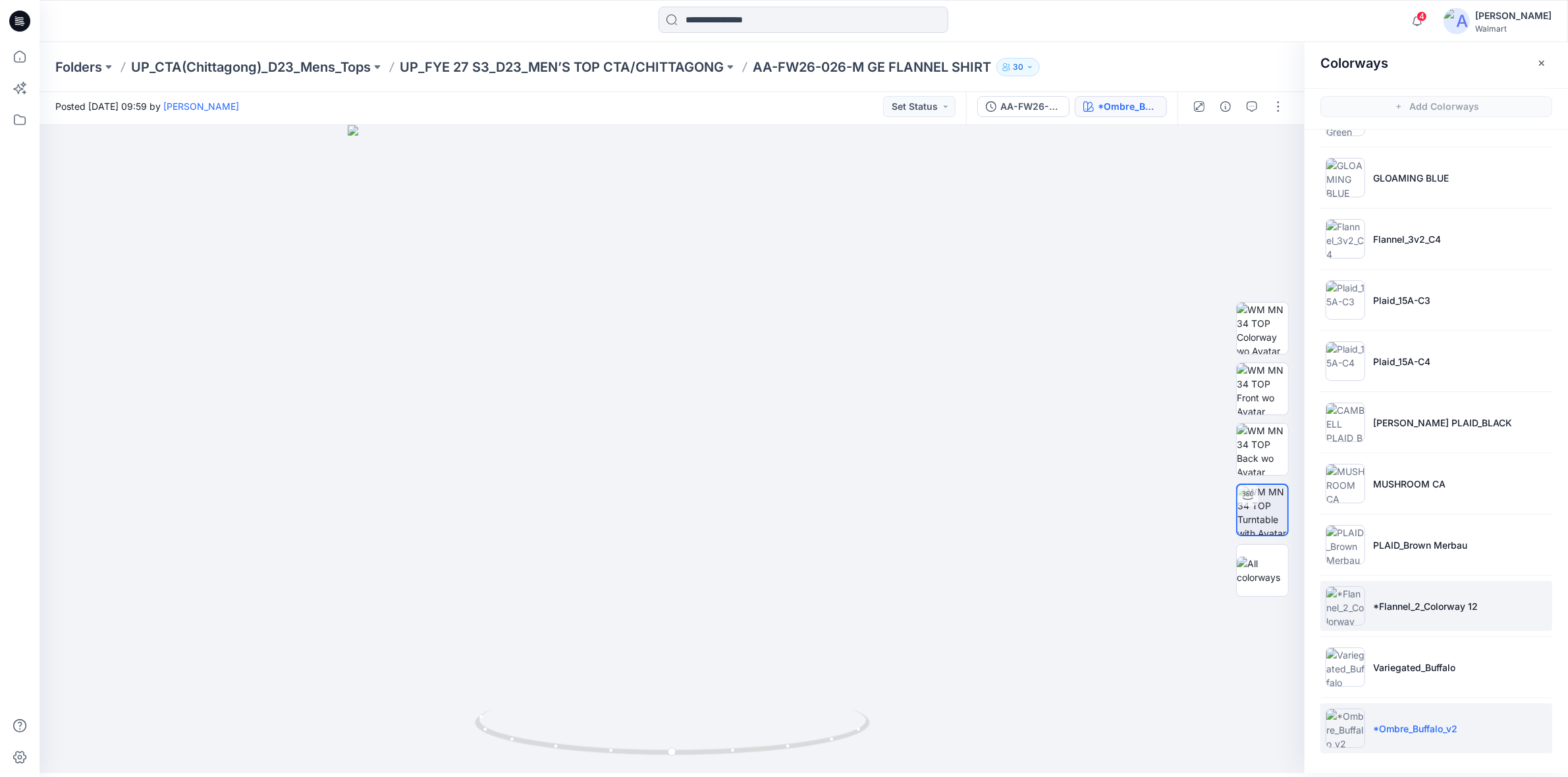
click at [1443, 608] on p "*Flannel_2_Colorway 12" at bounding box center [1425, 606] width 105 height 14
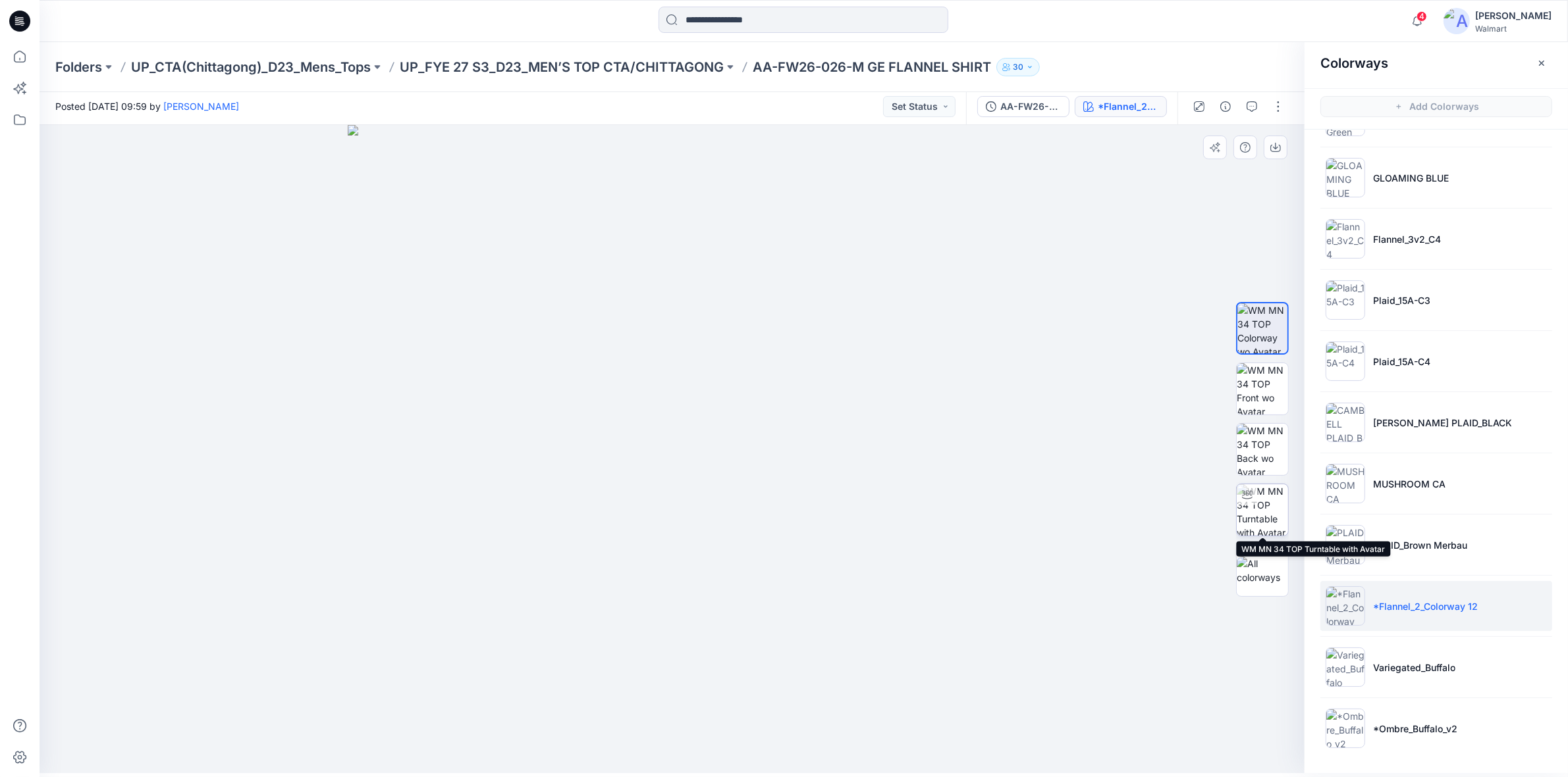
click at [1260, 500] on img at bounding box center [1262, 510] width 51 height 51
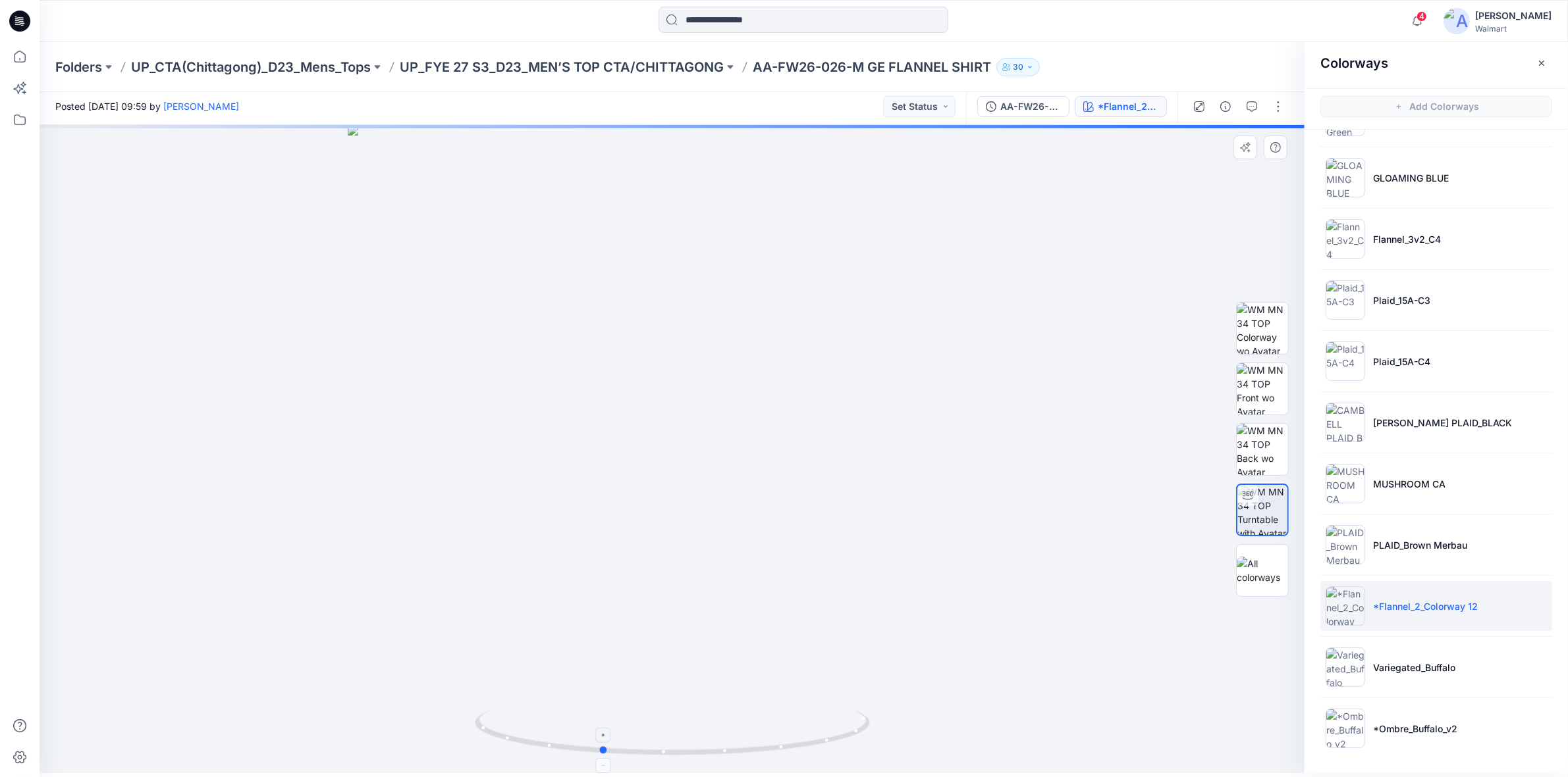
drag, startPoint x: 673, startPoint y: 752, endPoint x: 603, endPoint y: 742, distance: 70.7
click at [603, 742] on icon at bounding box center [674, 735] width 399 height 49
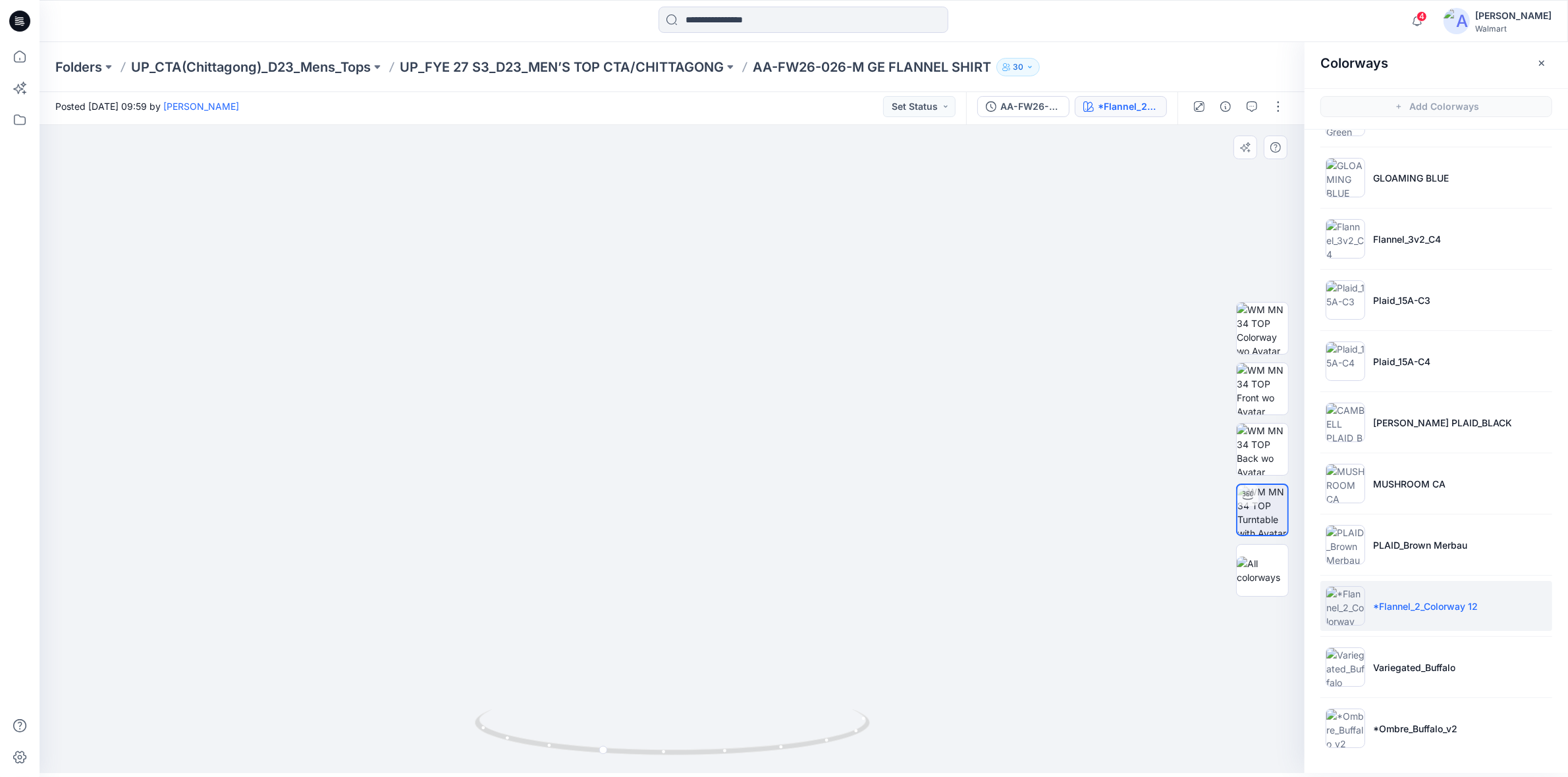
drag, startPoint x: 682, startPoint y: 288, endPoint x: 682, endPoint y: 488, distance: 200.0
click at [682, 488] on img at bounding box center [672, 434] width 1108 height 678
drag, startPoint x: 20, startPoint y: 16, endPoint x: 28, endPoint y: 25, distance: 12.0
click at [20, 16] on icon at bounding box center [20, 21] width 21 height 21
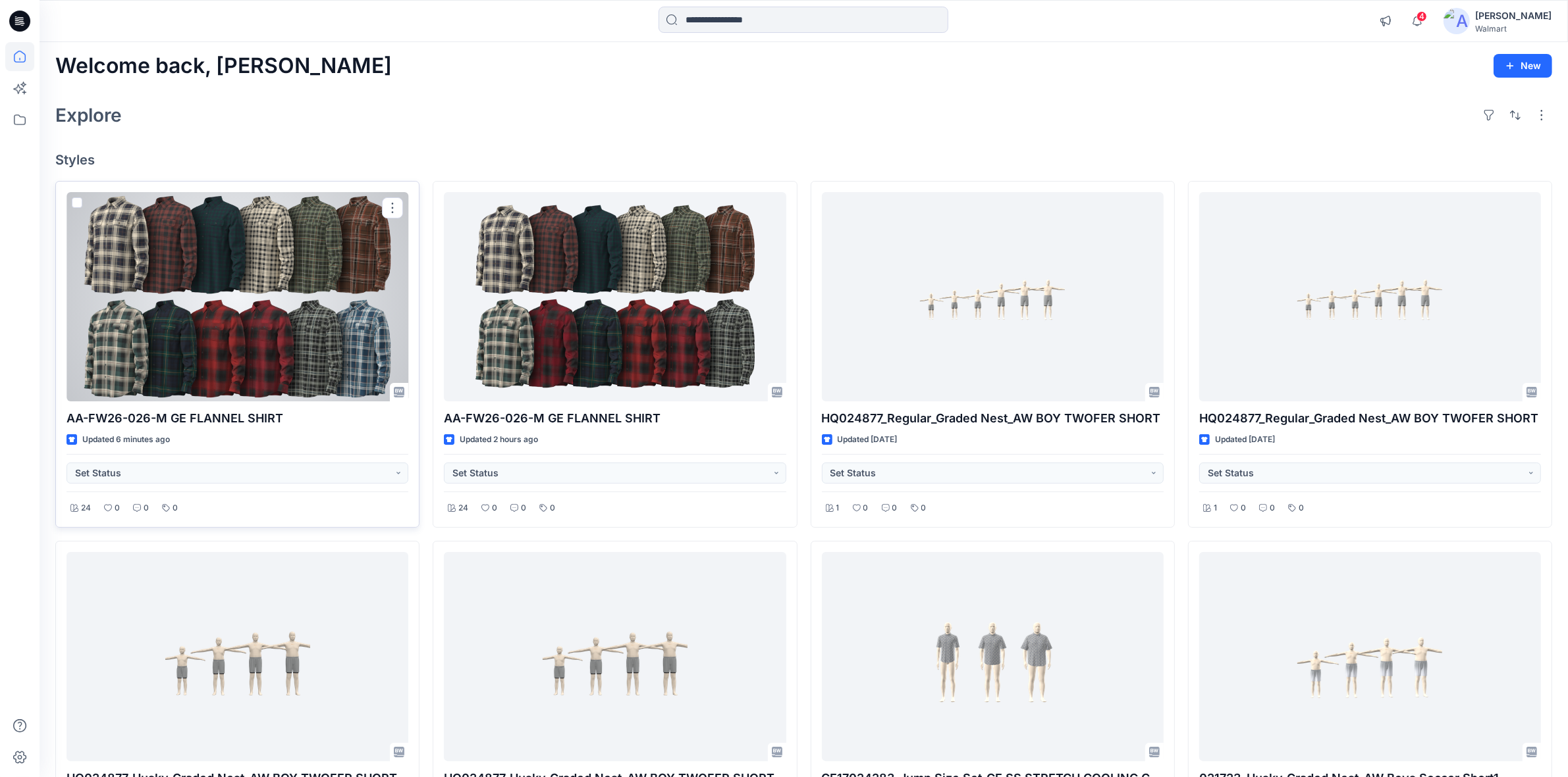
click at [315, 332] on div at bounding box center [237, 297] width 342 height 210
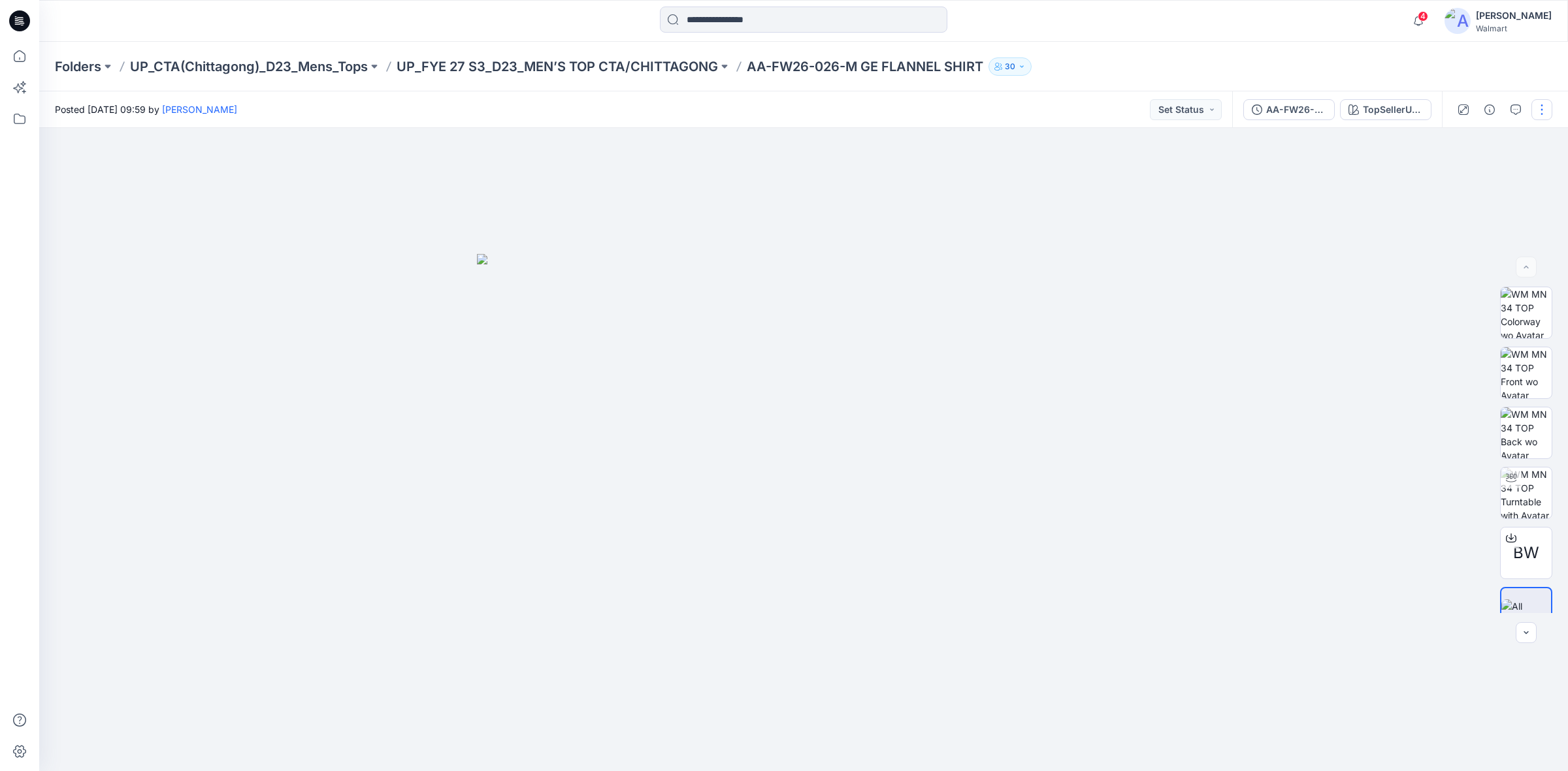
click at [1546, 105] on button "button" at bounding box center [1542, 110] width 21 height 21
click at [1475, 171] on button "Edit" at bounding box center [1487, 176] width 120 height 24
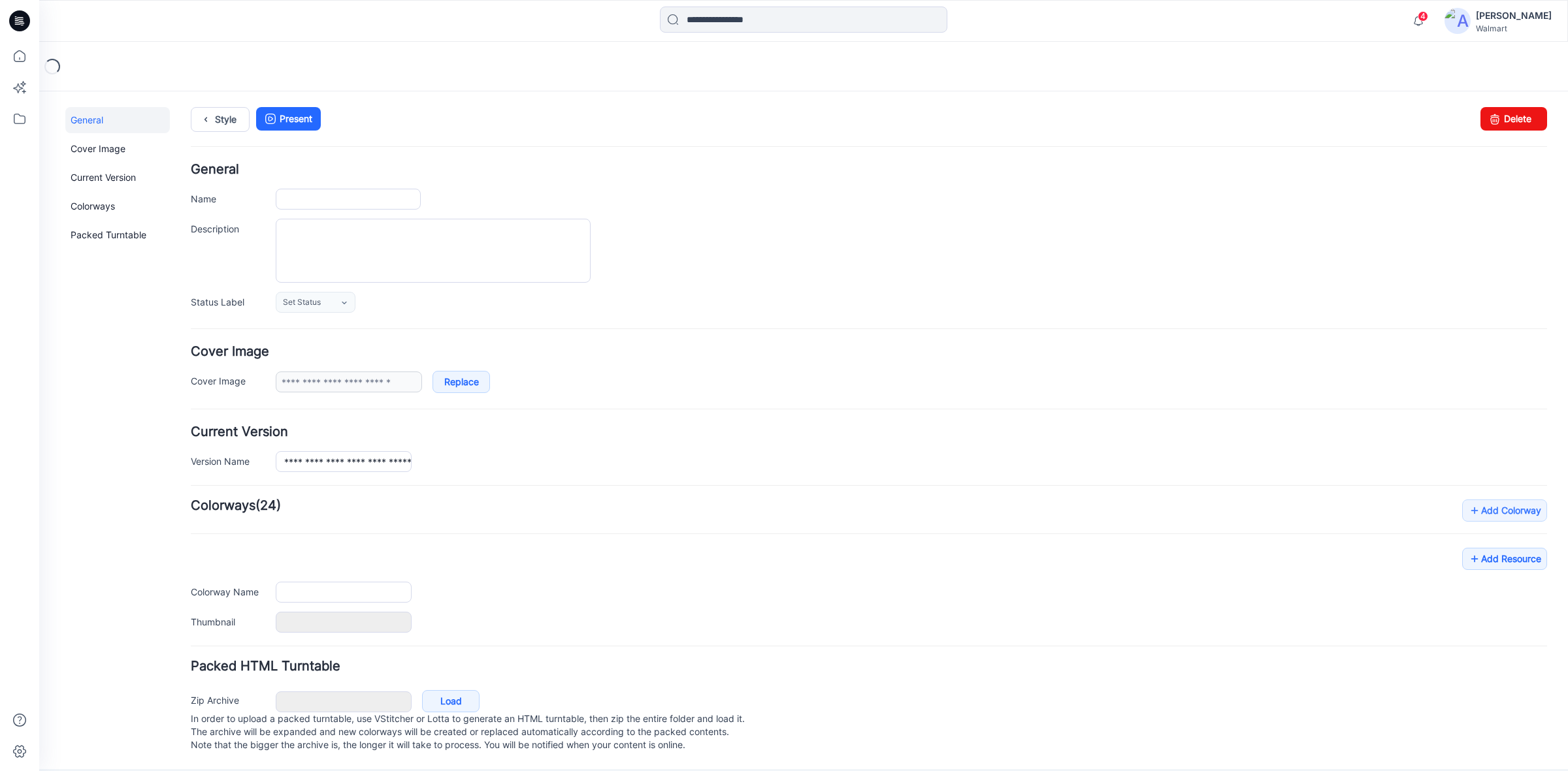
type input "**********"
type textarea "**********"
type input "**********"
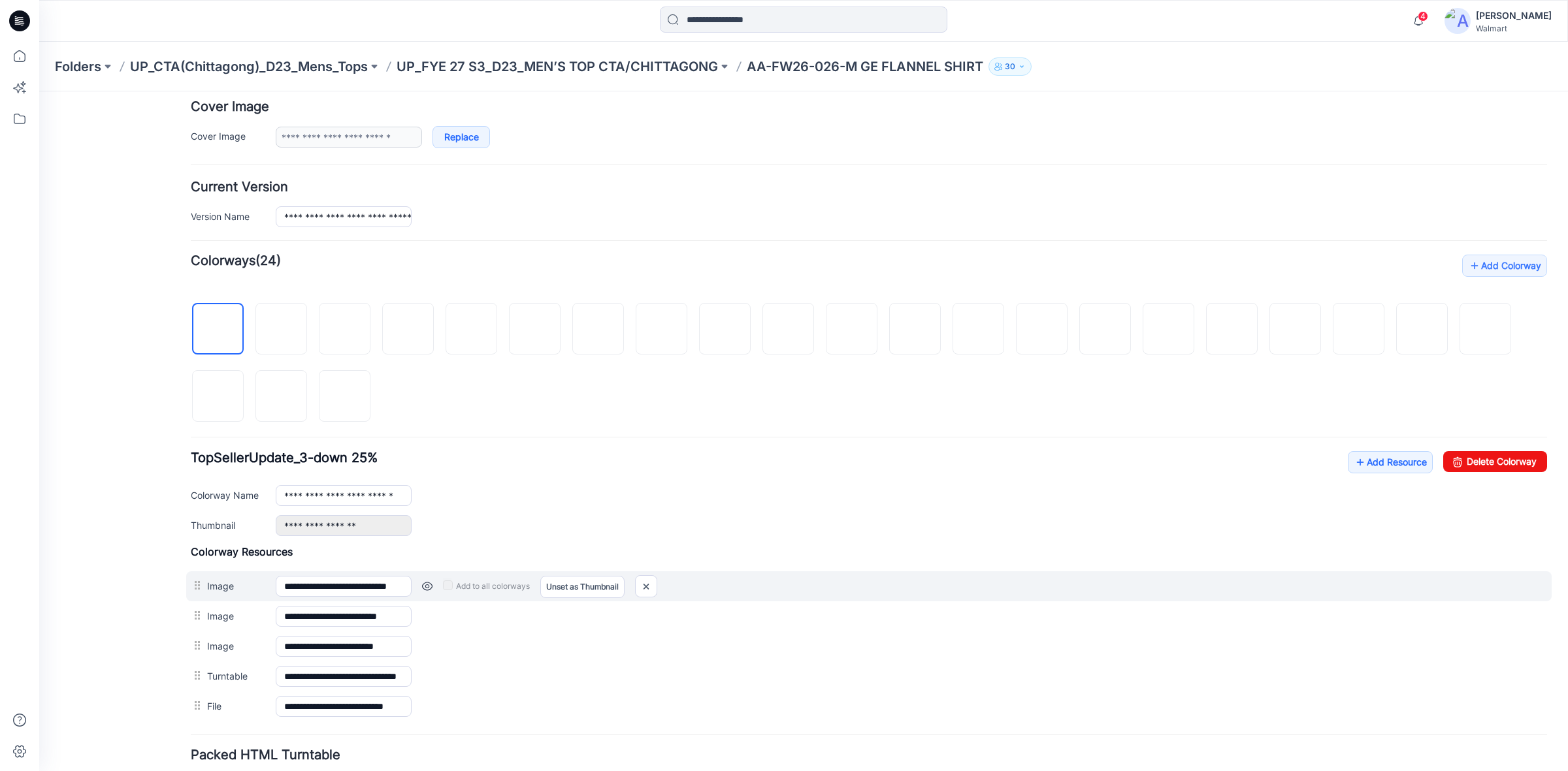
scroll to position [349, 0]
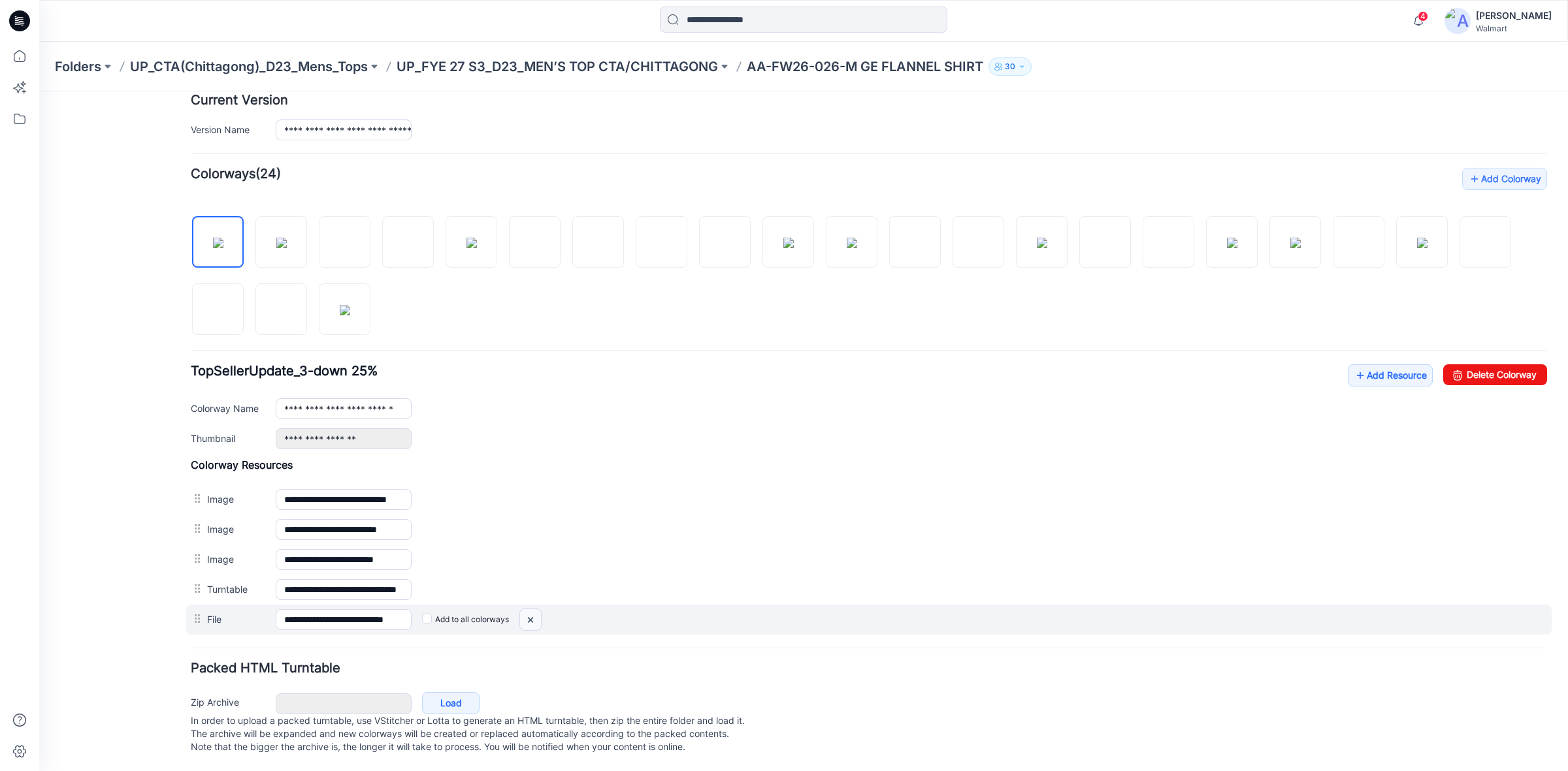
click at [541, 609] on img at bounding box center [530, 619] width 21 height 22
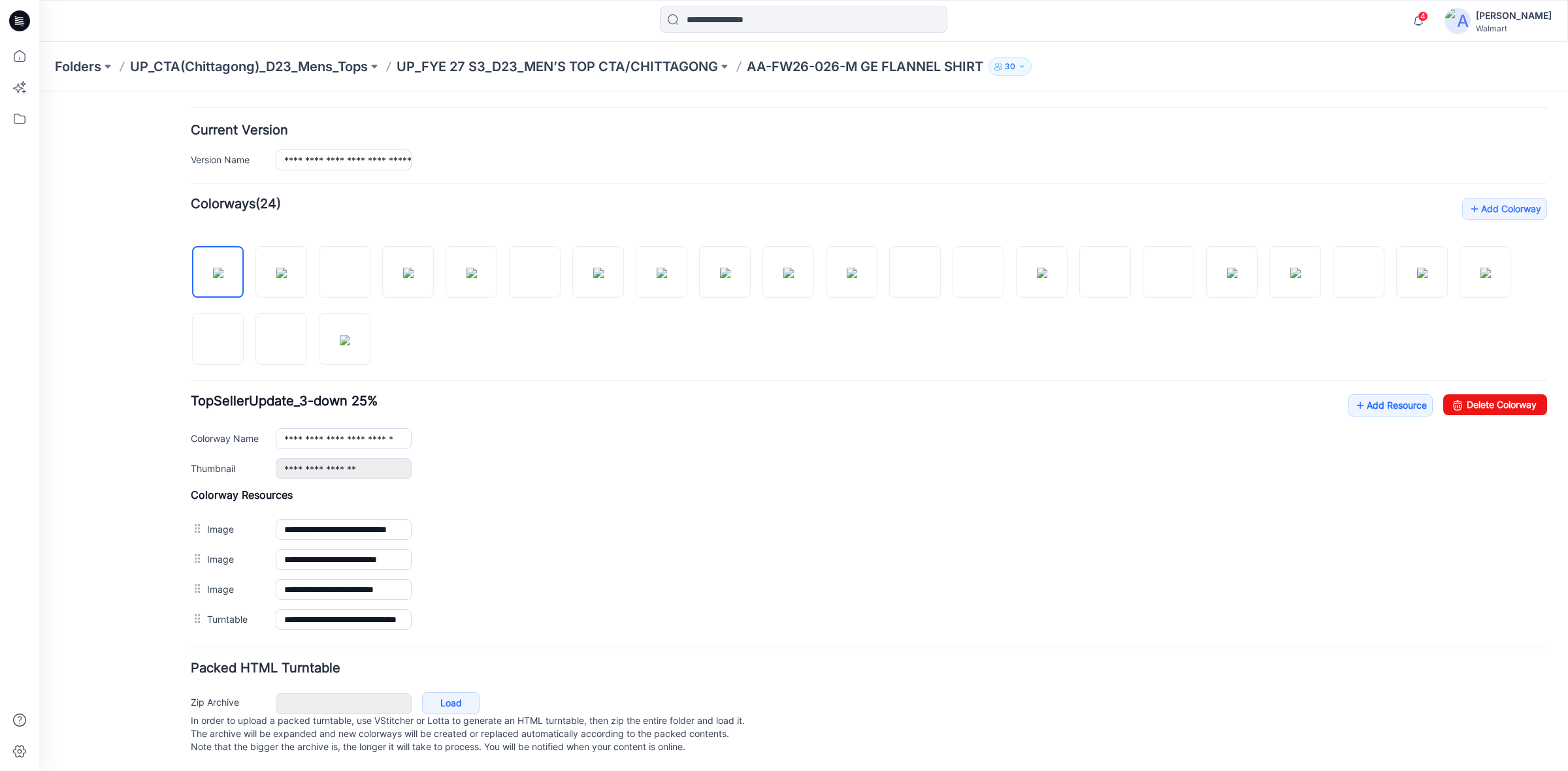
scroll to position [319, 0]
click at [1380, 394] on link "Add Resource" at bounding box center [1390, 406] width 85 height 22
click at [1369, 394] on link "Add Resource" at bounding box center [1390, 406] width 85 height 22
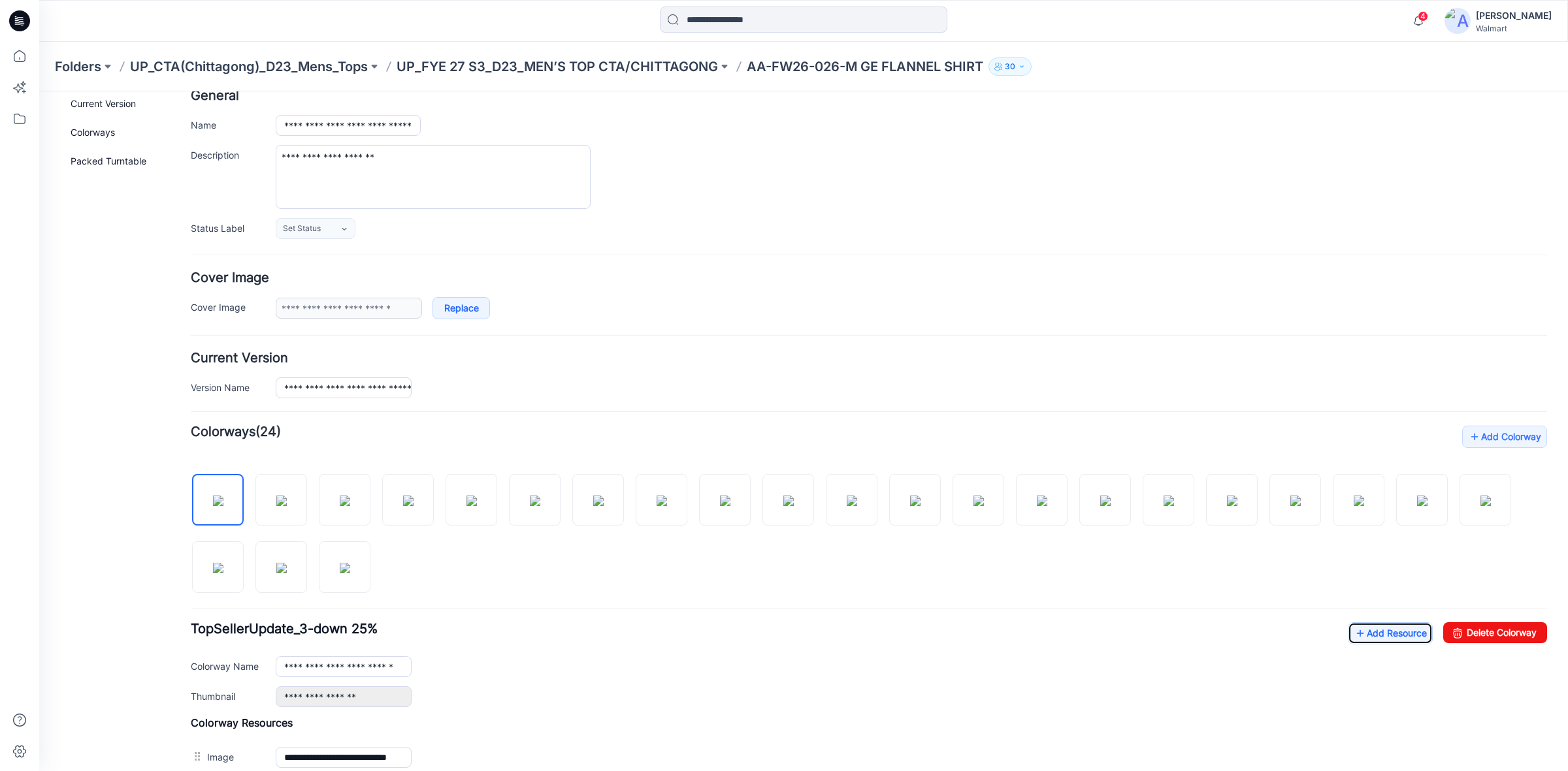
scroll to position [0, 0]
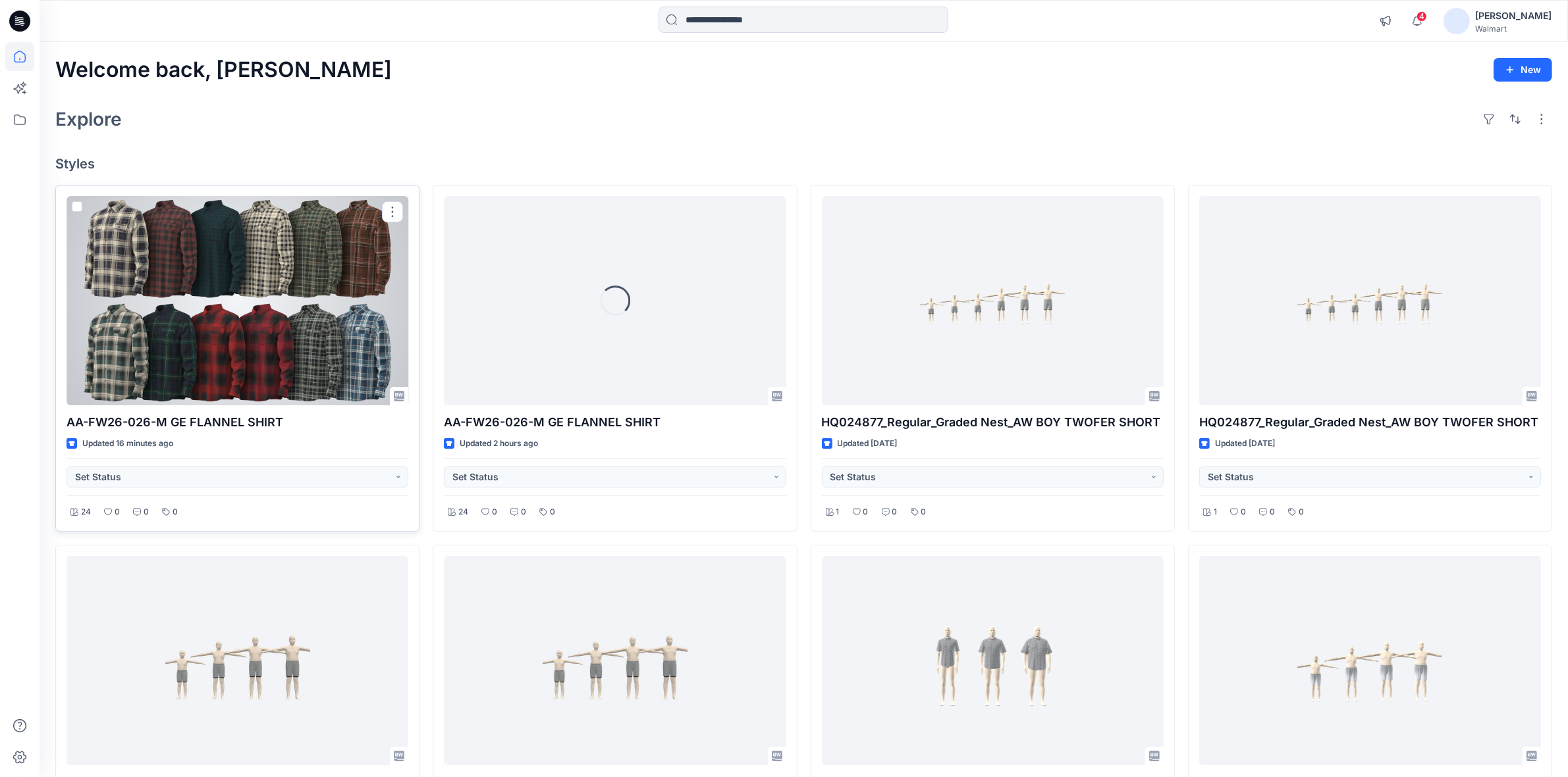
click at [253, 341] on div at bounding box center [237, 301] width 342 height 210
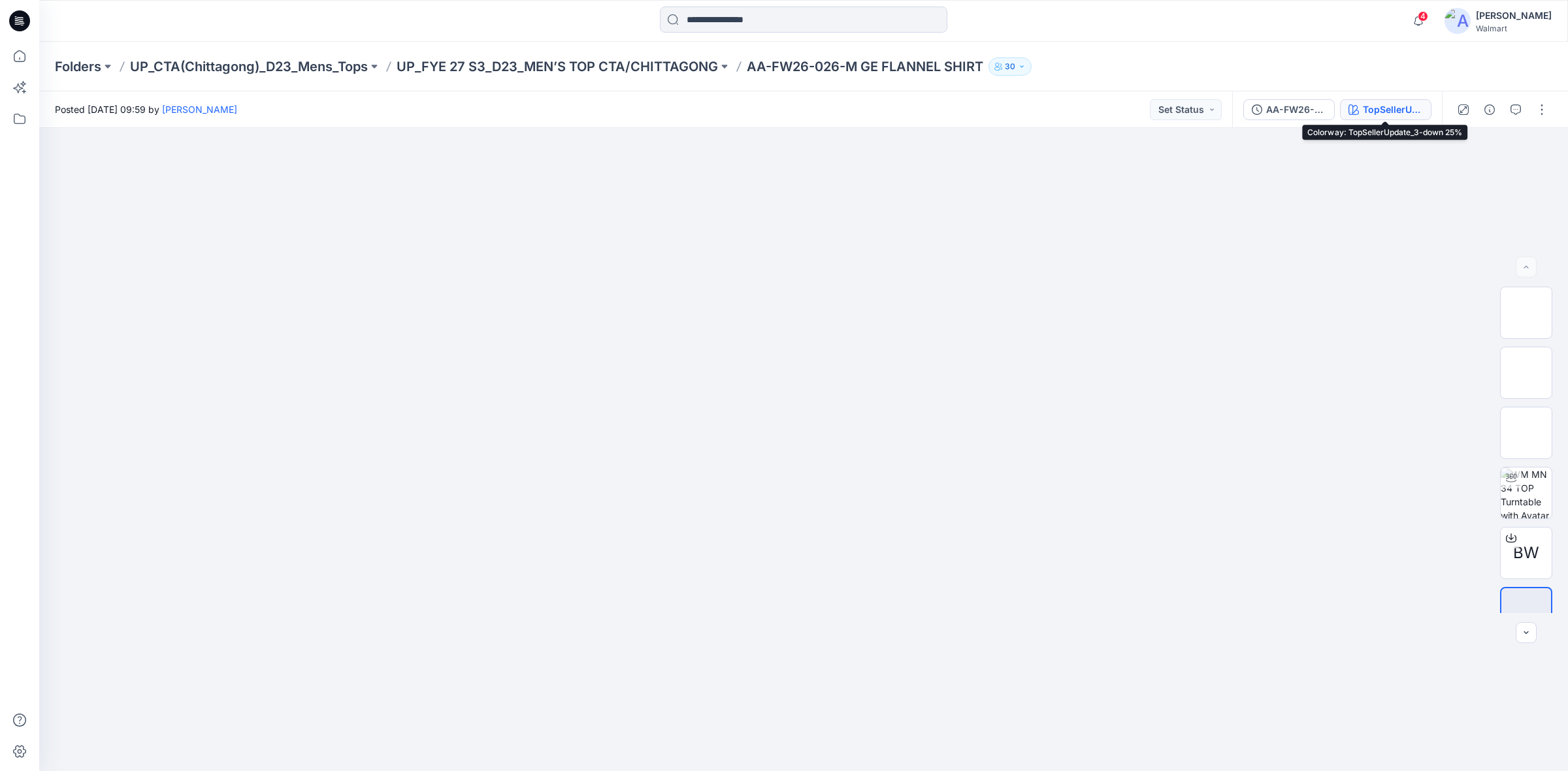
click at [1378, 102] on div "TopSellerUpdate_3-down 25%" at bounding box center [1393, 109] width 60 height 14
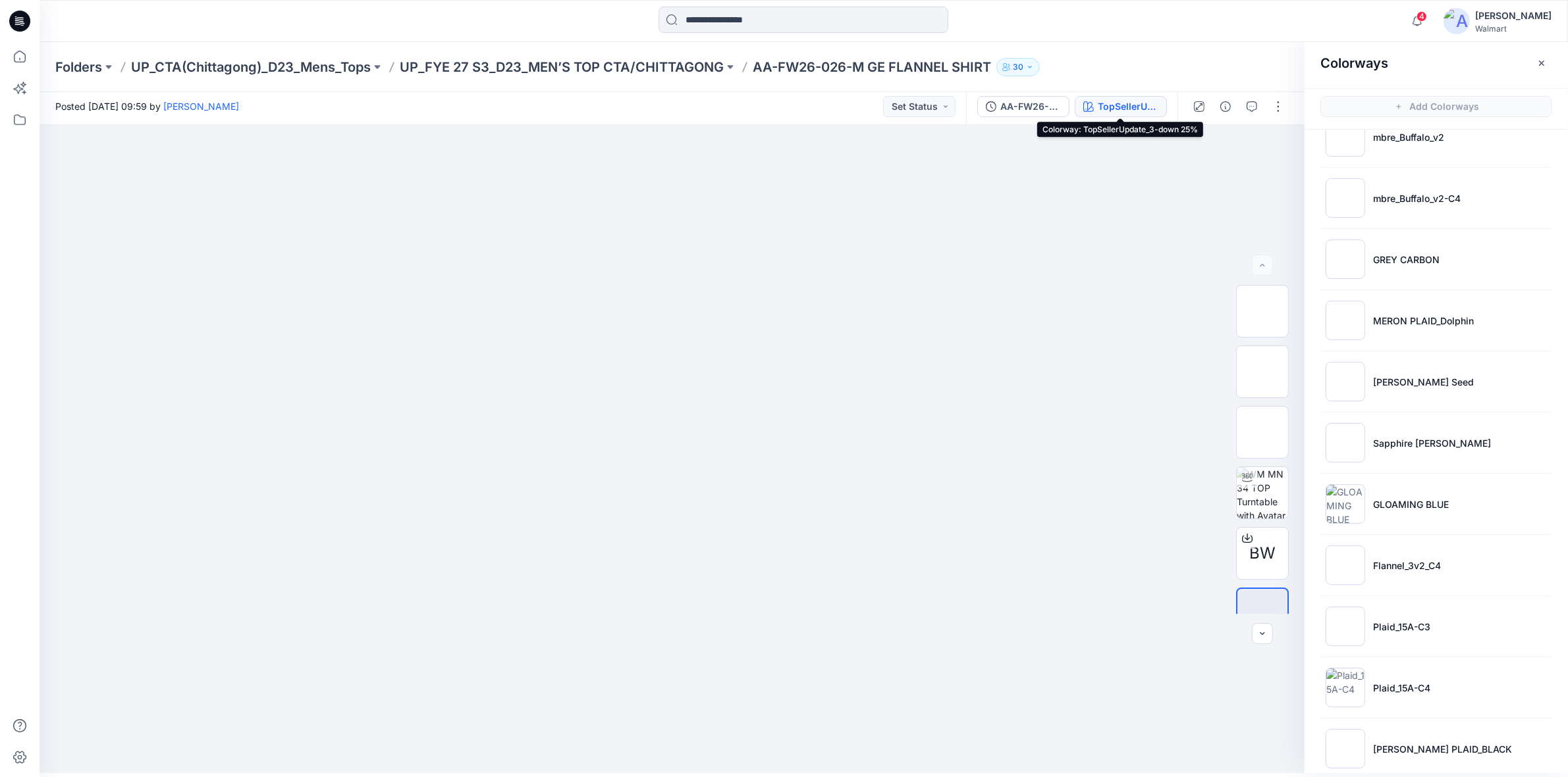
scroll to position [192, 0]
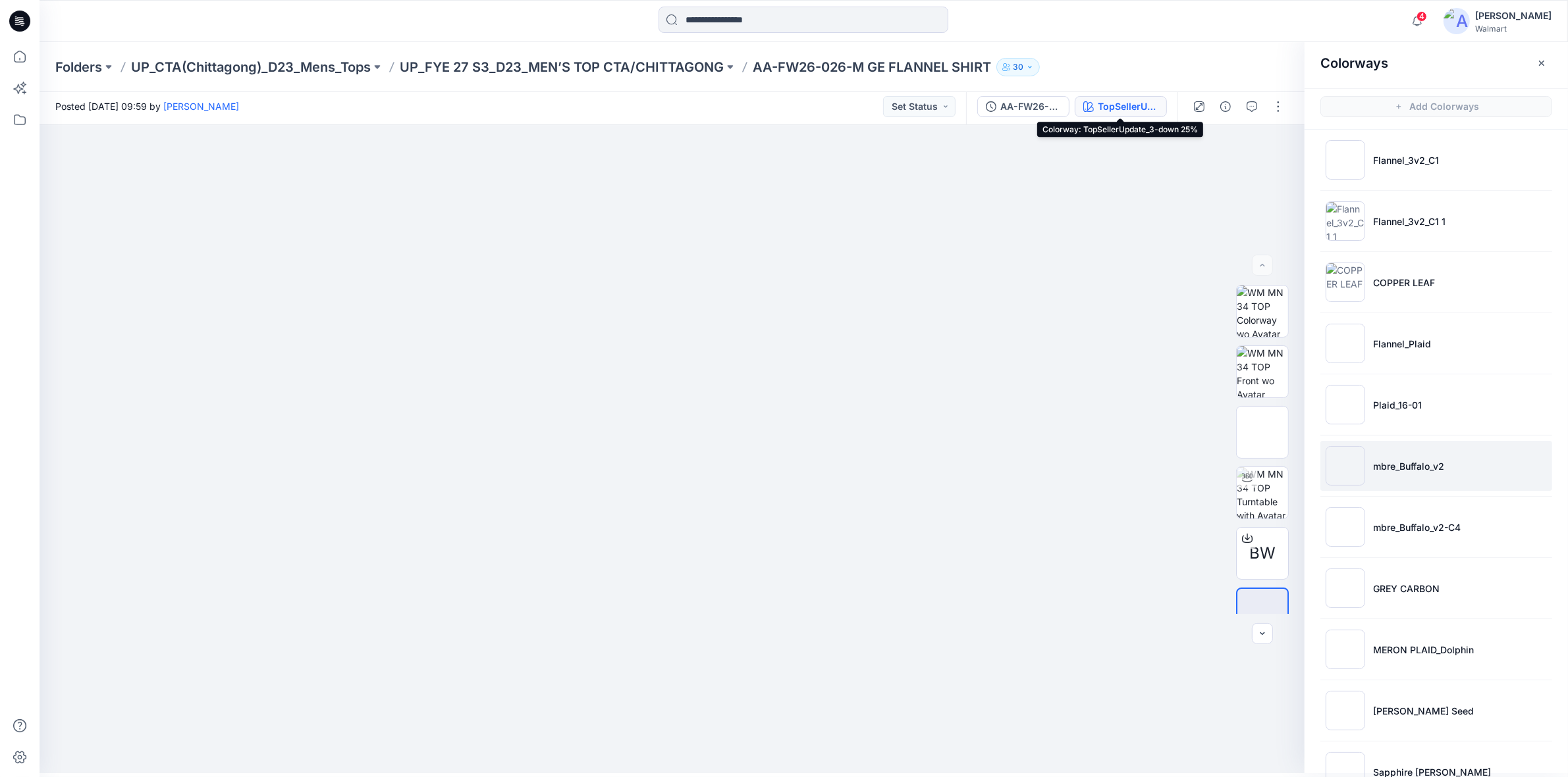
click at [1393, 462] on p "mbre_Buffalo_v2" at bounding box center [1408, 466] width 71 height 14
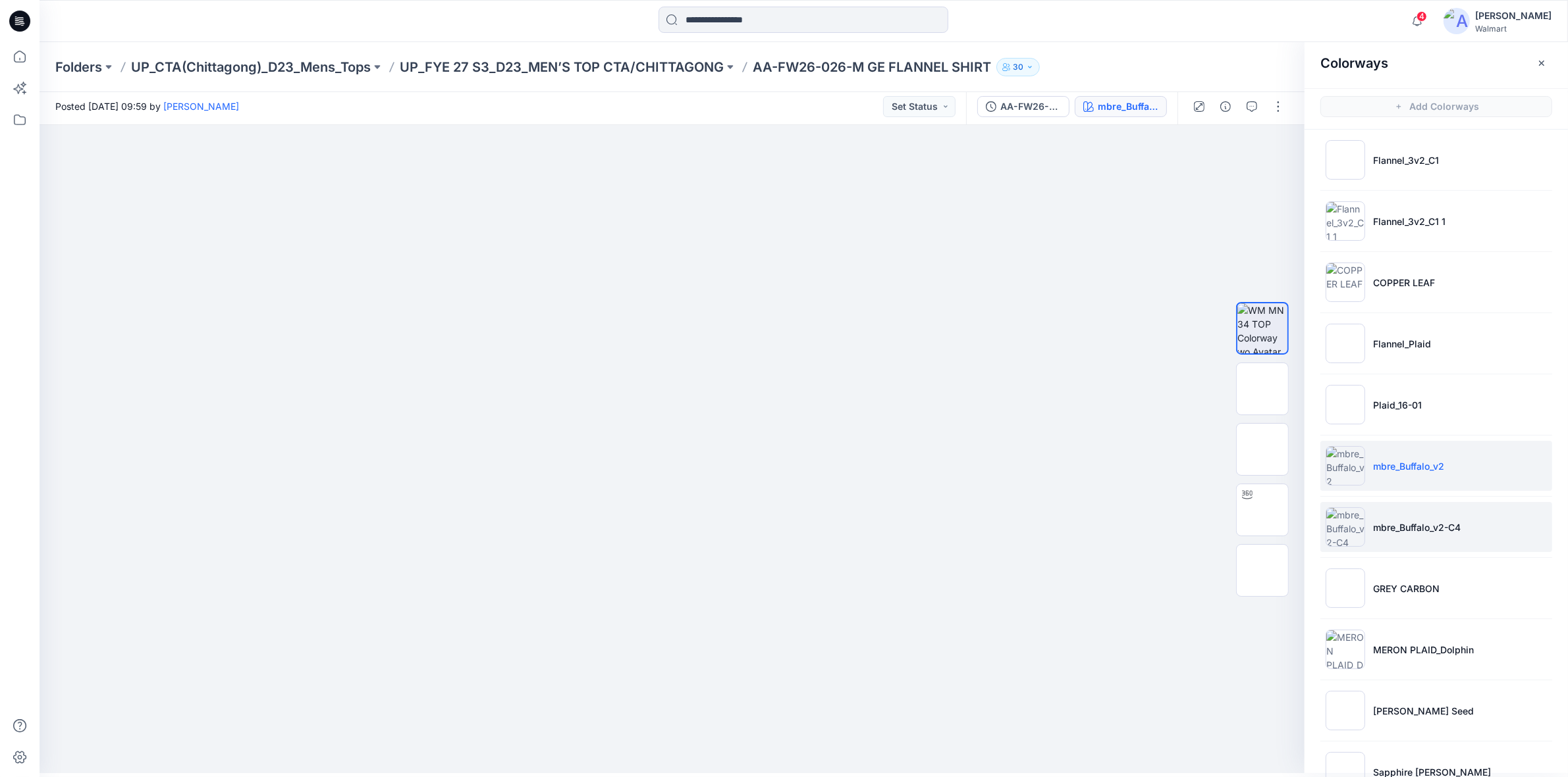
click at [1438, 536] on li "mbre_Buffalo_v2-C4" at bounding box center [1436, 527] width 231 height 50
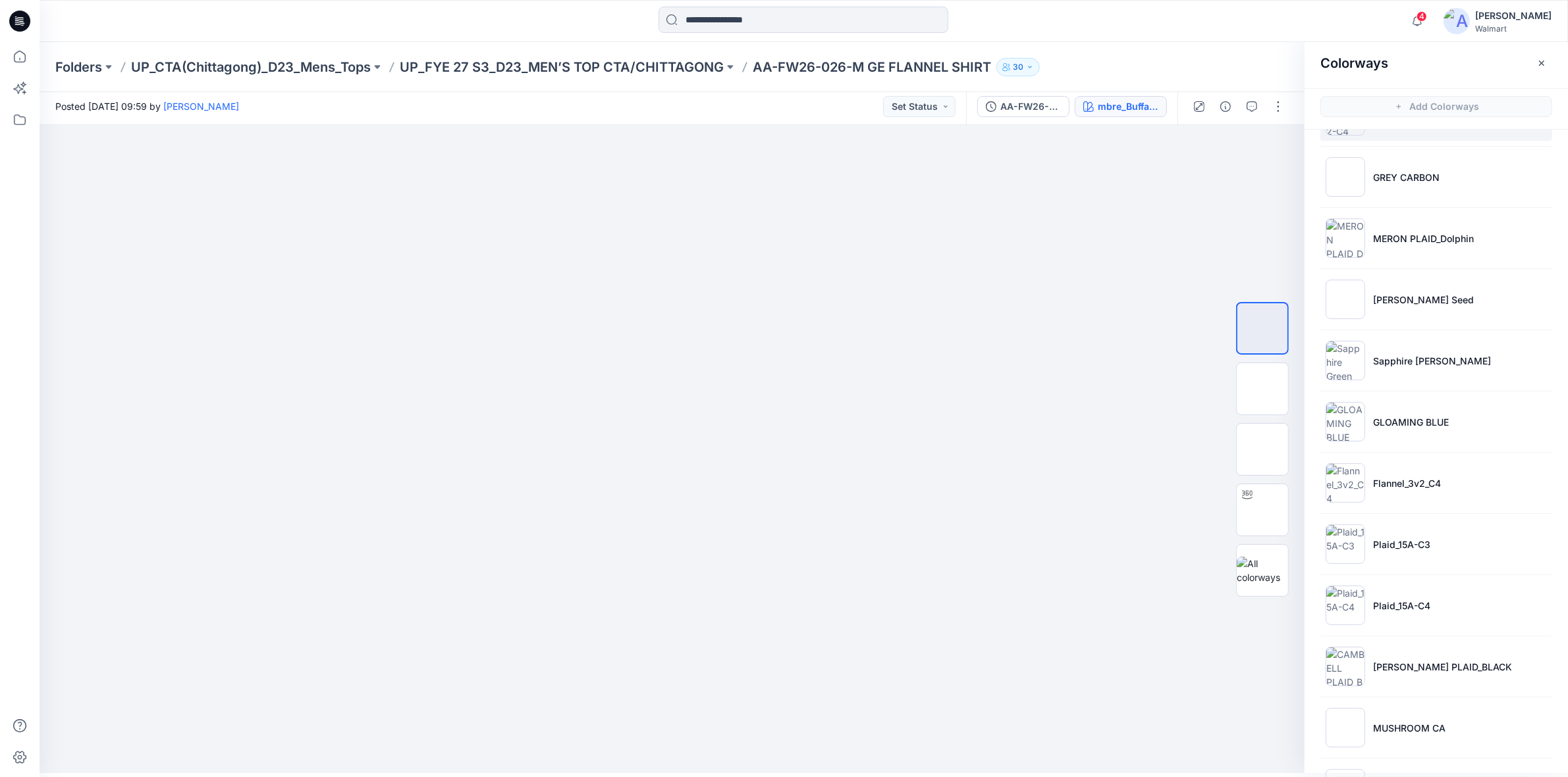
scroll to position [850, 0]
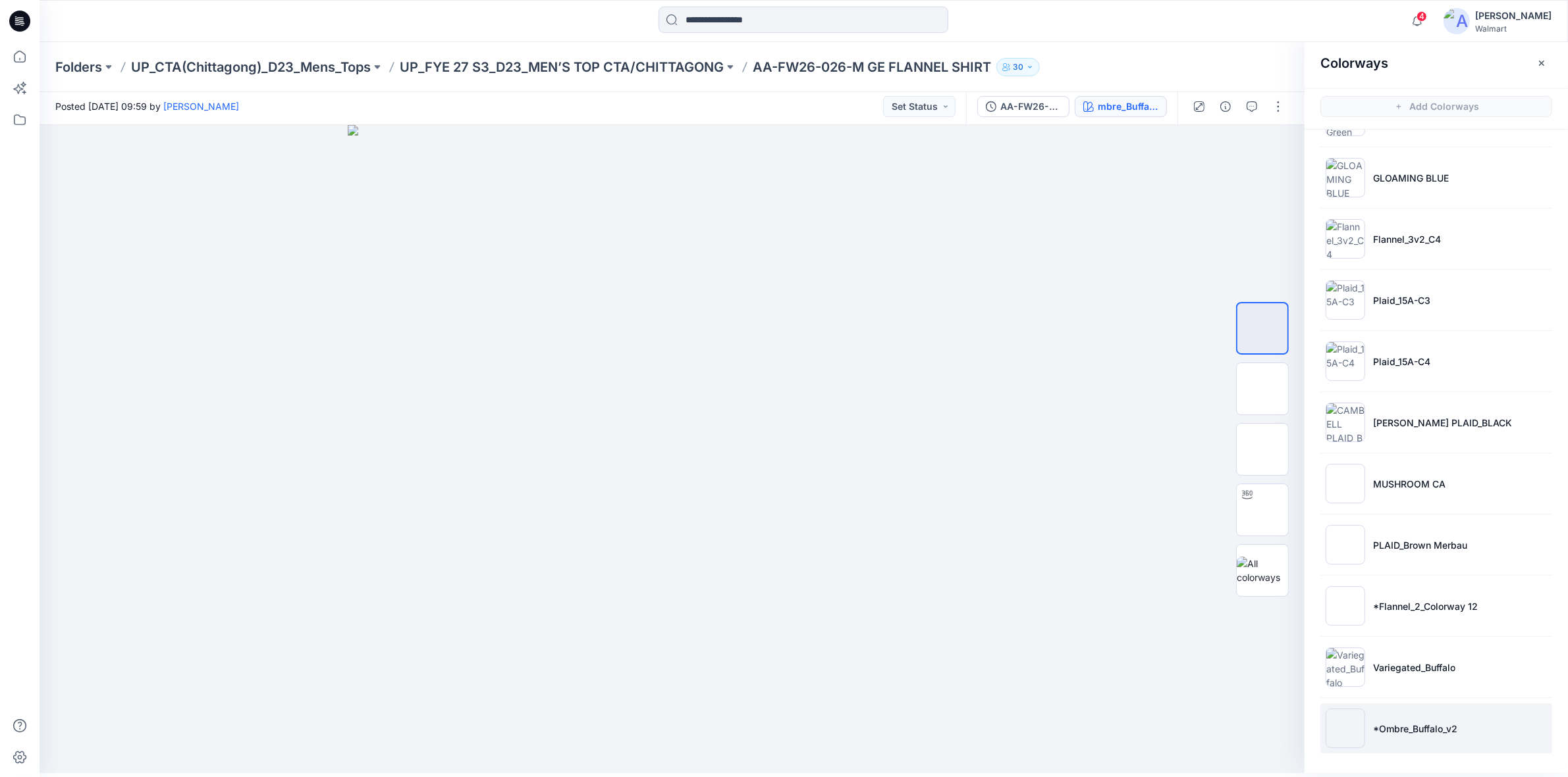
click at [1407, 731] on p "*Ombre_Buffalo_v2" at bounding box center [1415, 729] width 84 height 14
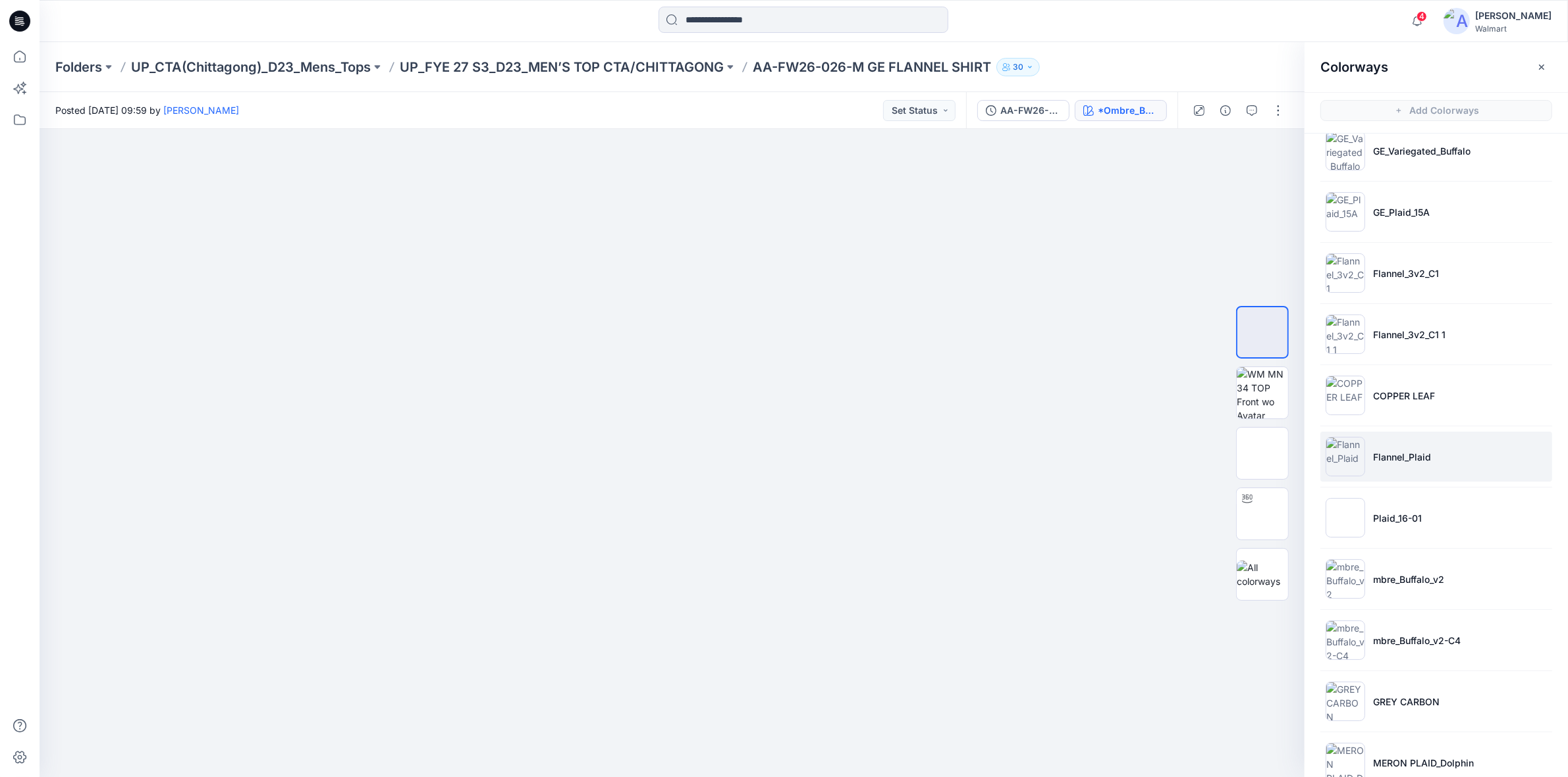
scroll to position [164, 0]
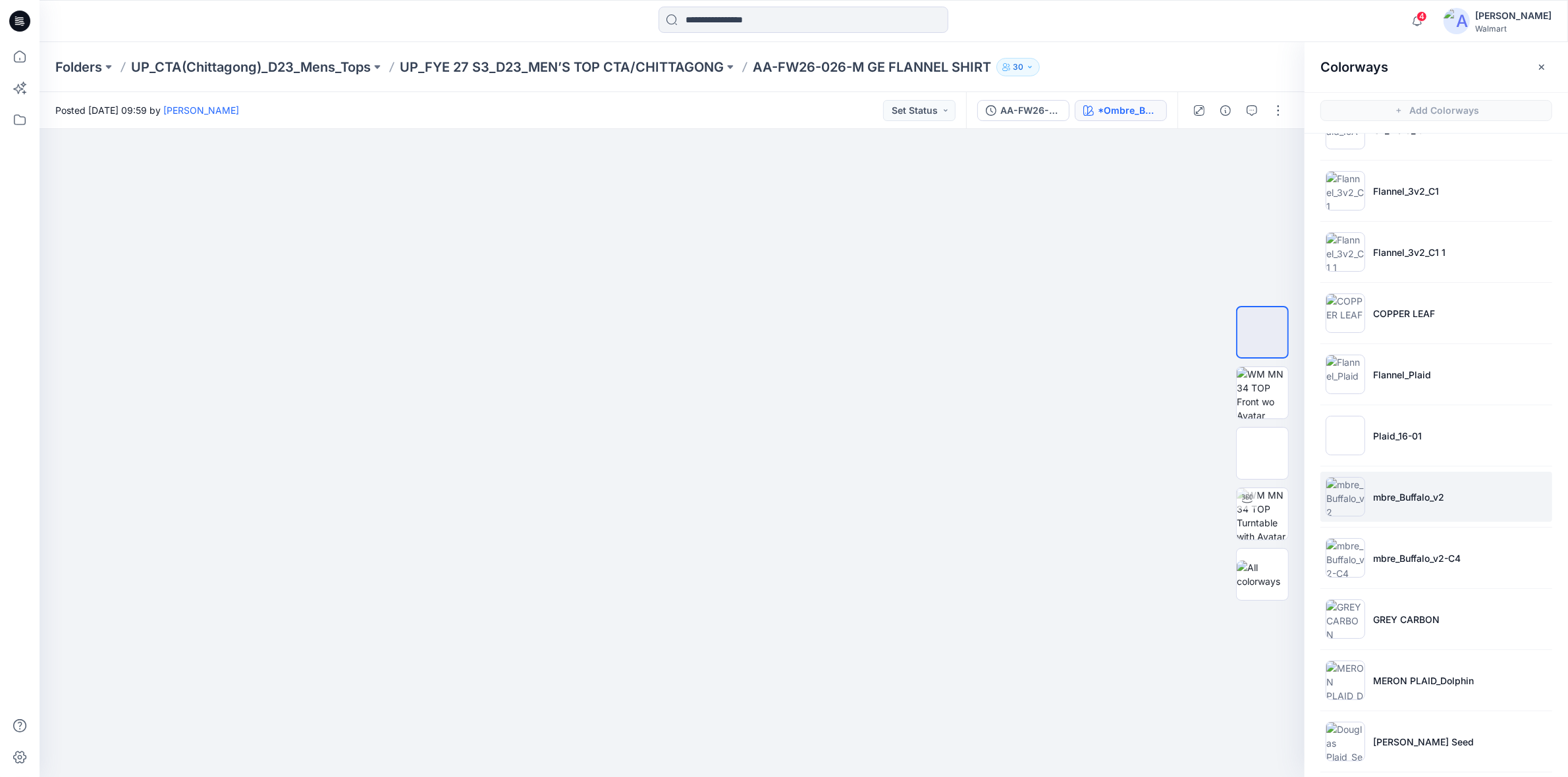
click at [1408, 501] on p "mbre_Buffalo_v2" at bounding box center [1408, 497] width 71 height 14
click at [1263, 393] on img at bounding box center [1263, 393] width 0 height 0
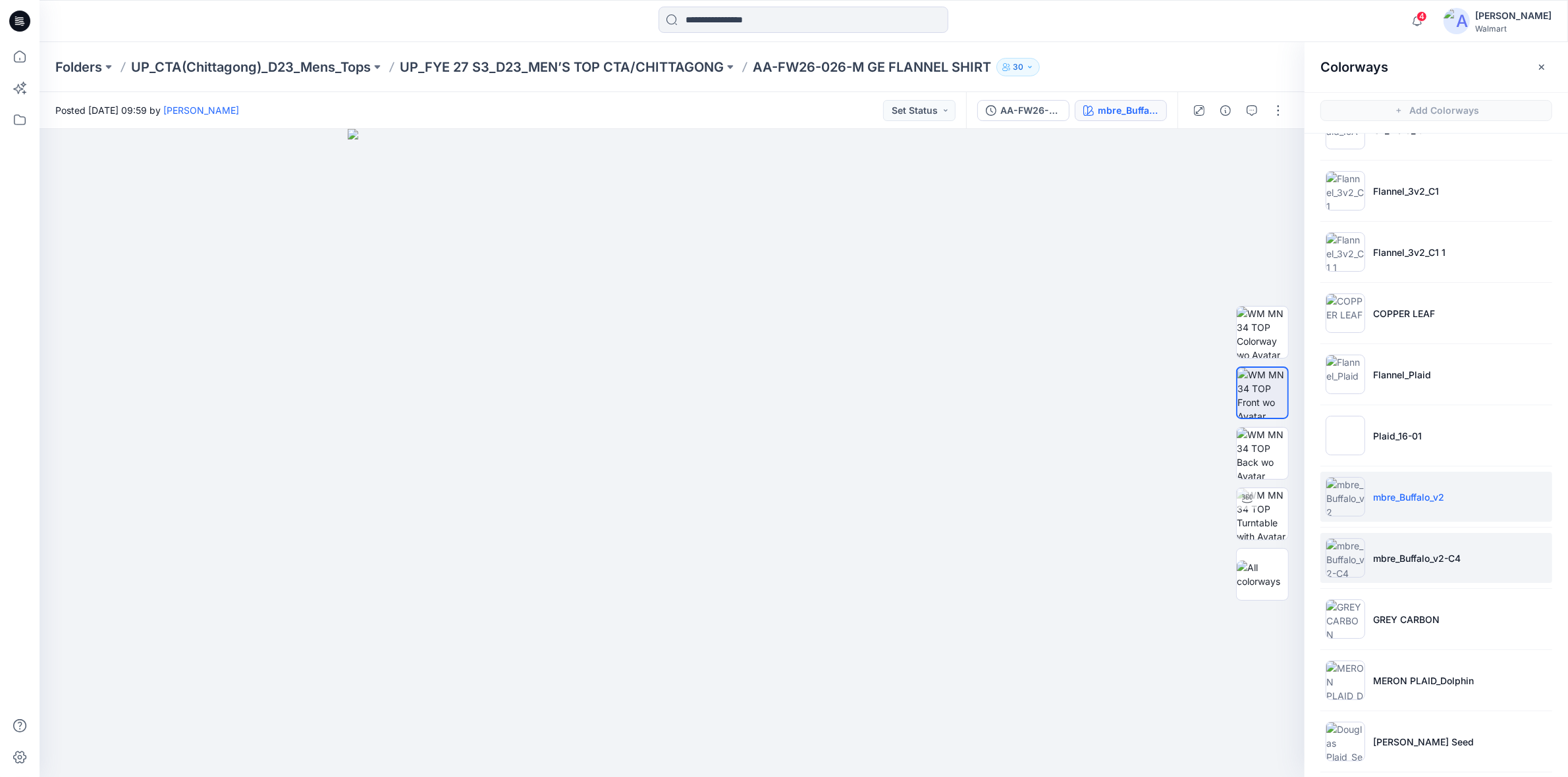
click at [1420, 556] on p "mbre_Buffalo_v2-C4" at bounding box center [1417, 558] width 88 height 14
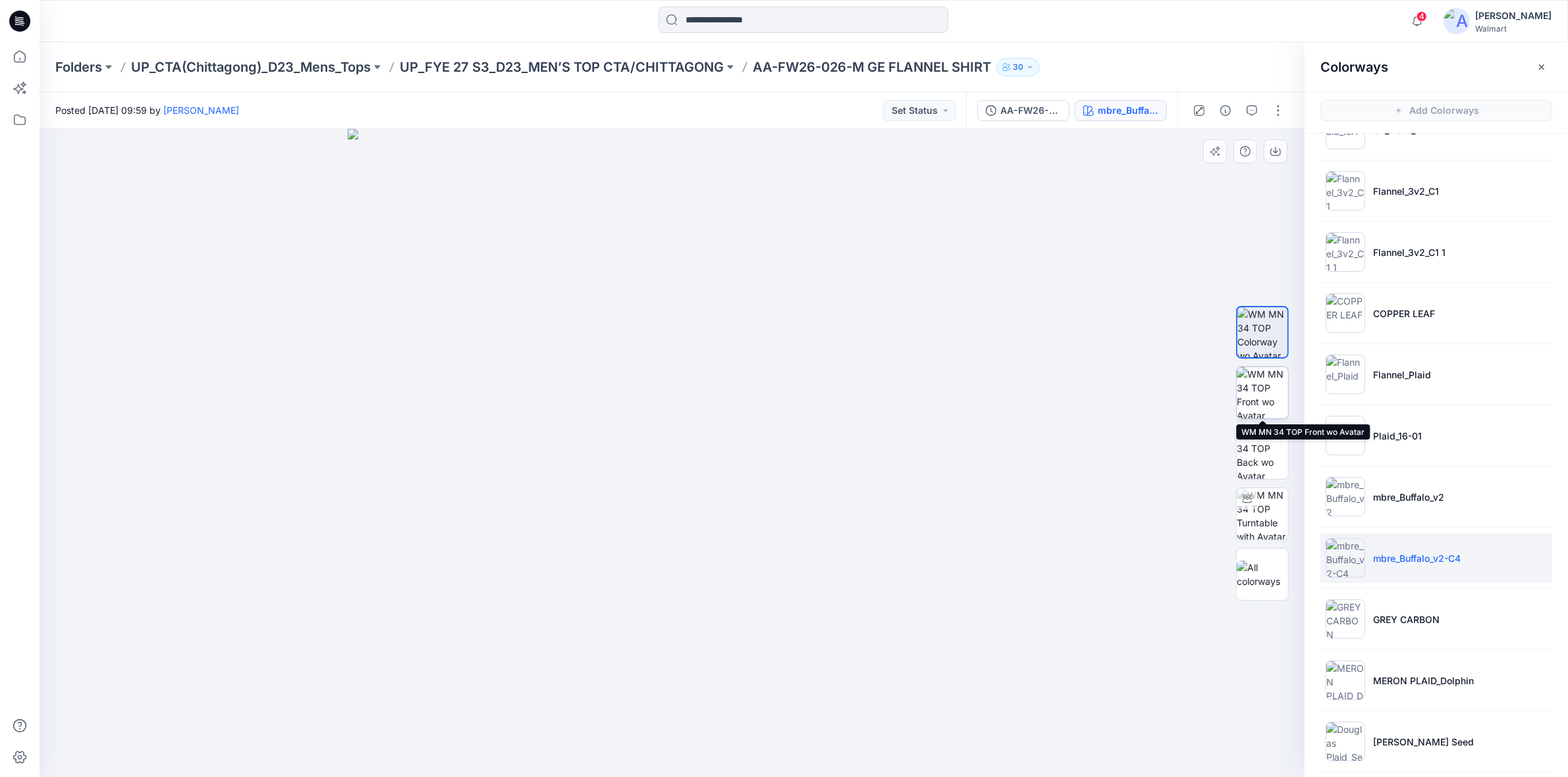
click at [1267, 394] on img at bounding box center [1262, 393] width 51 height 51
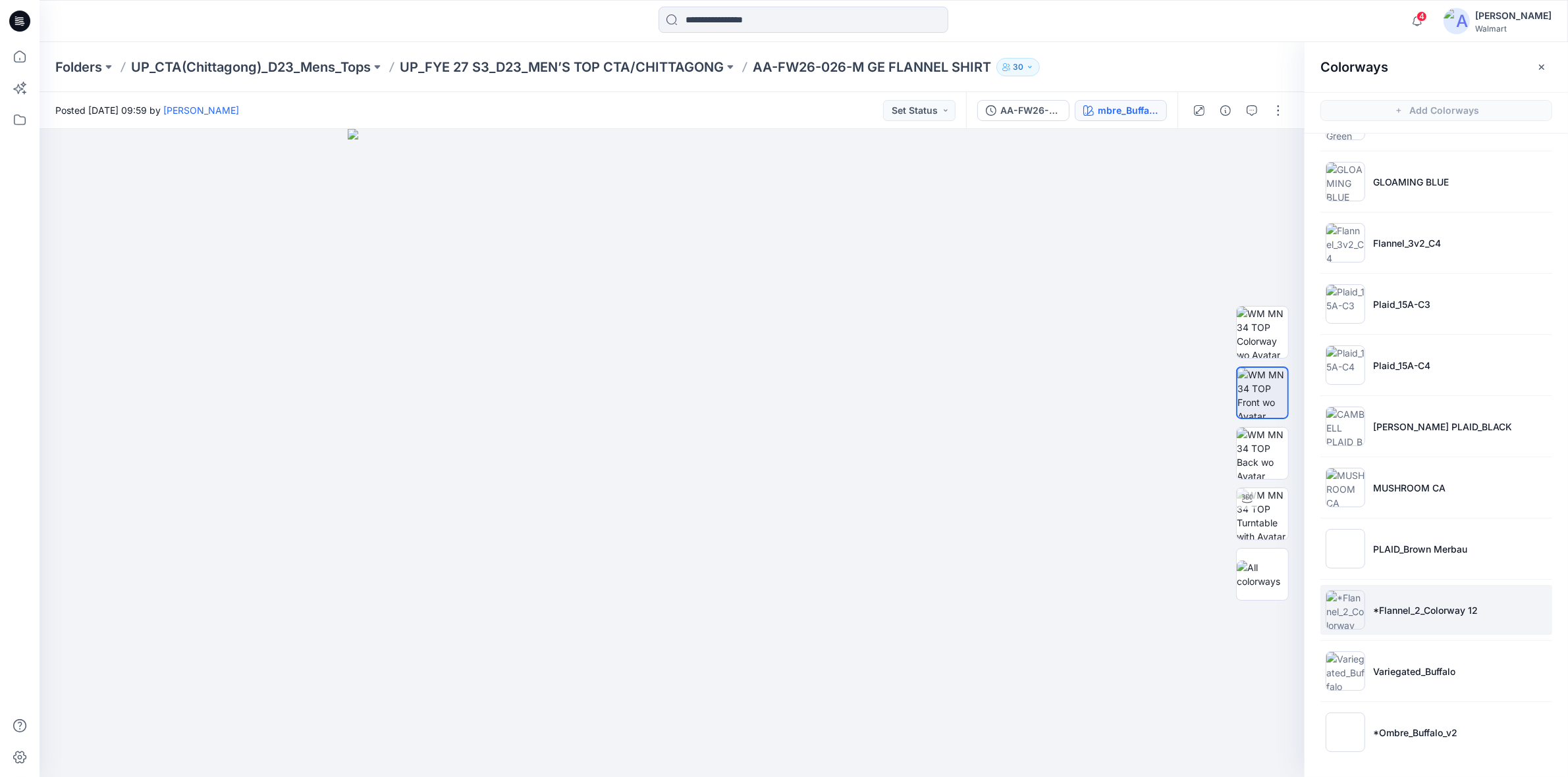
scroll to position [4, 0]
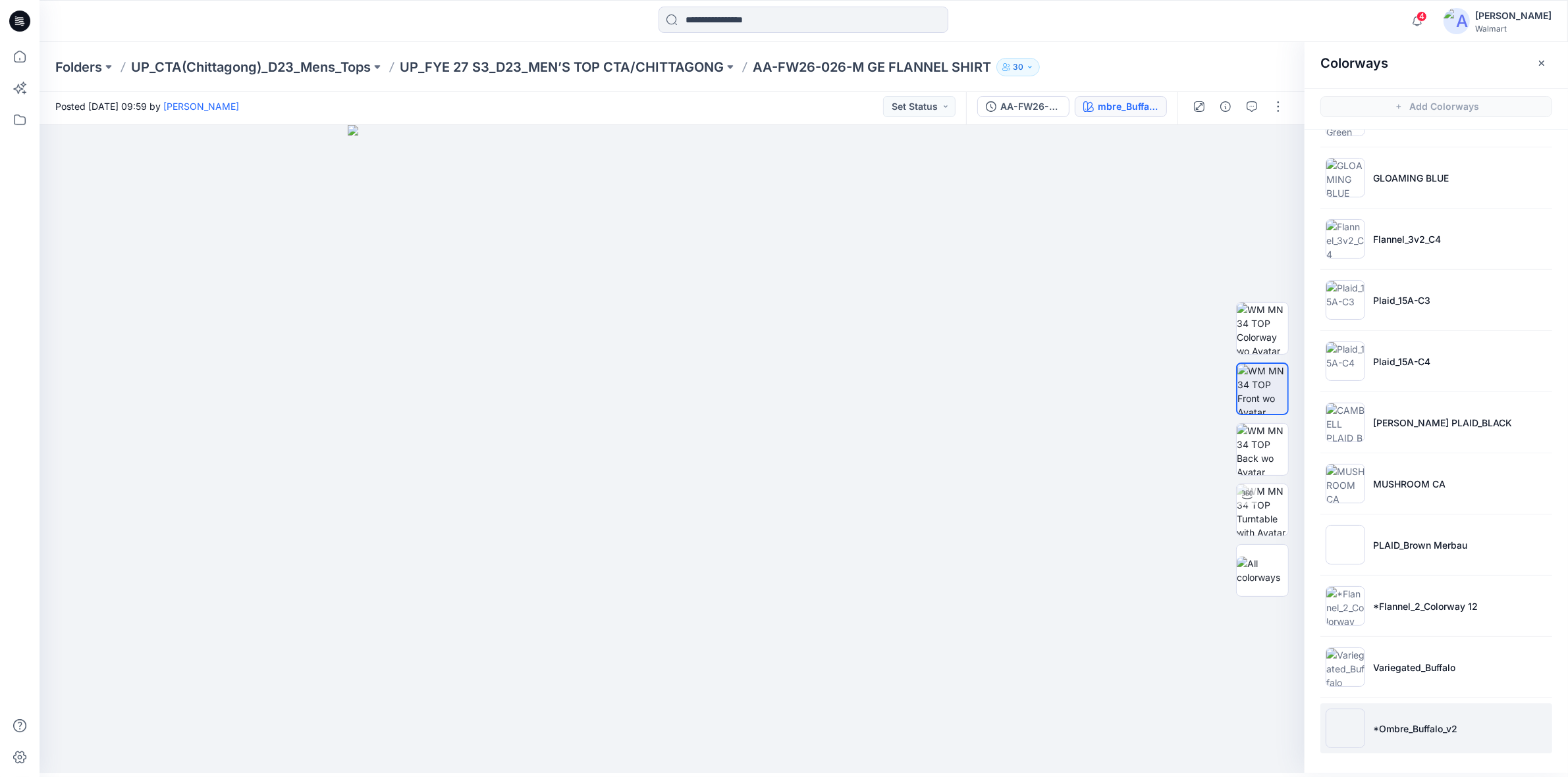
click at [1410, 728] on p "*Ombre_Buffalo_v2" at bounding box center [1415, 729] width 84 height 14
click at [1266, 386] on img at bounding box center [1262, 389] width 51 height 51
click at [1438, 728] on p "*Ombre_Buffalo_v2" at bounding box center [1415, 729] width 84 height 14
click at [1280, 109] on button "button" at bounding box center [1278, 107] width 21 height 21
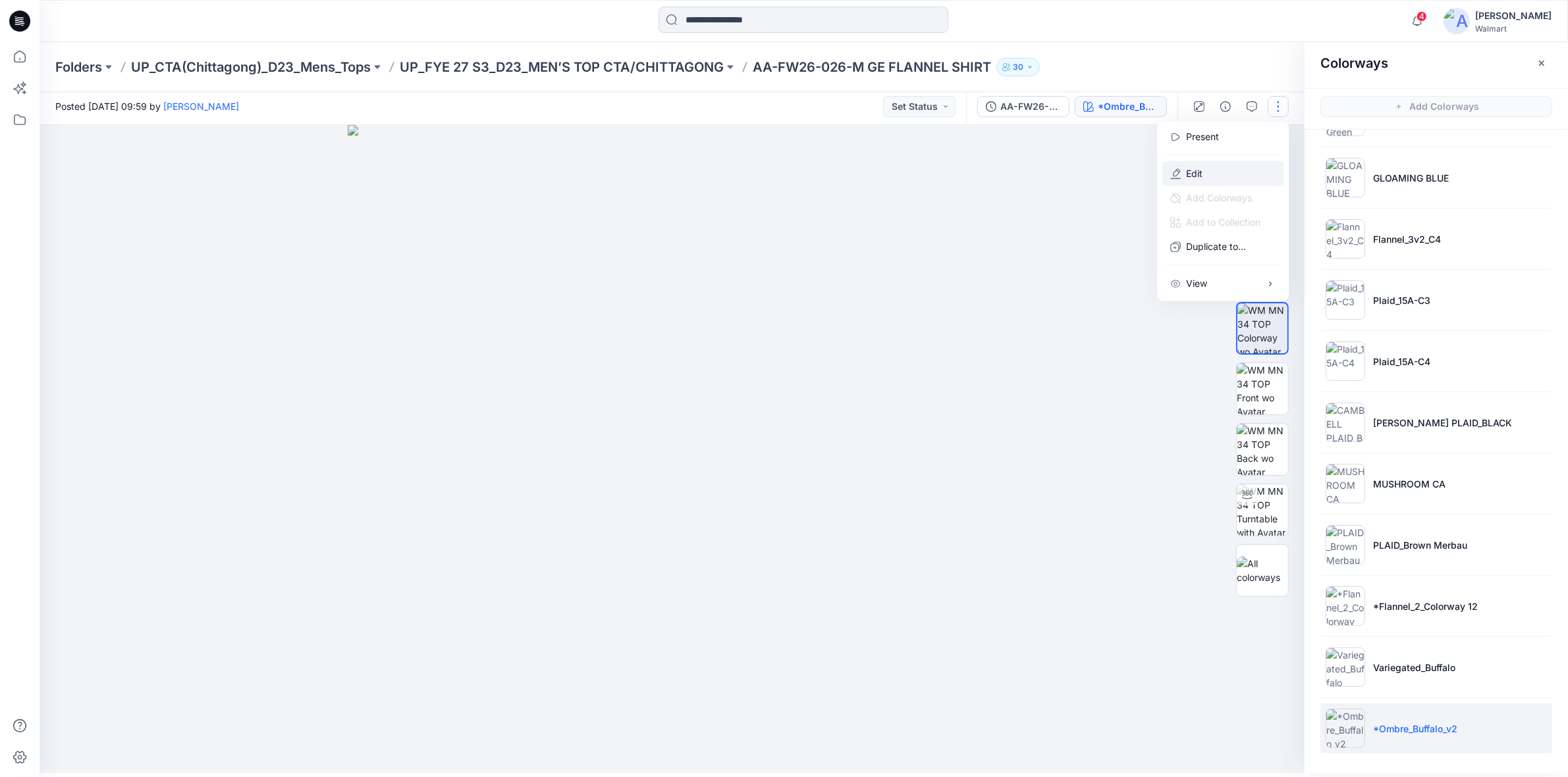
click at [1201, 169] on p "Edit" at bounding box center [1194, 173] width 16 height 14
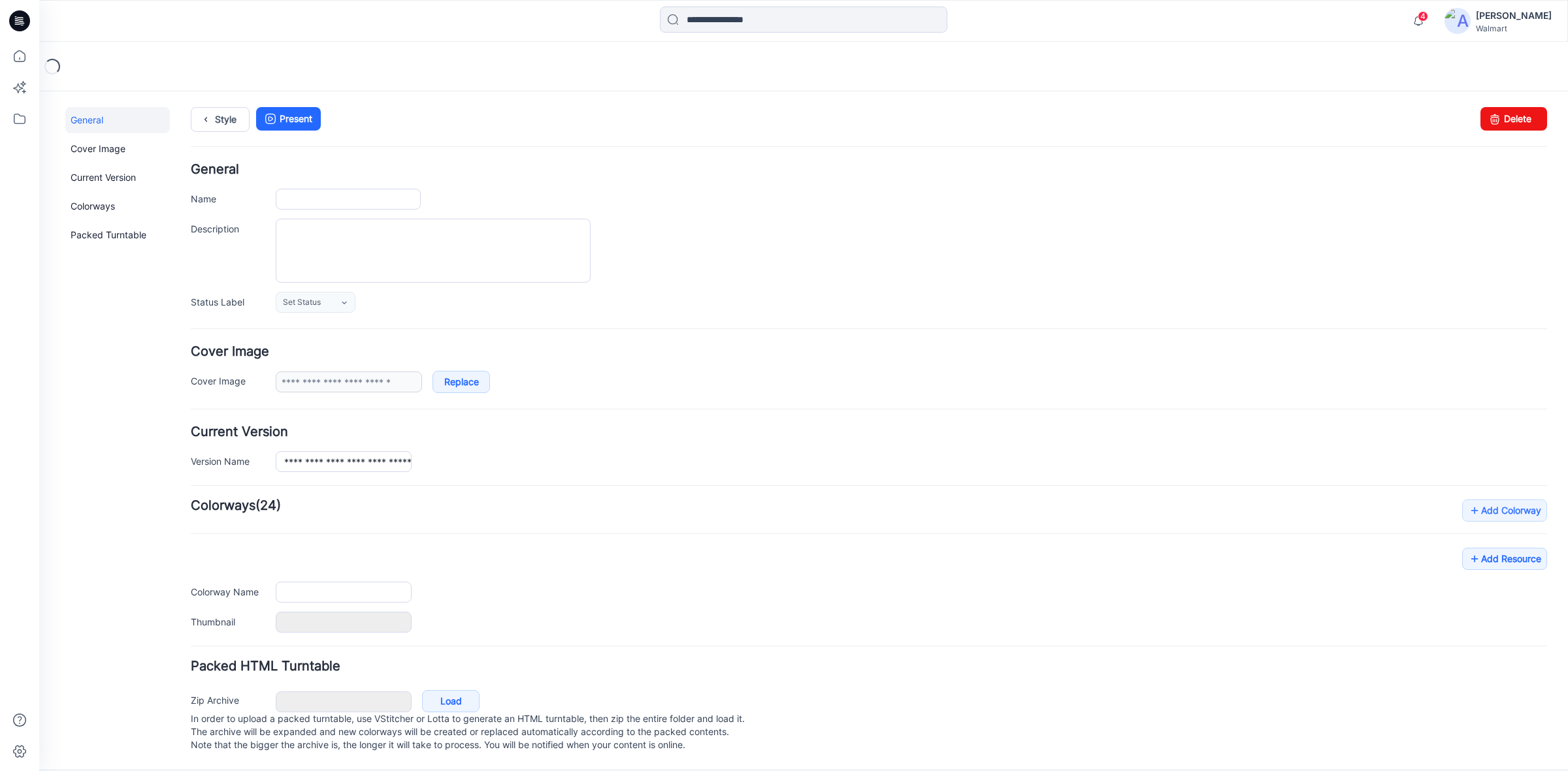
type input "**********"
type textarea "**********"
type input "**********"
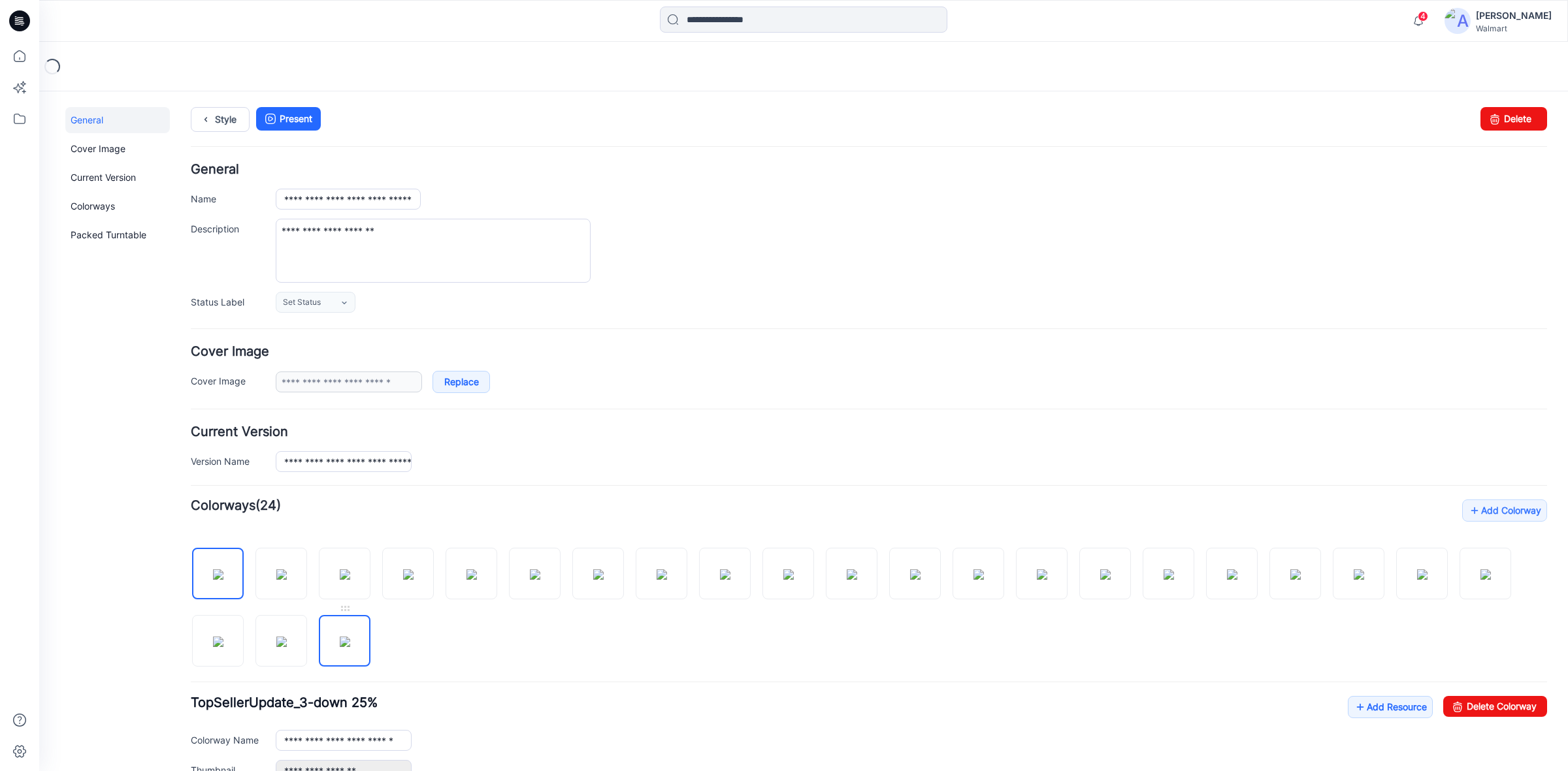
click at [342, 642] on img at bounding box center [345, 642] width 10 height 10
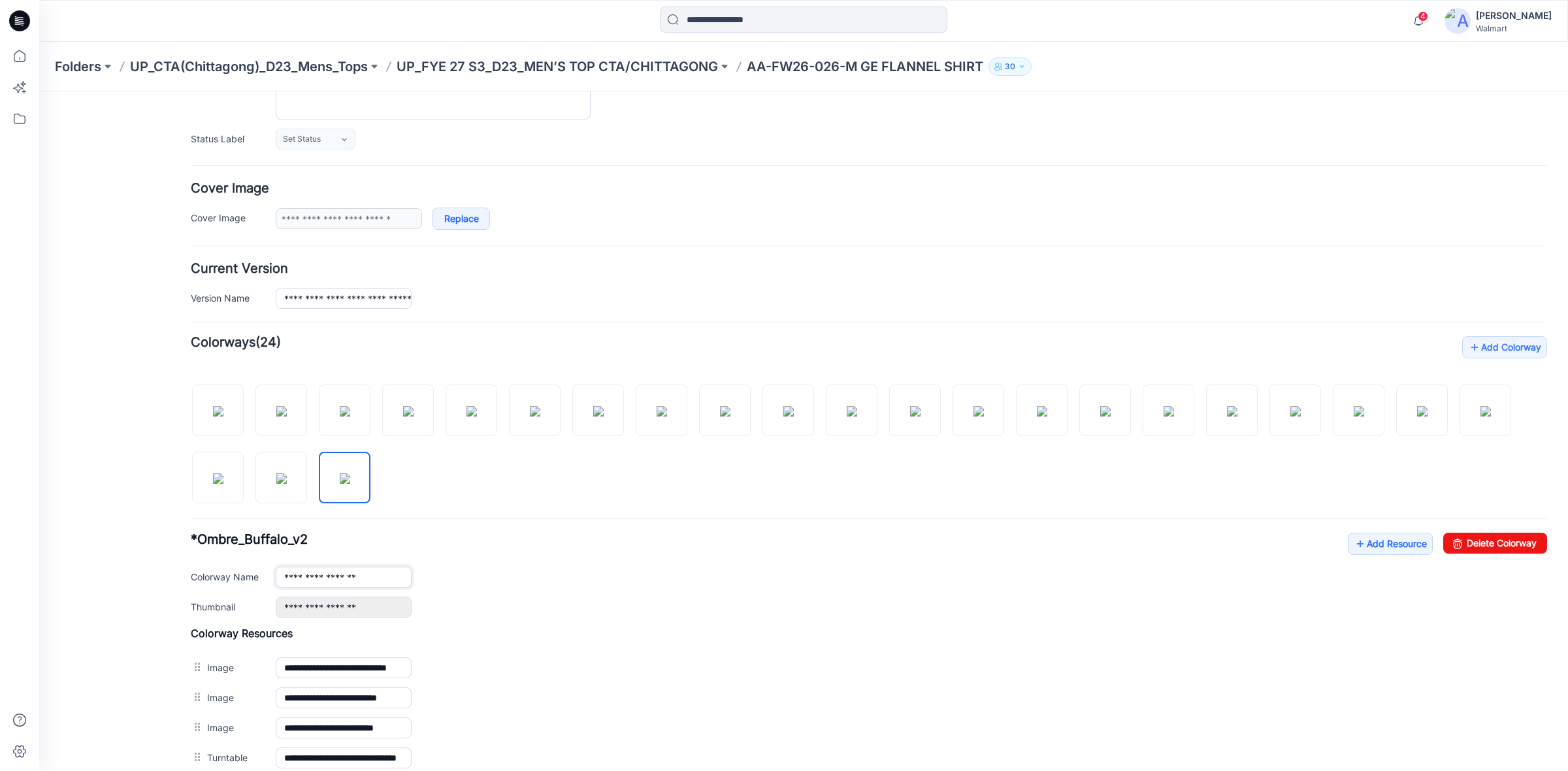
click at [375, 579] on input "**********" at bounding box center [343, 577] width 136 height 21
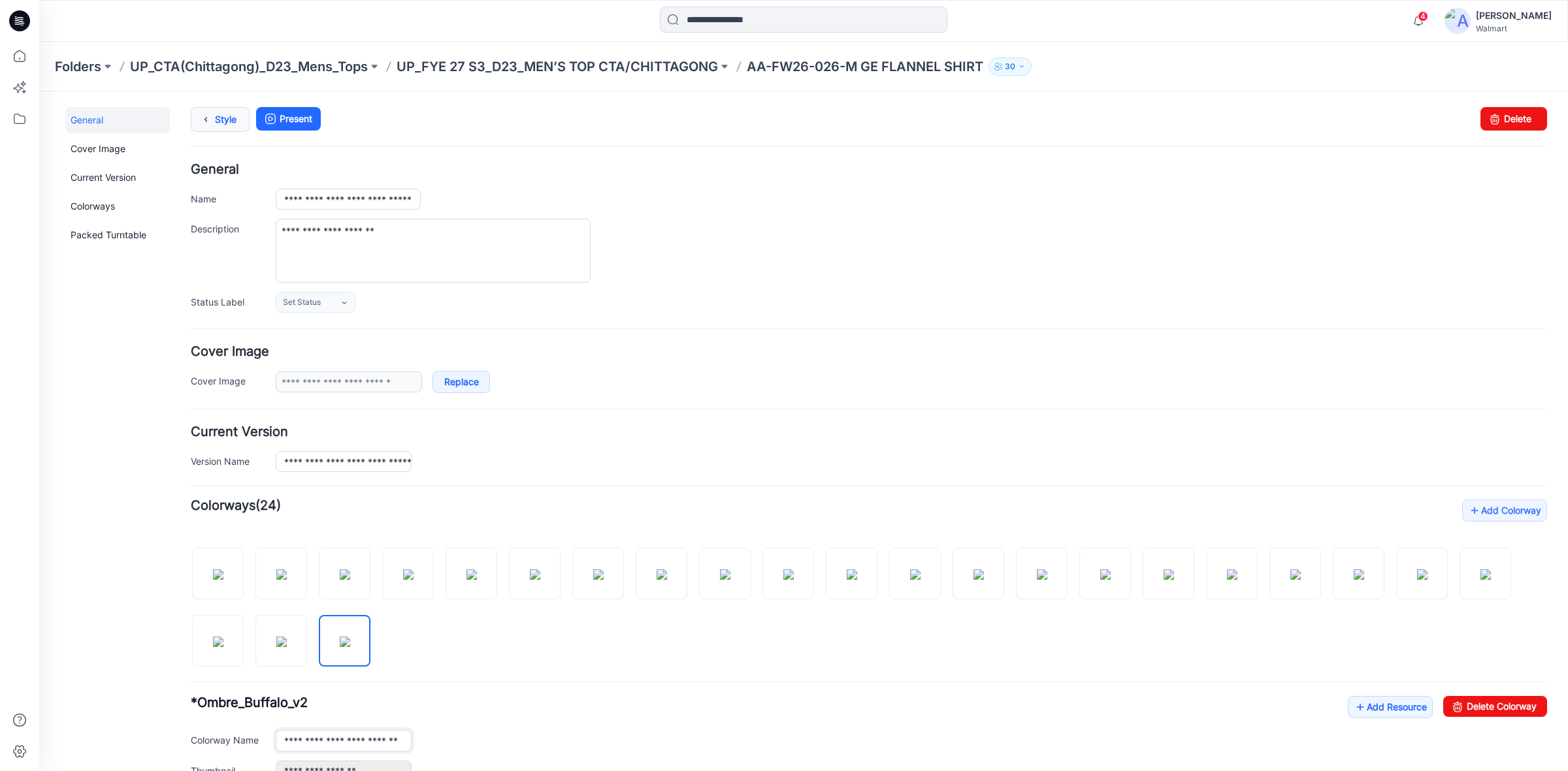
type input "**********"
